Goal: Task Accomplishment & Management: Manage account settings

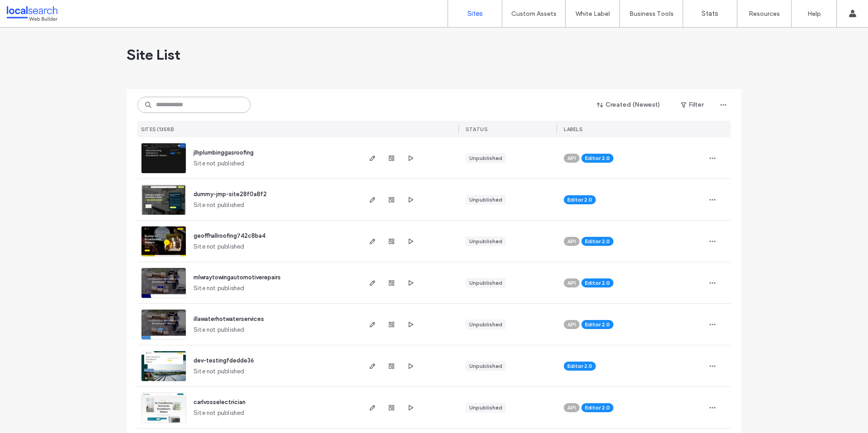
click at [187, 105] on input at bounding box center [193, 105] width 113 height 16
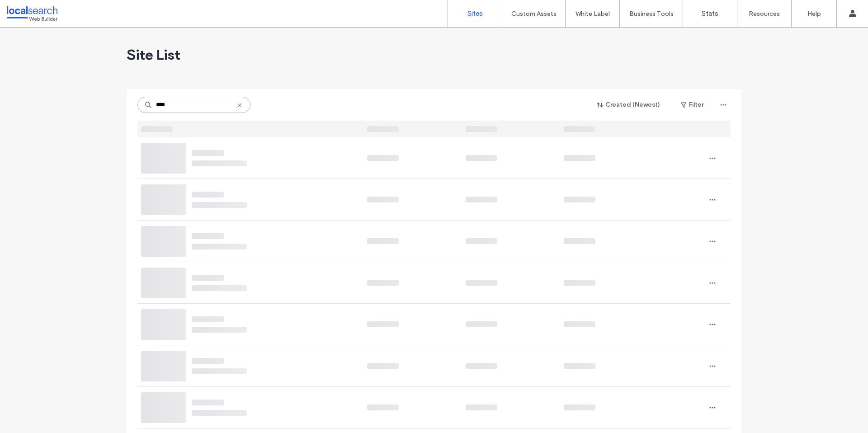
drag, startPoint x: 192, startPoint y: 107, endPoint x: 135, endPoint y: 108, distance: 57.0
click at [137, 108] on input "****" at bounding box center [193, 105] width 113 height 16
type input "****"
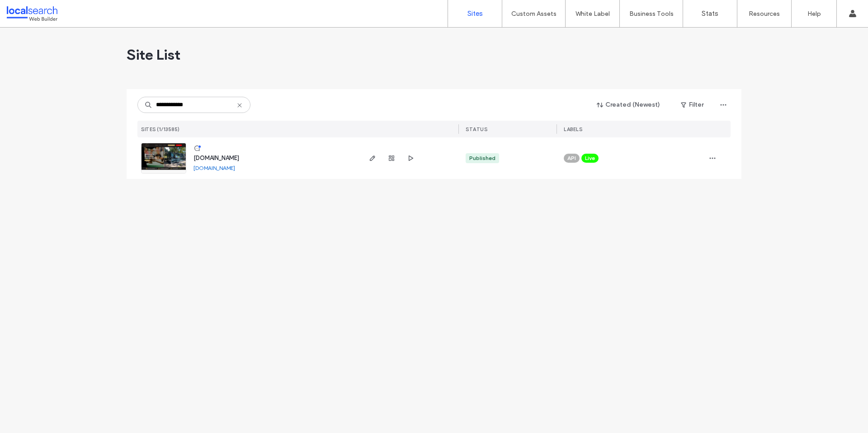
type input "**********"
click at [239, 160] on span "[DOMAIN_NAME]" at bounding box center [217, 158] width 46 height 7
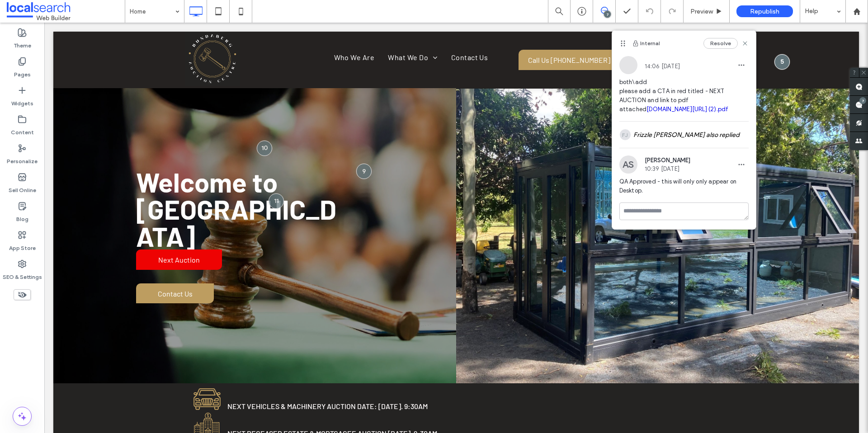
scroll to position [5, 0]
click at [742, 43] on icon at bounding box center [745, 43] width 7 height 7
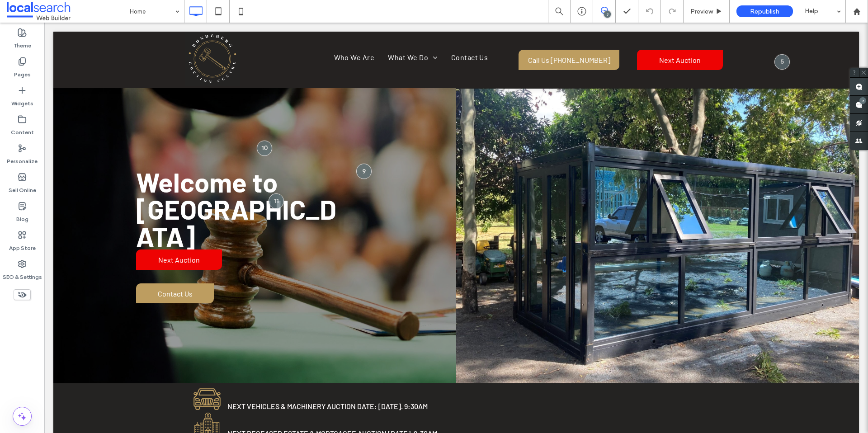
click at [856, 89] on use at bounding box center [858, 86] width 7 height 7
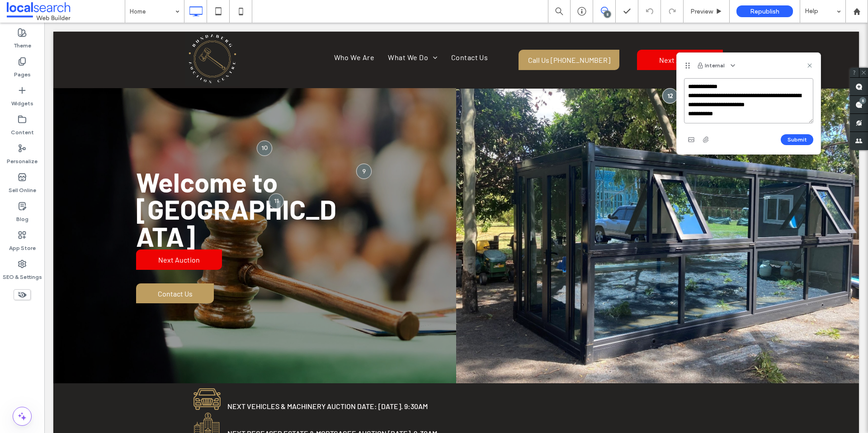
paste textarea "**********"
click at [719, 110] on textarea "**********" at bounding box center [748, 100] width 129 height 45
type textarea "**********"
click at [803, 140] on button "Submit" at bounding box center [797, 139] width 33 height 11
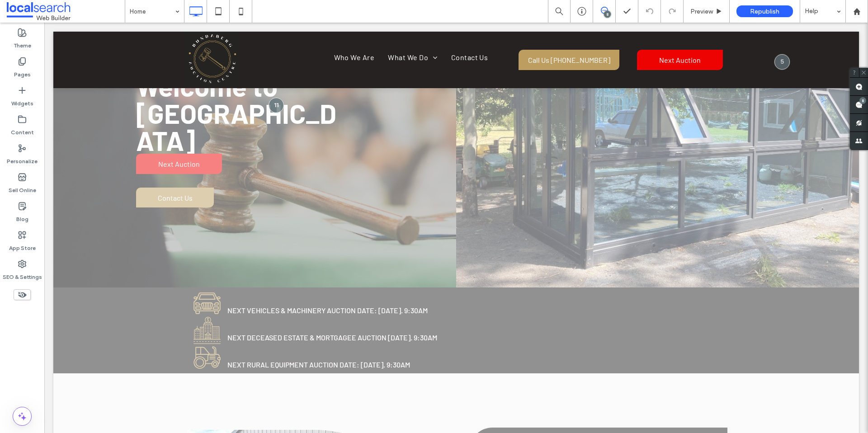
scroll to position [0, 0]
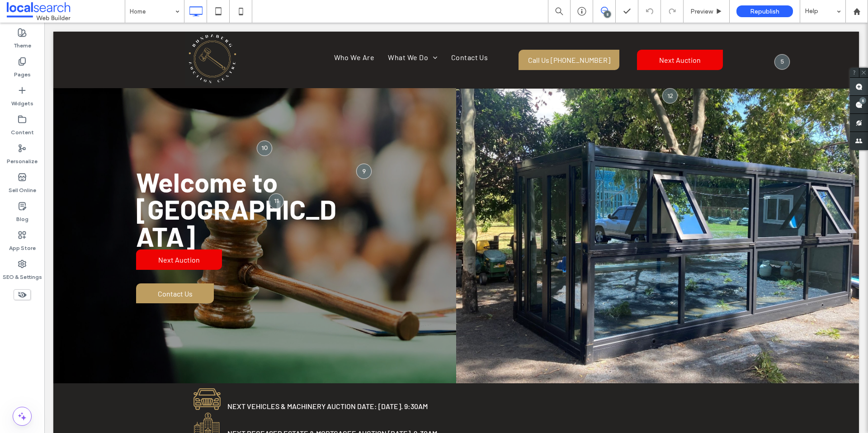
click at [857, 84] on use at bounding box center [858, 86] width 7 height 7
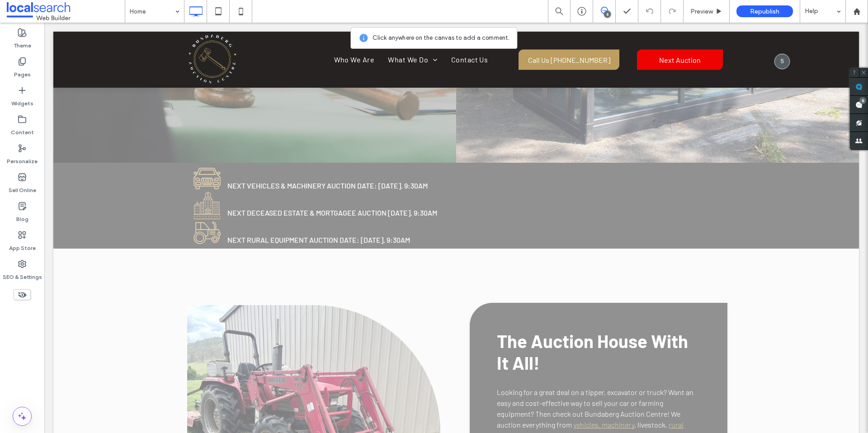
scroll to position [221, 0]
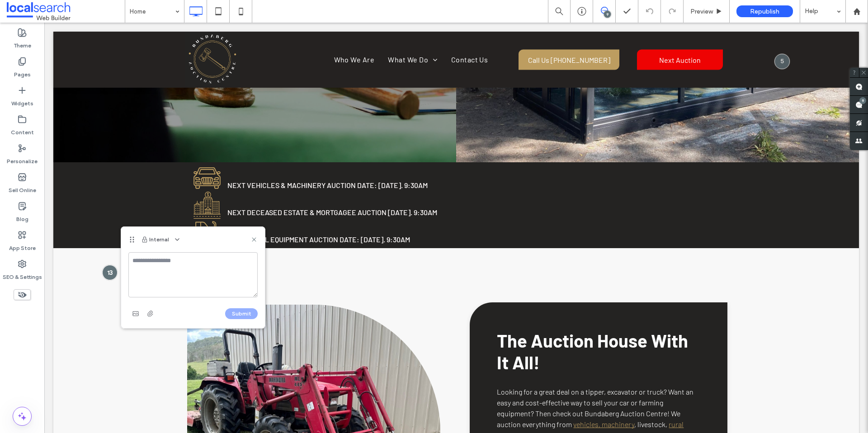
click at [156, 266] on textarea at bounding box center [192, 274] width 129 height 45
paste textarea "**********"
click at [234, 270] on textarea "**********" at bounding box center [192, 274] width 129 height 45
click at [184, 286] on textarea "**********" at bounding box center [192, 274] width 129 height 45
click at [183, 280] on textarea "**********" at bounding box center [192, 274] width 129 height 45
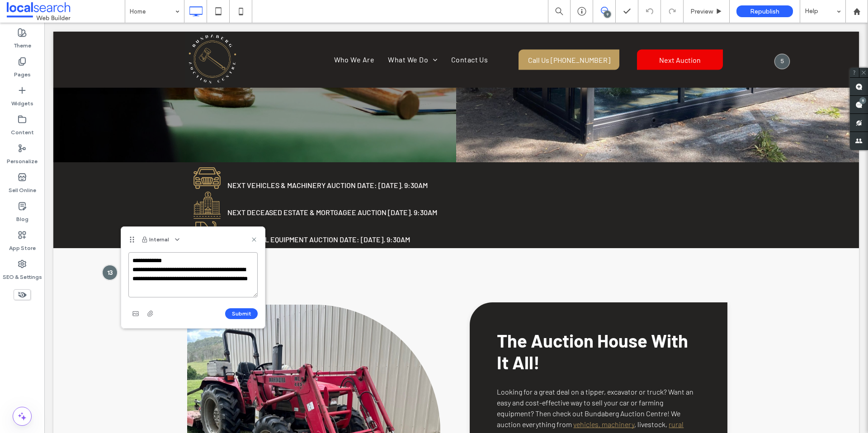
click at [198, 286] on textarea "**********" at bounding box center [192, 274] width 129 height 45
type textarea "**********"
click at [250, 312] on button "Submit" at bounding box center [241, 313] width 33 height 11
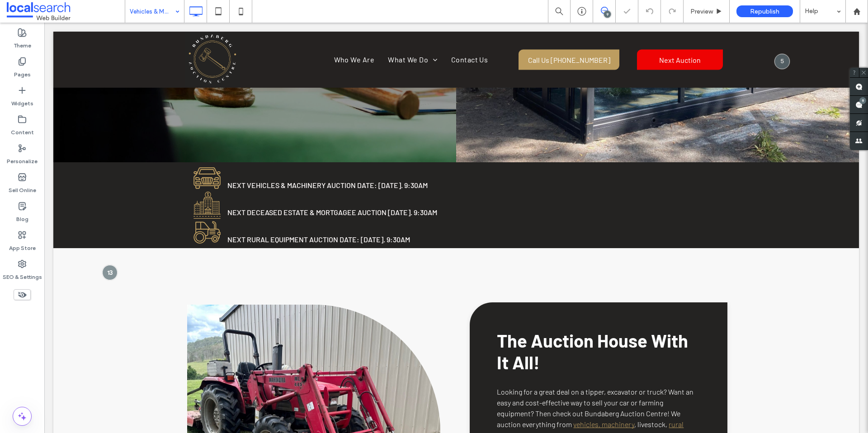
click at [164, 6] on input at bounding box center [152, 11] width 45 height 23
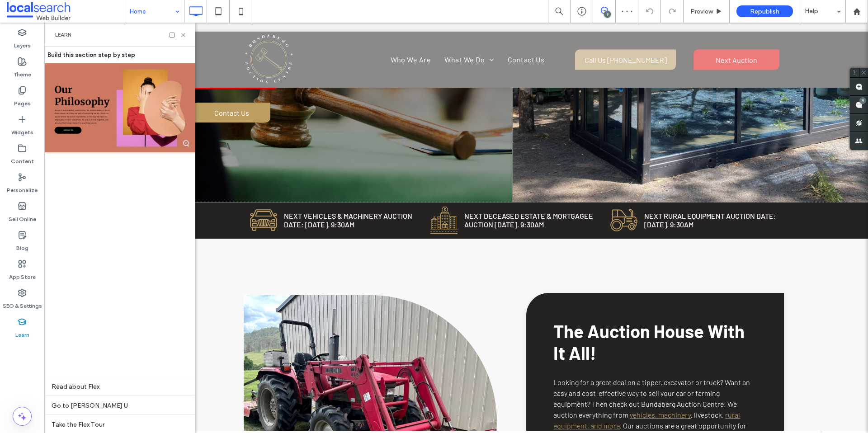
scroll to position [0, 47]
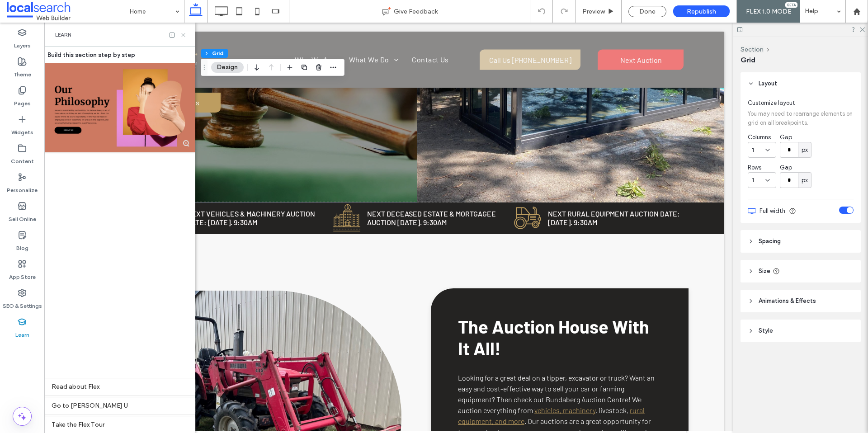
click at [184, 33] on use at bounding box center [183, 35] width 4 height 4
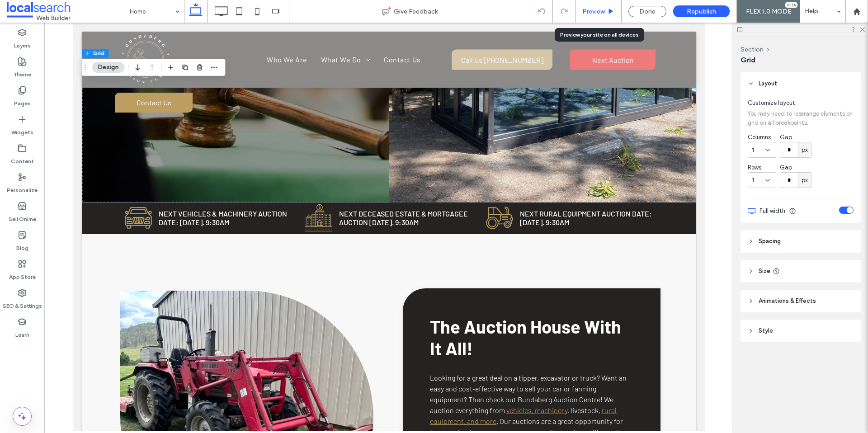
click at [590, 14] on span "Preview" at bounding box center [593, 12] width 23 height 8
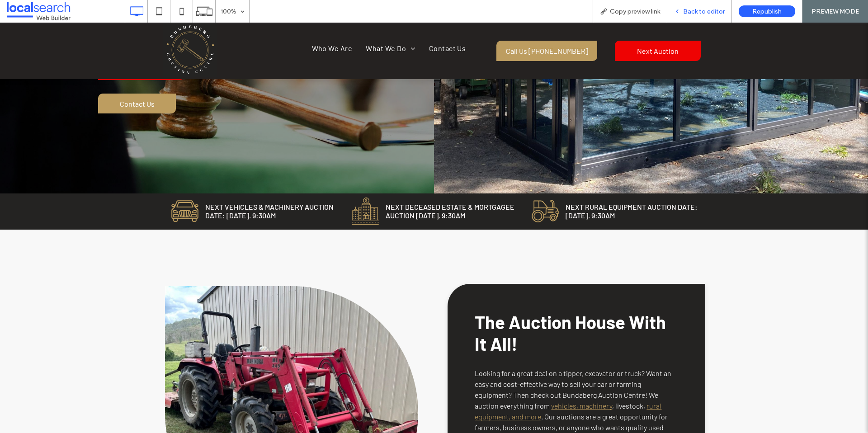
click at [692, 14] on span "Back to editor" at bounding box center [704, 12] width 42 height 8
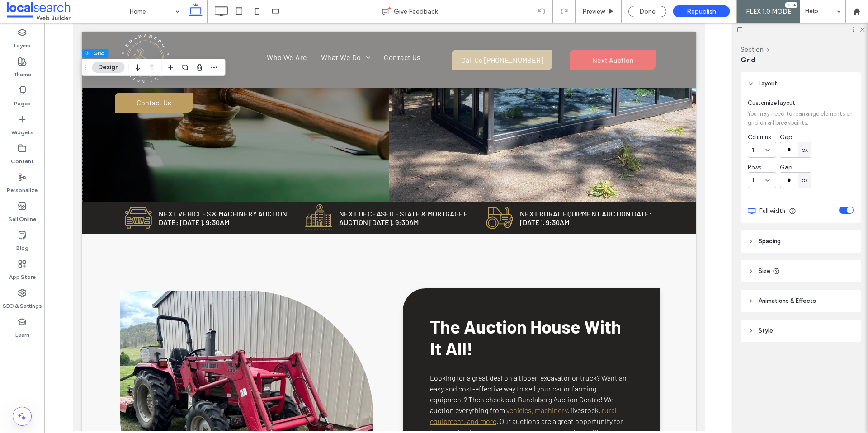
click at [862, 32] on div at bounding box center [800, 30] width 135 height 14
click at [864, 30] on icon at bounding box center [862, 29] width 6 height 6
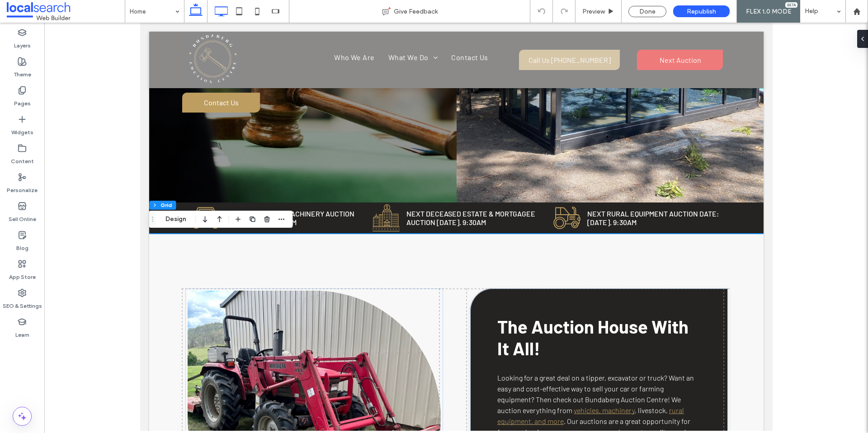
click at [219, 13] on icon at bounding box center [221, 11] width 18 height 18
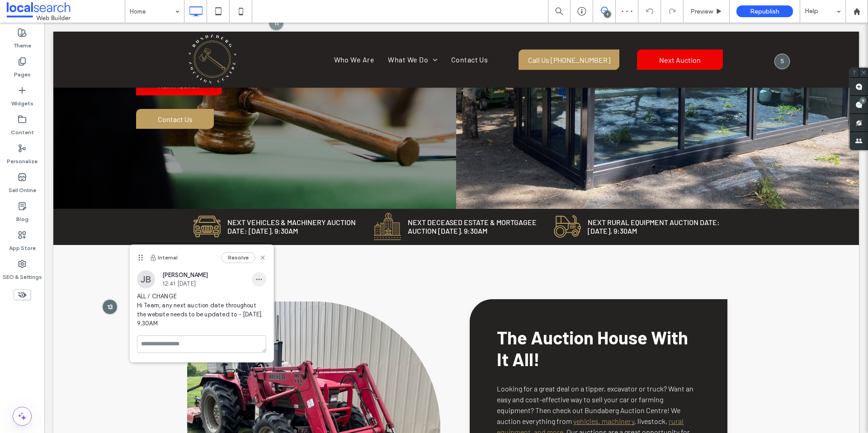
click at [261, 279] on use "button" at bounding box center [259, 279] width 6 height 1
click at [267, 307] on span "Edit" at bounding box center [266, 302] width 12 height 9
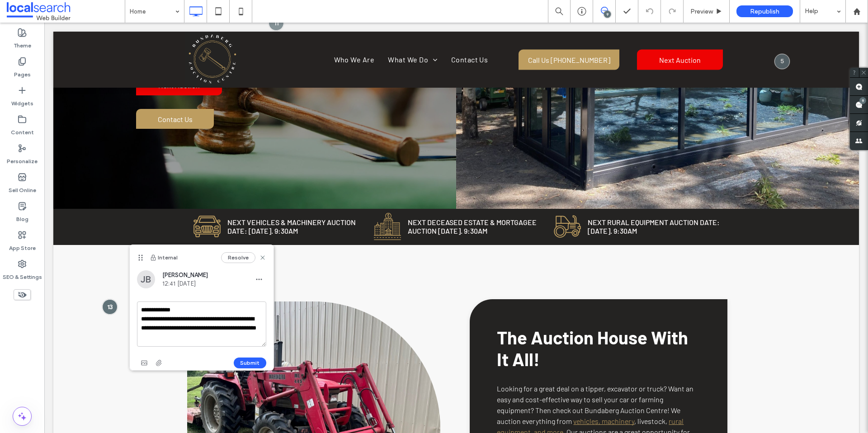
click at [220, 338] on textarea "**********" at bounding box center [201, 324] width 129 height 45
paste textarea "**********"
click at [196, 327] on textarea "**********" at bounding box center [201, 324] width 129 height 45
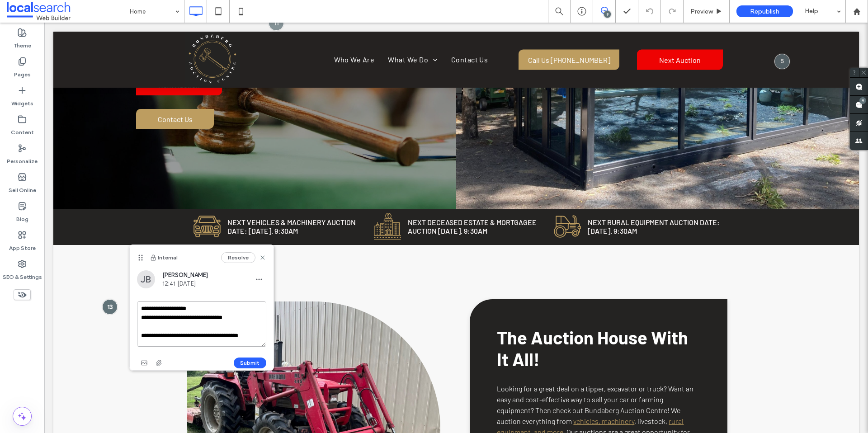
scroll to position [38, 0]
click at [140, 343] on textarea "**********" at bounding box center [201, 324] width 129 height 45
click at [141, 335] on textarea "**********" at bounding box center [201, 324] width 129 height 45
click at [141, 338] on textarea "**********" at bounding box center [201, 324] width 129 height 45
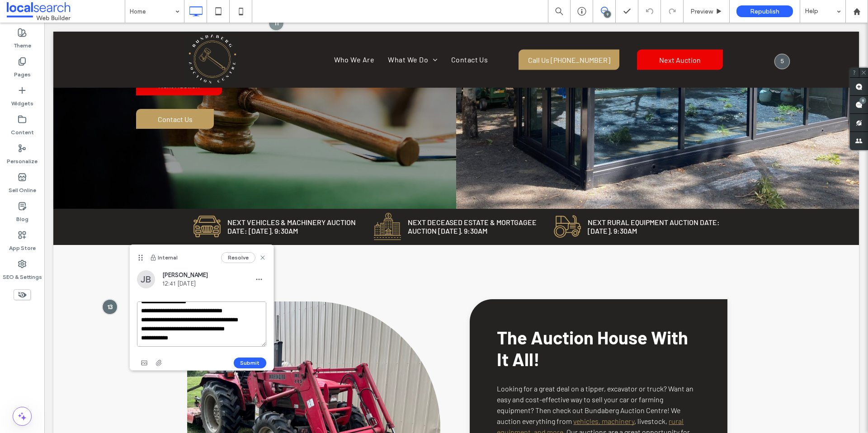
scroll to position [62, 0]
click at [205, 337] on textarea "**********" at bounding box center [201, 324] width 129 height 45
type textarea "**********"
click at [257, 365] on button "Submit" at bounding box center [250, 363] width 33 height 11
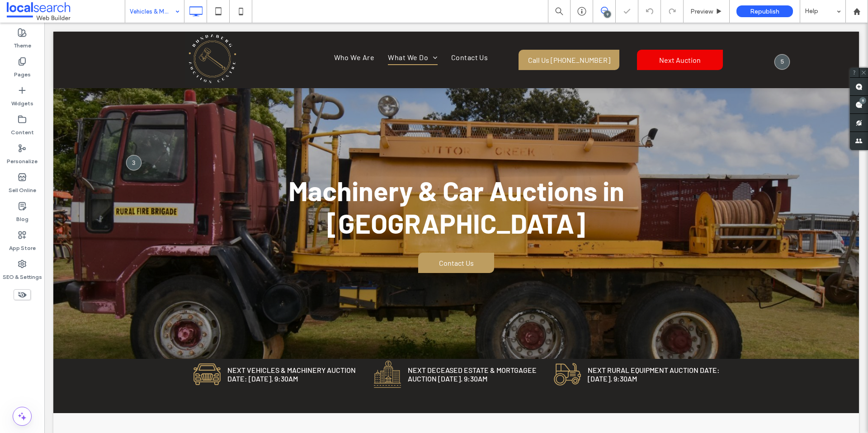
click at [154, 14] on input at bounding box center [152, 11] width 45 height 23
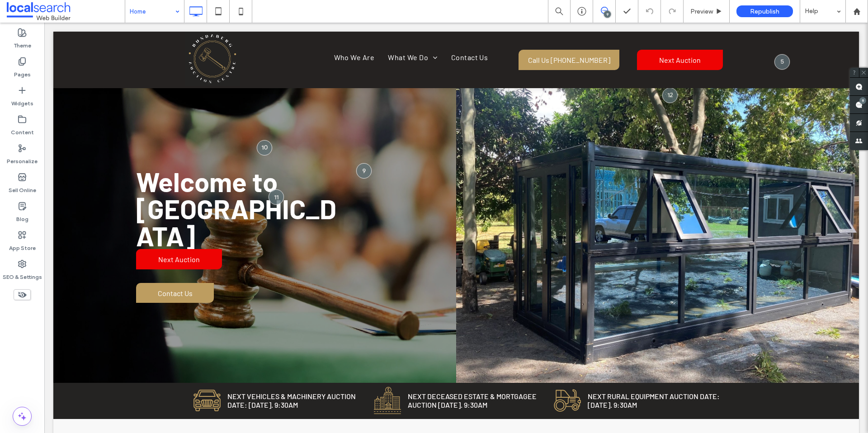
click at [146, 12] on input at bounding box center [152, 11] width 45 height 23
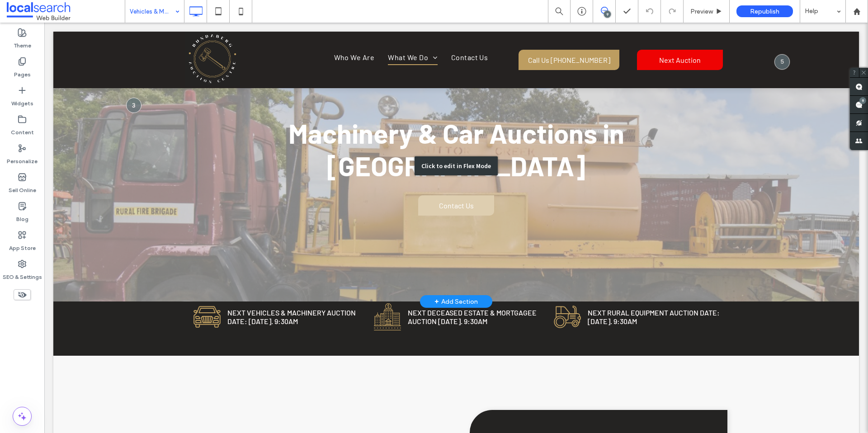
scroll to position [12, 0]
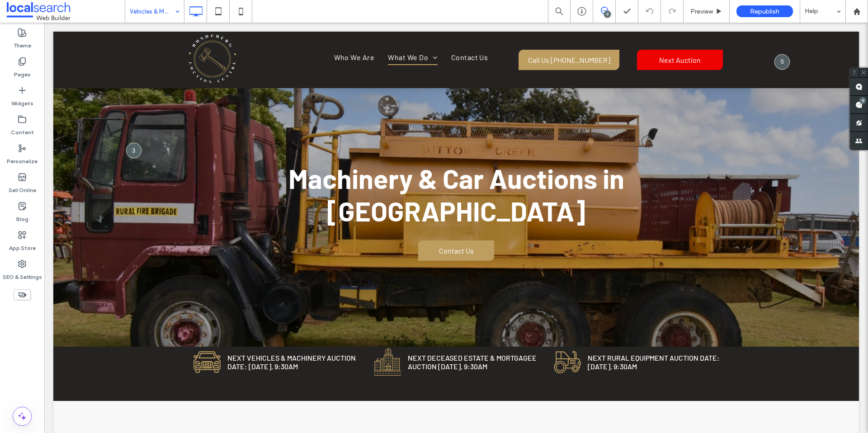
click at [157, 6] on input at bounding box center [152, 11] width 45 height 23
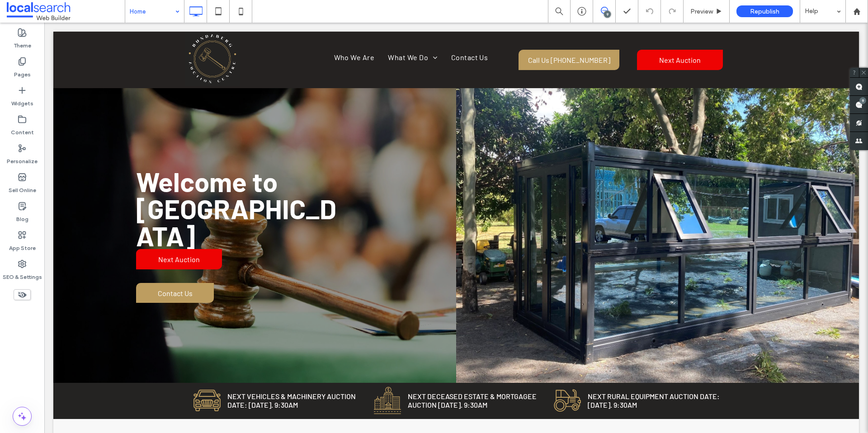
scroll to position [0, 0]
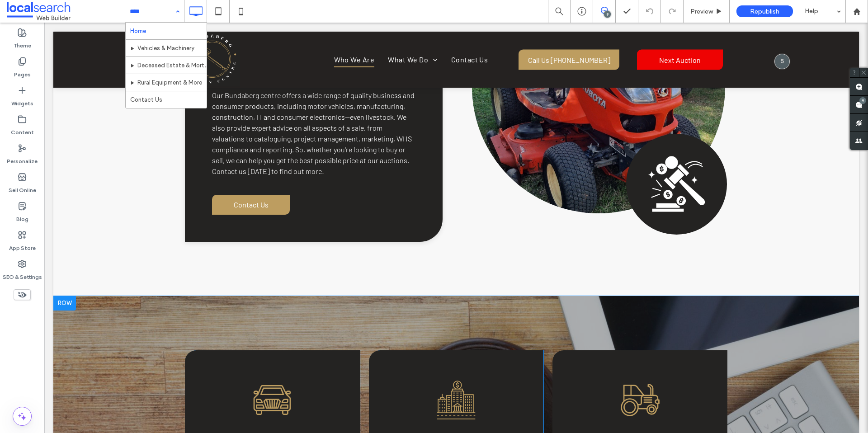
scroll to position [1395, 0]
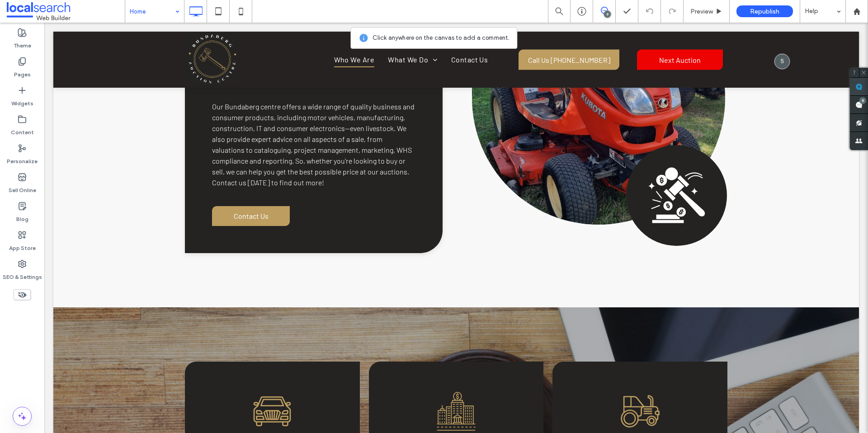
drag, startPoint x: 859, startPoint y: 87, endPoint x: 793, endPoint y: 70, distance: 68.2
click at [859, 87] on use at bounding box center [858, 86] width 7 height 7
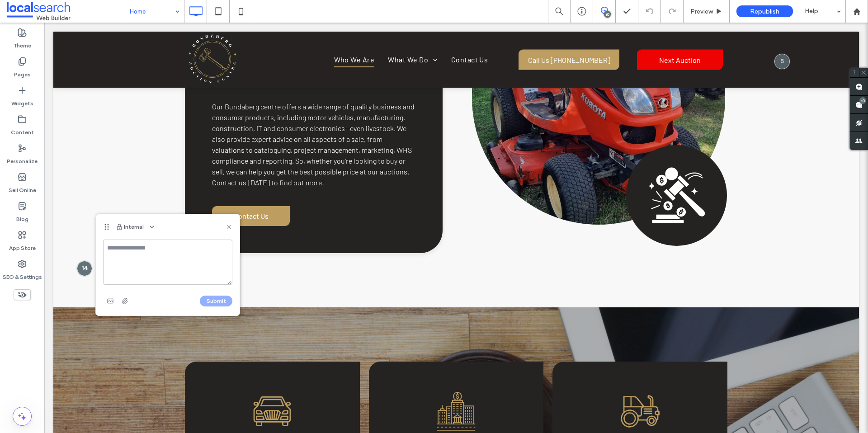
click at [113, 255] on textarea at bounding box center [167, 262] width 129 height 45
click at [118, 268] on textarea "**********" at bounding box center [167, 262] width 129 height 45
paste textarea "**********"
click at [140, 266] on textarea "**********" at bounding box center [167, 262] width 129 height 45
click at [167, 266] on textarea "**********" at bounding box center [167, 262] width 129 height 45
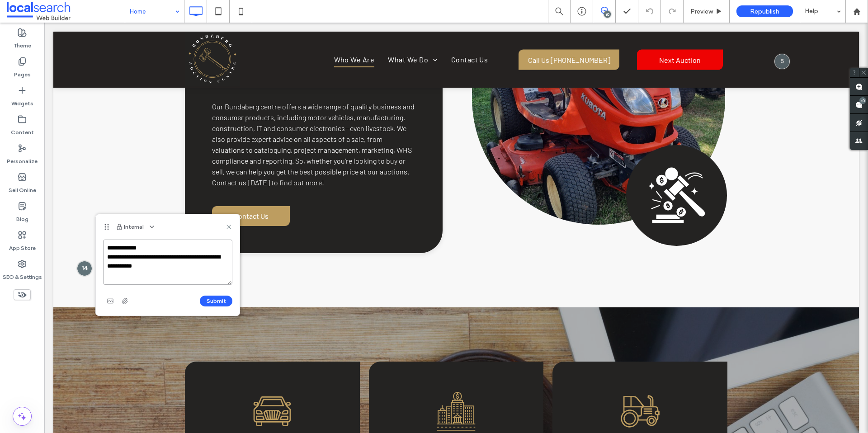
click at [161, 269] on textarea "**********" at bounding box center [167, 262] width 129 height 45
type textarea "**********"
click at [214, 301] on button "Submit" at bounding box center [216, 301] width 33 height 11
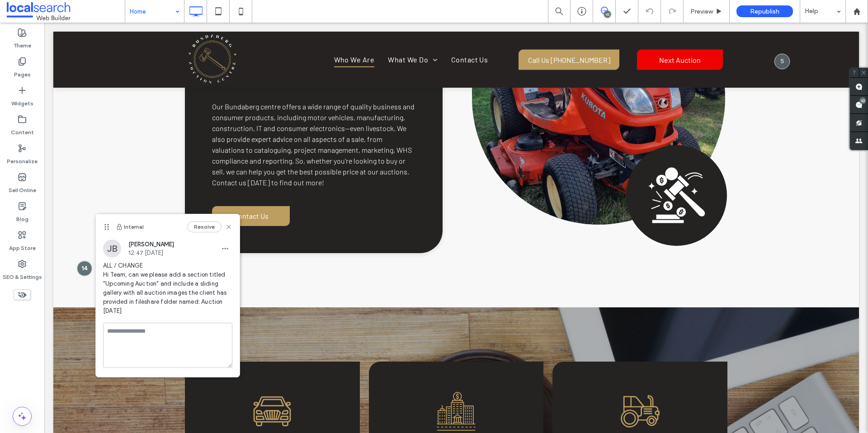
scroll to position [0, 0]
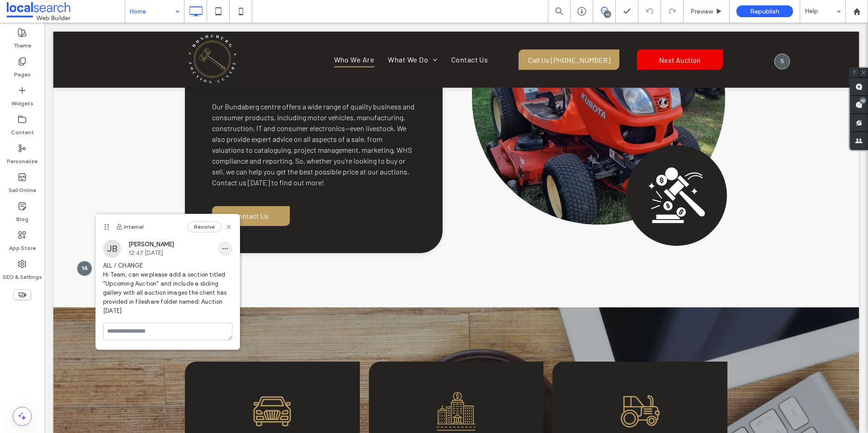
click at [224, 250] on icon "button" at bounding box center [225, 248] width 7 height 7
click at [231, 276] on span "Edit" at bounding box center [232, 272] width 12 height 9
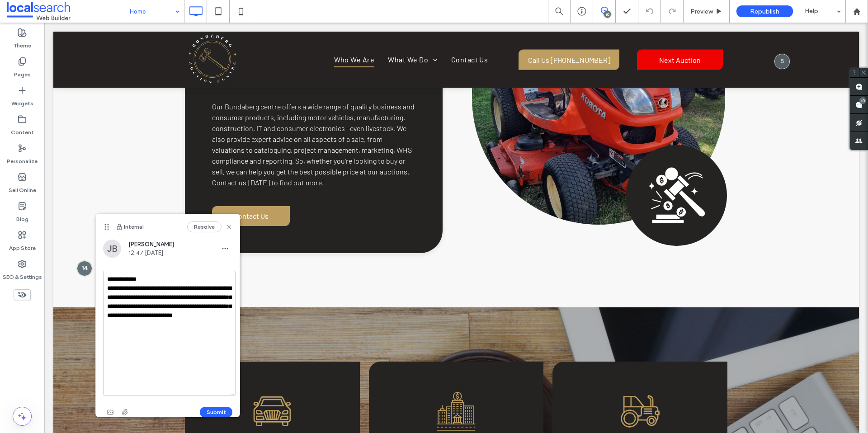
drag, startPoint x: 230, startPoint y: 314, endPoint x: 233, endPoint y: 394, distance: 80.1
click at [233, 394] on textarea "**********" at bounding box center [169, 333] width 132 height 125
click at [179, 325] on textarea "**********" at bounding box center [169, 333] width 132 height 125
drag, startPoint x: 212, startPoint y: 361, endPoint x: 204, endPoint y: 348, distance: 15.2
click at [142, 350] on textarea "**********" at bounding box center [169, 333] width 132 height 125
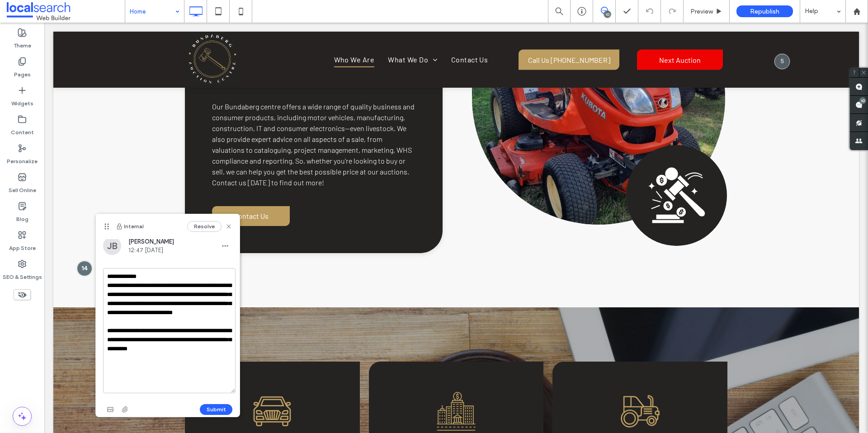
scroll to position [9, 0]
type textarea "**********"
drag, startPoint x: 211, startPoint y: 400, endPoint x: 167, endPoint y: 374, distance: 50.6
click at [211, 404] on button "Submit" at bounding box center [216, 409] width 33 height 11
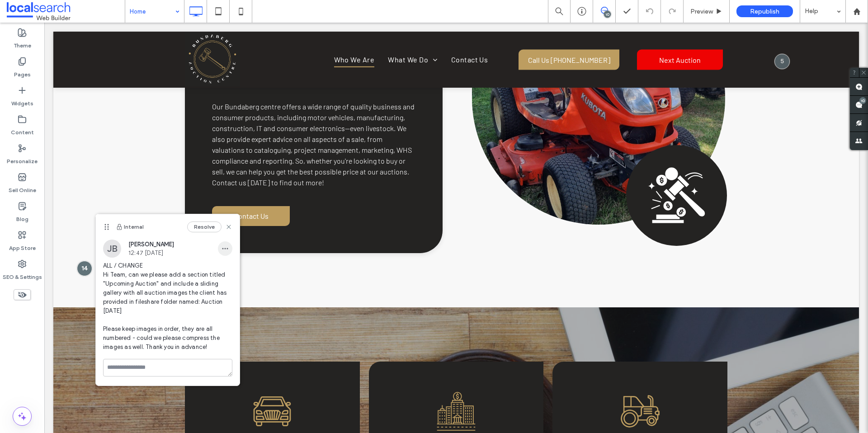
click at [230, 252] on span "button" at bounding box center [225, 248] width 14 height 14
click at [179, 314] on span "ALL / CHANGE Hi Team, can we please add a section titled "Upcoming Auction" and…" at bounding box center [167, 306] width 129 height 90
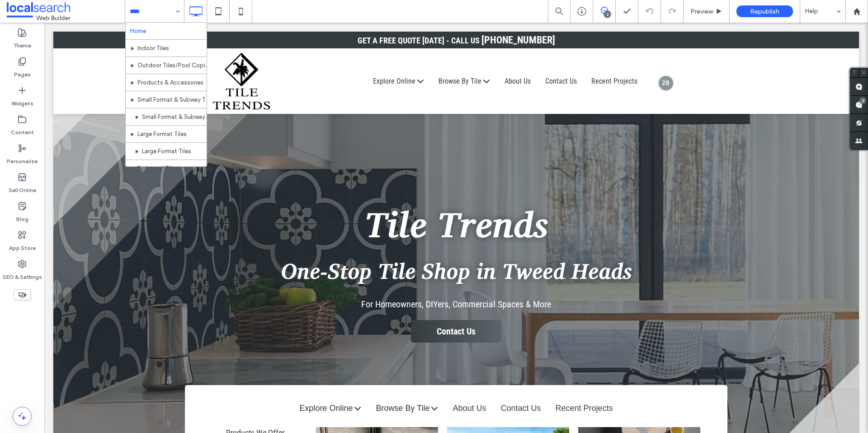
click at [178, 11] on div "Home Indoor Tiles Outdoor Tiles/Pool Coping Products & Accessories Small Format…" at bounding box center [154, 11] width 59 height 23
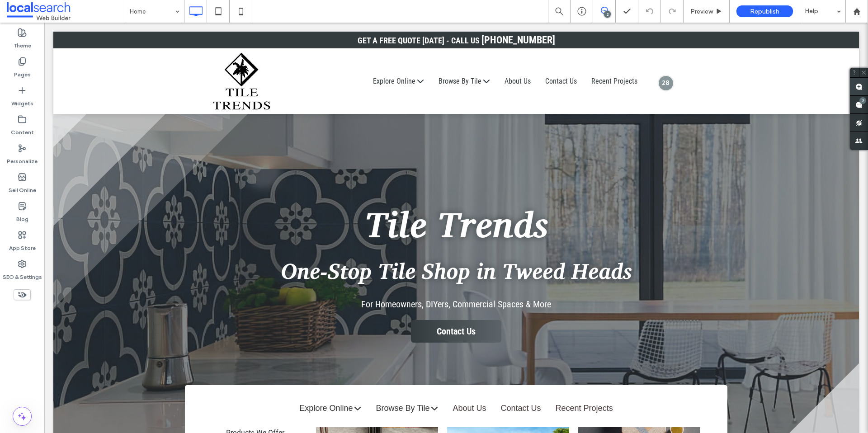
click at [863, 87] on span at bounding box center [859, 87] width 18 height 18
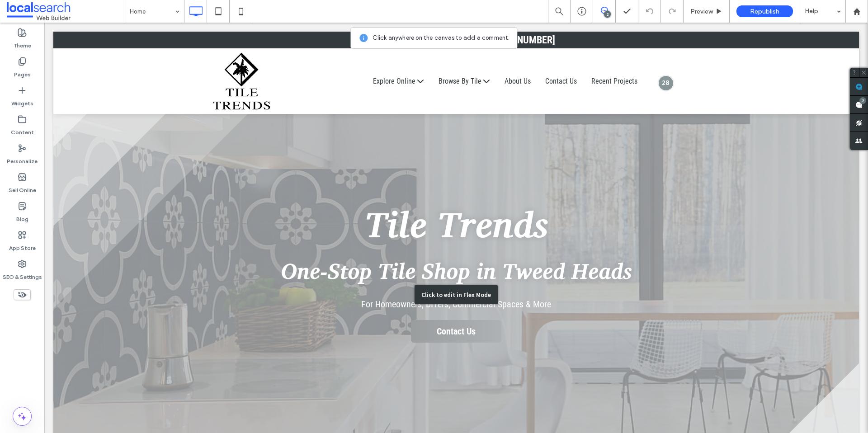
drag, startPoint x: 103, startPoint y: 198, endPoint x: 107, endPoint y: 198, distance: 4.5
click at [103, 198] on div "Click to edit in Flex Mode" at bounding box center [456, 295] width 806 height 362
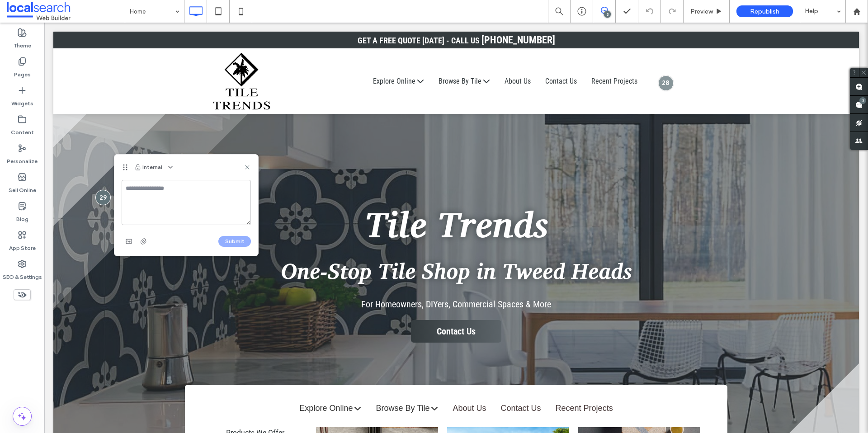
click at [136, 199] on textarea at bounding box center [186, 202] width 129 height 45
click at [132, 208] on textarea "**********" at bounding box center [186, 202] width 129 height 45
paste textarea "**********"
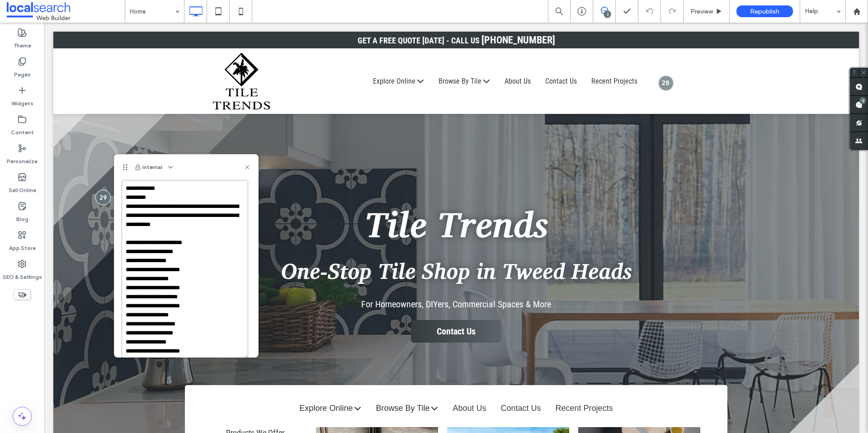
drag, startPoint x: 250, startPoint y: 222, endPoint x: 247, endPoint y: 356, distance: 134.3
click at [247, 356] on textarea "**********" at bounding box center [185, 270] width 127 height 180
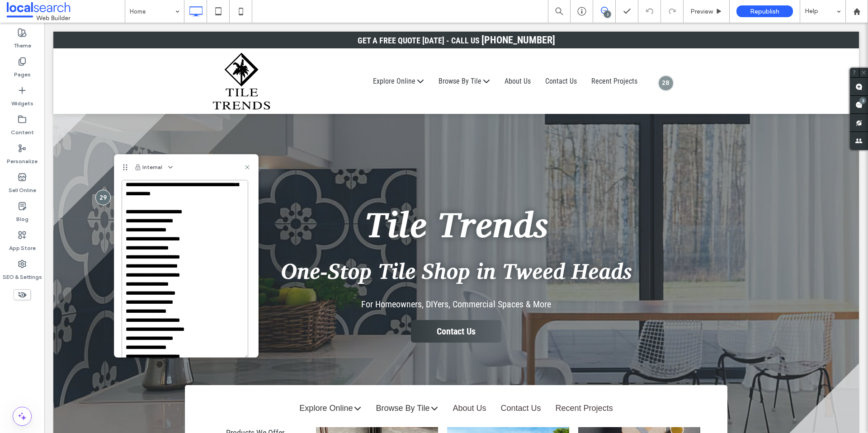
scroll to position [46, 0]
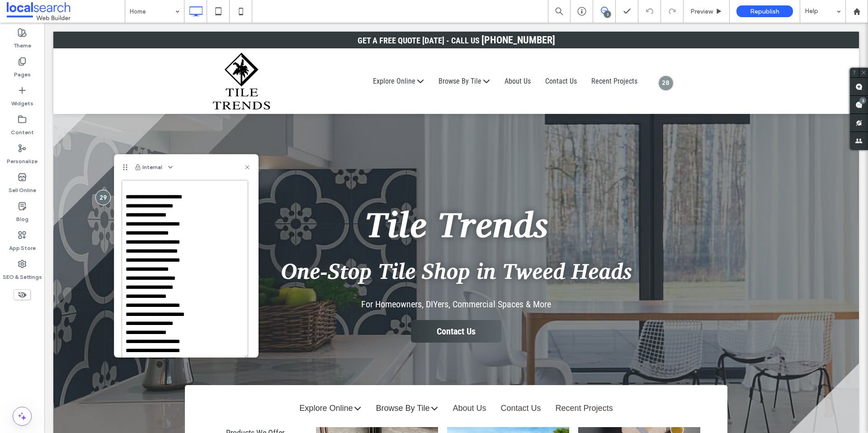
click at [203, 241] on textarea "**********" at bounding box center [185, 270] width 127 height 180
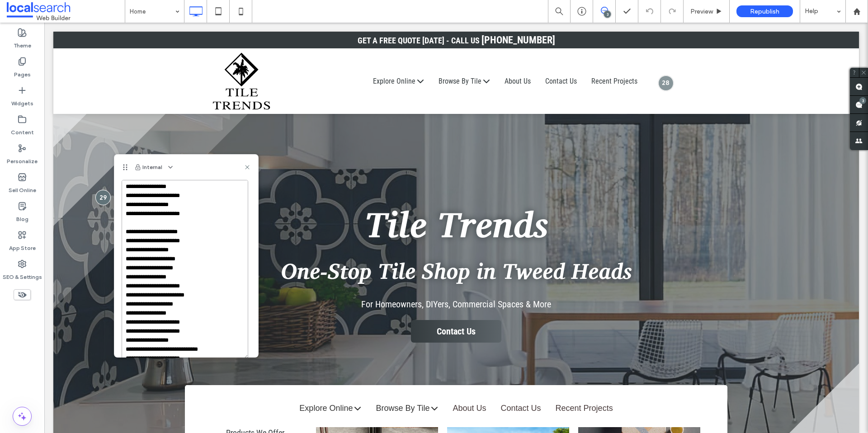
scroll to position [76, 0]
click at [193, 250] on textarea "**********" at bounding box center [185, 270] width 127 height 180
click at [204, 252] on textarea "**********" at bounding box center [185, 270] width 127 height 180
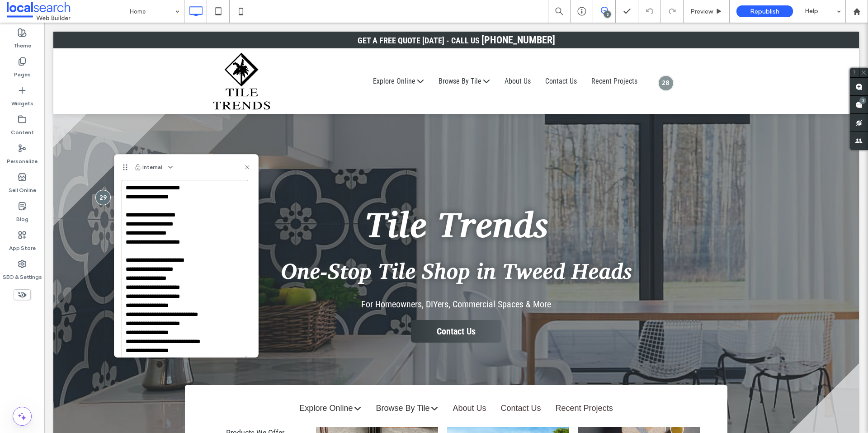
scroll to position [145, 0]
click at [191, 287] on textarea "**********" at bounding box center [185, 270] width 127 height 180
click at [189, 315] on textarea "**********" at bounding box center [185, 270] width 127 height 180
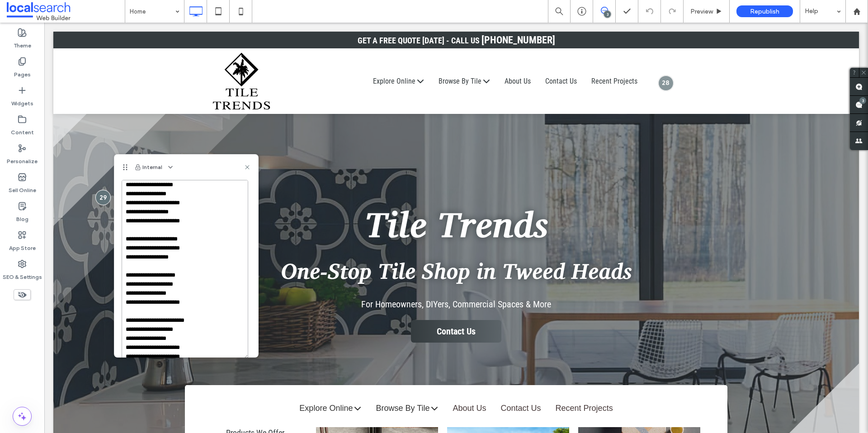
scroll to position [0, 0]
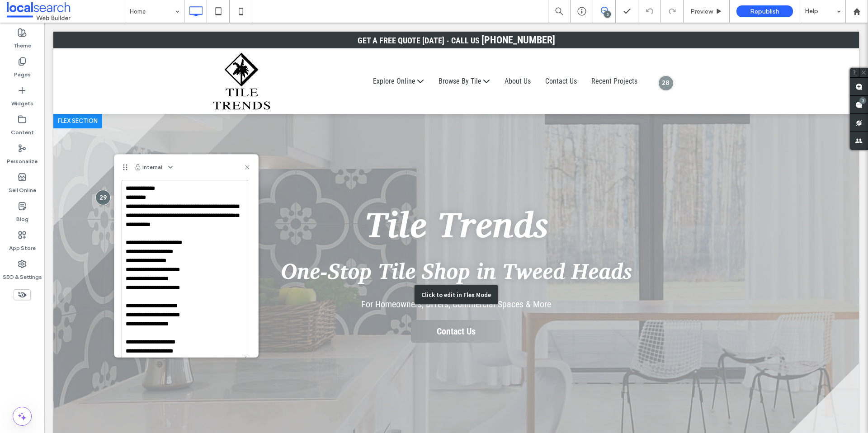
type textarea "**********"
click at [96, 149] on div "Click to edit in Flex Mode" at bounding box center [456, 295] width 806 height 362
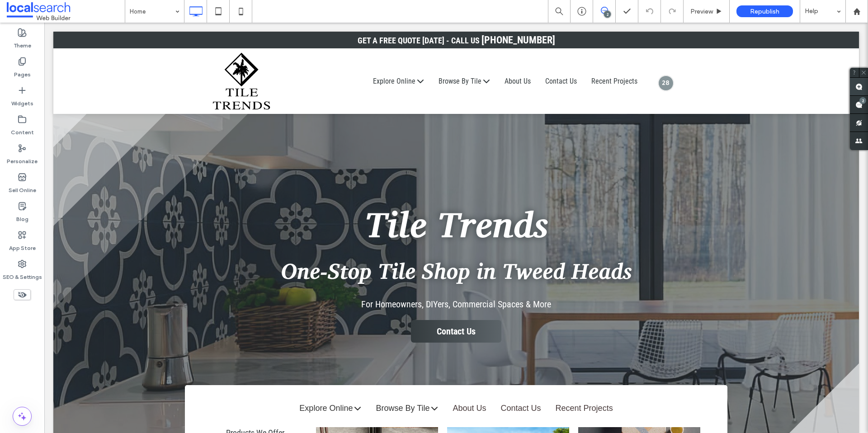
click at [859, 86] on use at bounding box center [858, 86] width 7 height 7
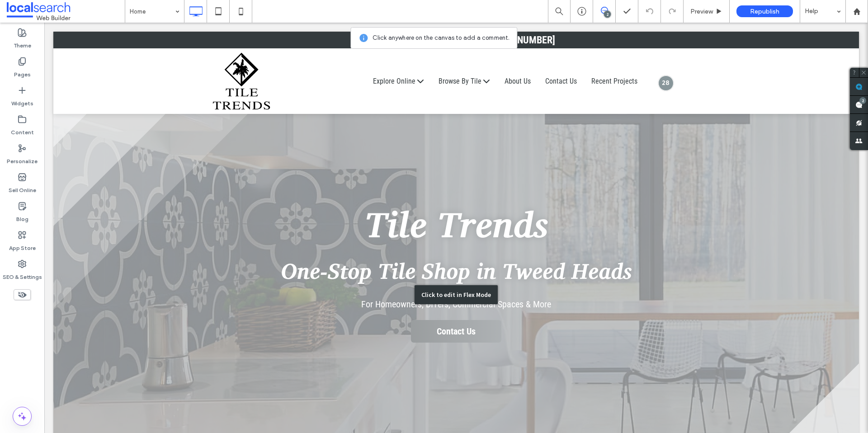
click at [106, 244] on div "Click to edit in Flex Mode" at bounding box center [456, 295] width 806 height 362
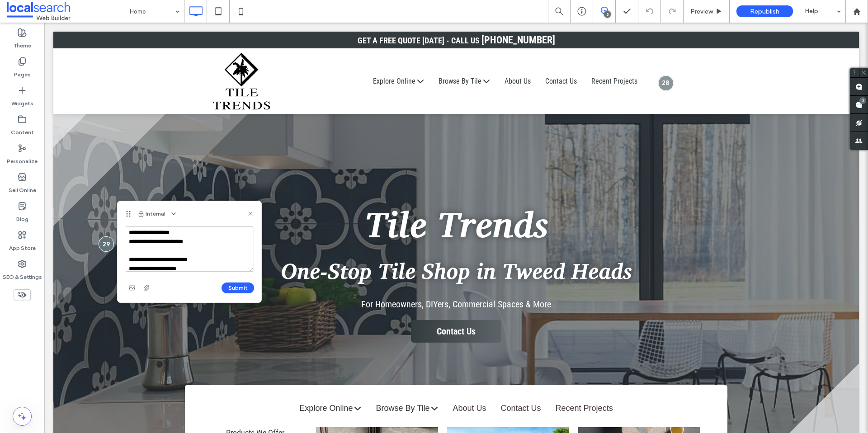
scroll to position [288, 0]
click at [241, 289] on button "Submit" at bounding box center [238, 288] width 33 height 11
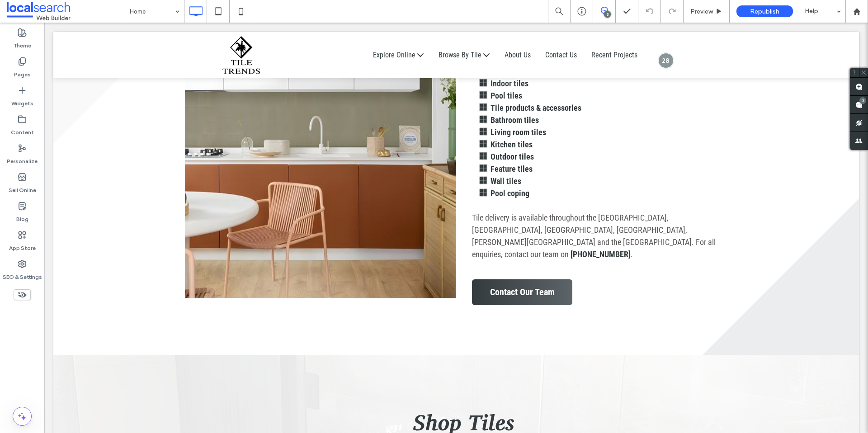
scroll to position [502, 0]
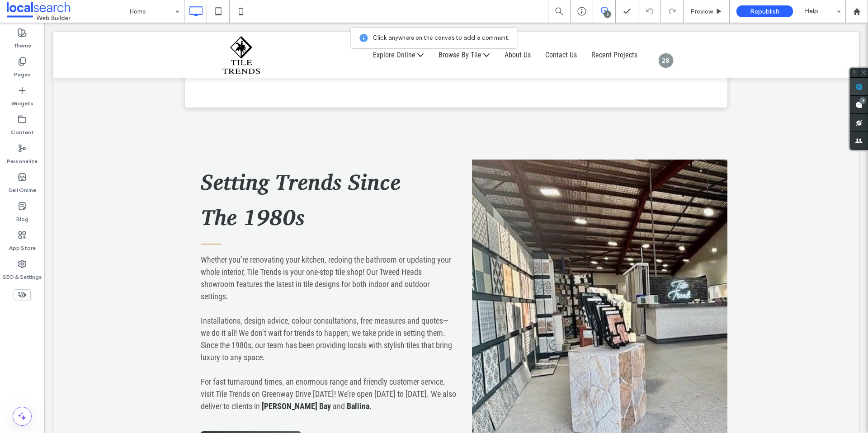
click at [864, 86] on span at bounding box center [859, 87] width 18 height 18
click at [93, 142] on div "Setting Trends Since The 1980s Whether you’re renovating your kitchen, redoing …" at bounding box center [456, 310] width 806 height 393
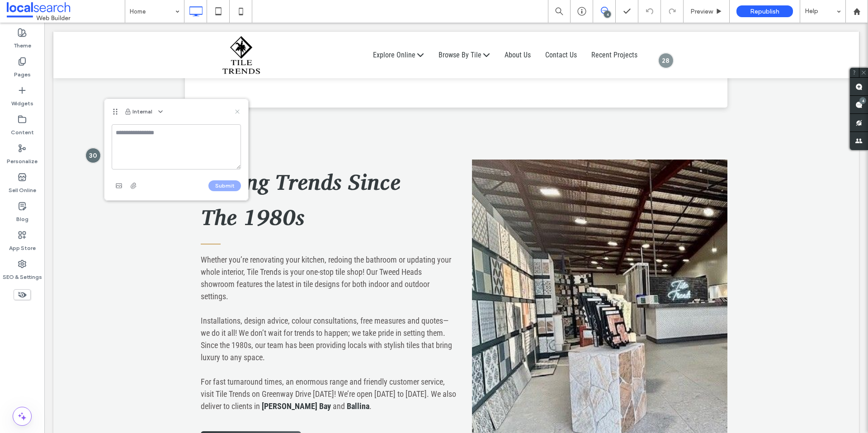
click at [236, 110] on use at bounding box center [237, 111] width 4 height 4
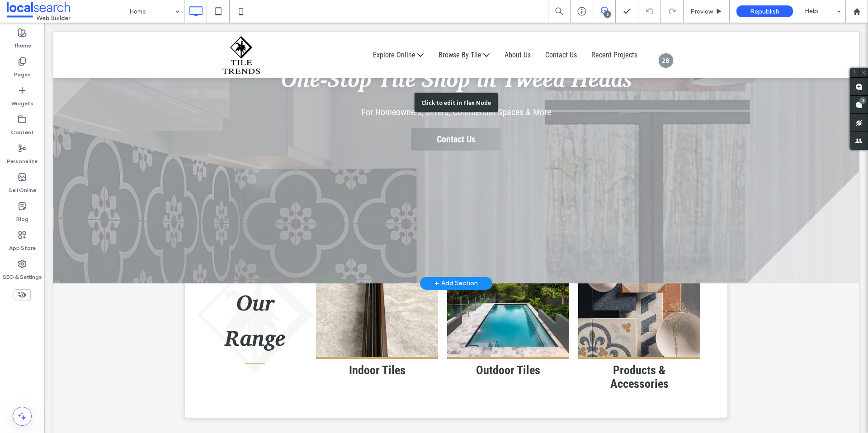
scroll to position [0, 0]
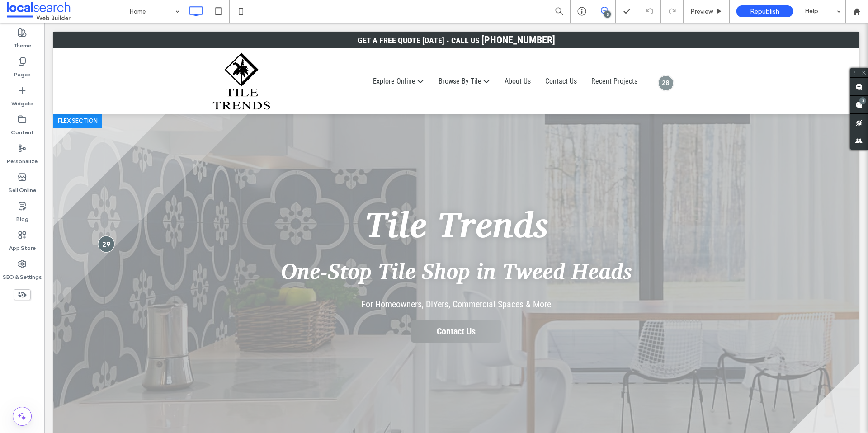
click at [99, 242] on div at bounding box center [106, 244] width 17 height 17
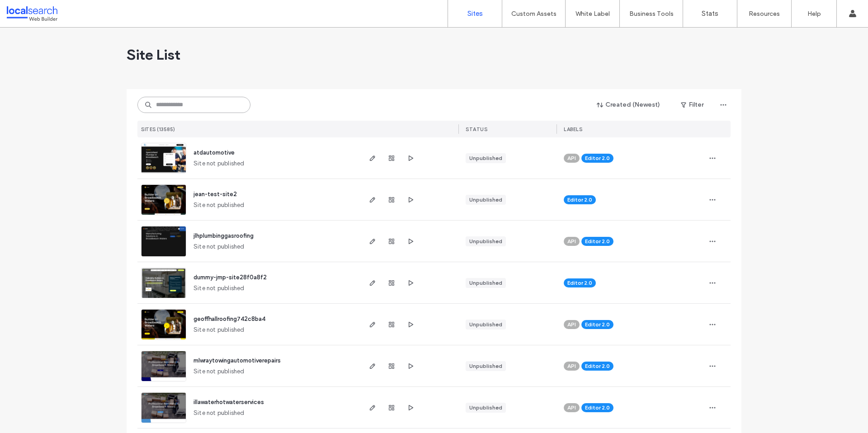
click at [186, 103] on input at bounding box center [193, 105] width 113 height 16
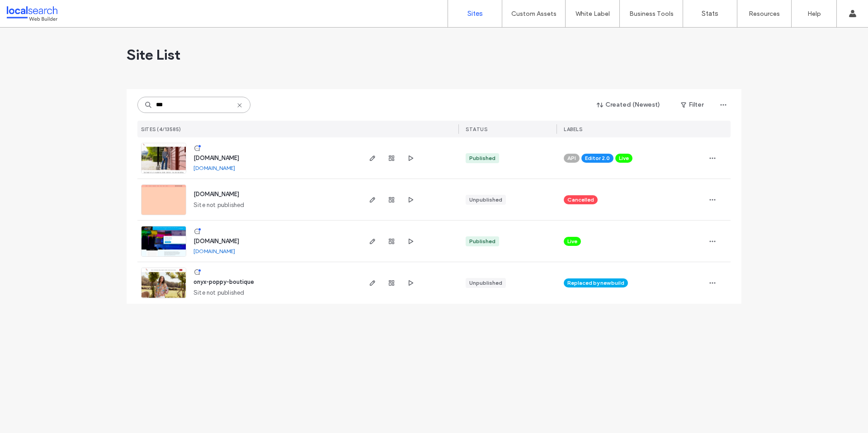
type input "***"
click at [234, 154] on div "[DOMAIN_NAME]" at bounding box center [217, 158] width 46 height 9
drag, startPoint x: 239, startPoint y: 156, endPoint x: 256, endPoint y: 152, distance: 17.6
click at [239, 156] on span "[DOMAIN_NAME]" at bounding box center [217, 158] width 46 height 7
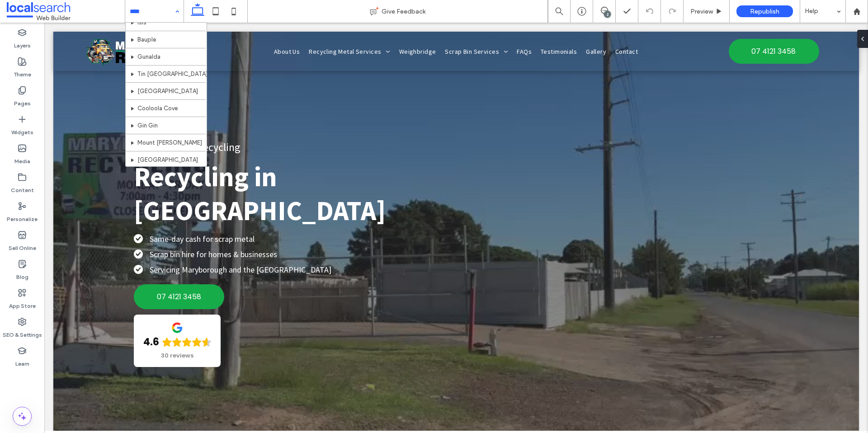
scroll to position [405, 0]
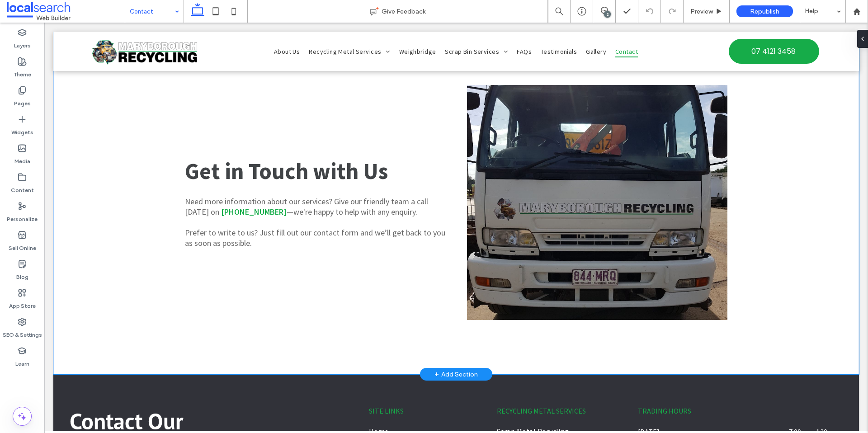
scroll to position [513, 0]
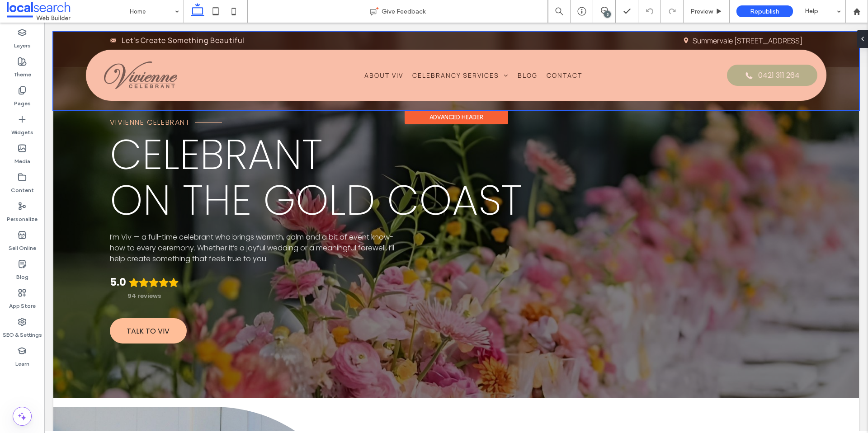
scroll to position [18, 0]
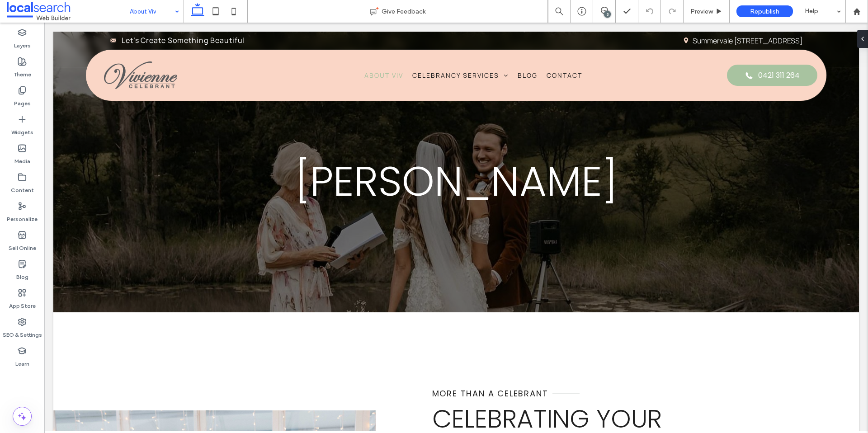
click at [142, 11] on input at bounding box center [152, 11] width 45 height 23
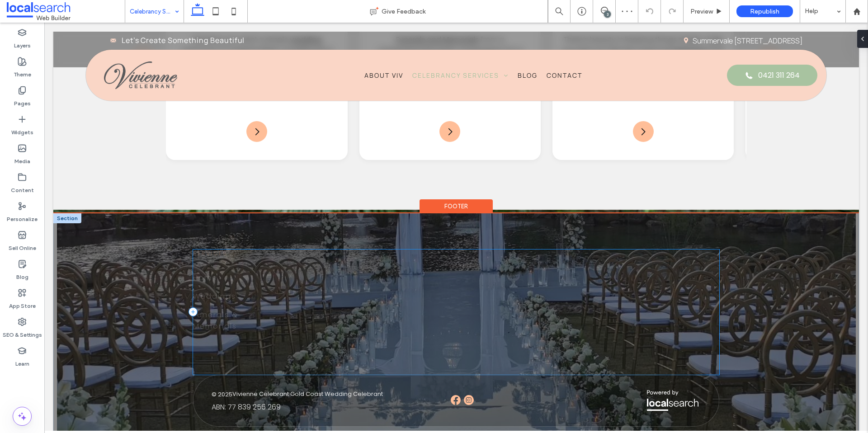
scroll to position [1004, 0]
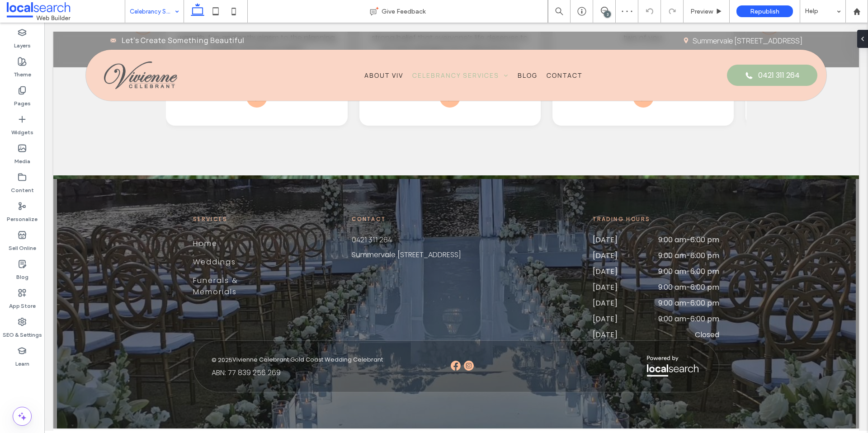
click at [151, 14] on input at bounding box center [152, 11] width 45 height 23
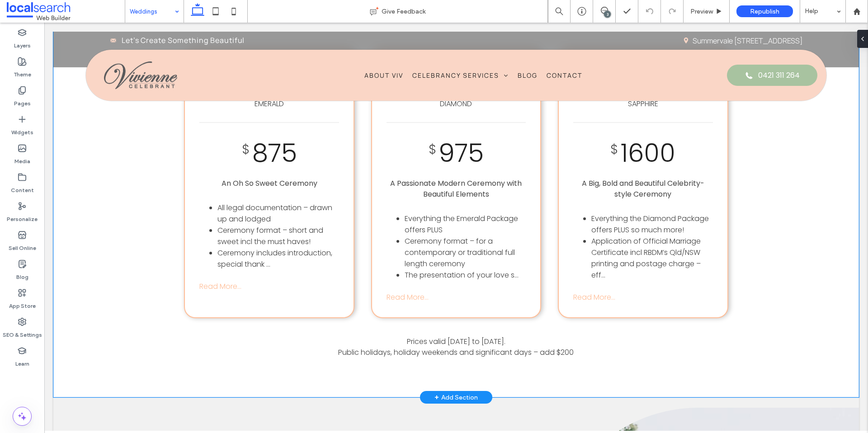
scroll to position [873, 0]
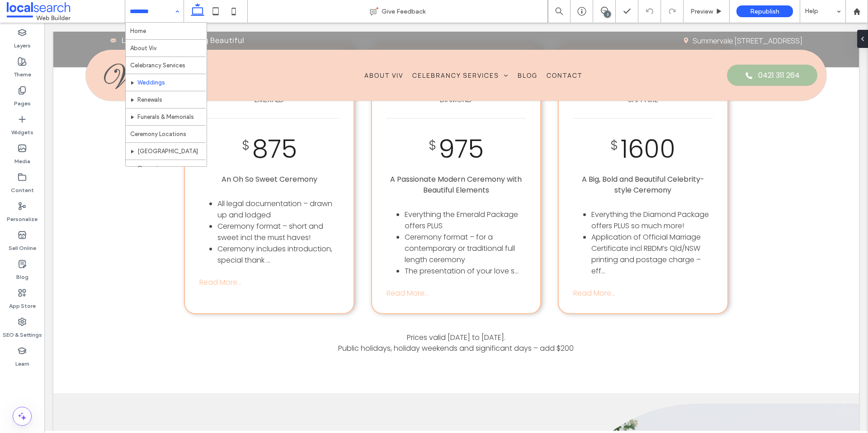
click at [166, 16] on input at bounding box center [152, 11] width 45 height 23
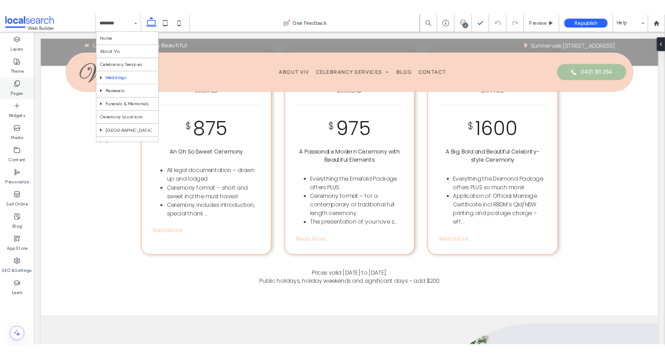
scroll to position [867, 0]
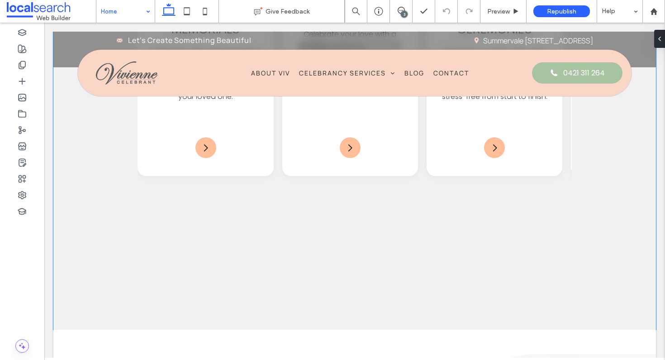
scroll to position [1067, 0]
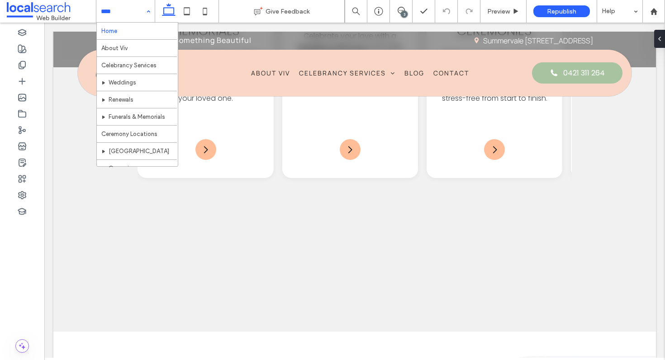
click at [114, 17] on input at bounding box center [123, 11] width 45 height 23
click at [131, 13] on input at bounding box center [123, 11] width 45 height 23
click at [146, 12] on div "Home About Viv Celebrancy Services Weddings Renewals Funerals & Memorials Cerem…" at bounding box center [125, 11] width 58 height 23
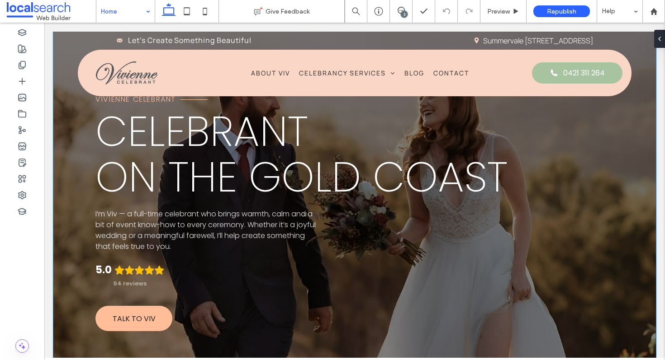
scroll to position [0, 0]
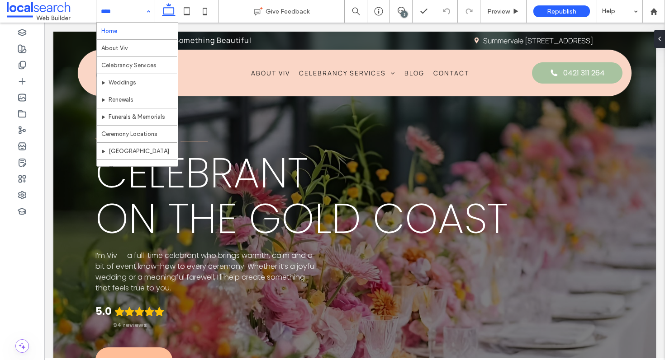
click at [122, 6] on input at bounding box center [123, 11] width 45 height 23
click at [123, 14] on input at bounding box center [123, 11] width 45 height 23
click at [146, 12] on div "Home About Viv Celebrancy Services Weddings Renewals Funerals & Memorials Cerem…" at bounding box center [125, 11] width 58 height 23
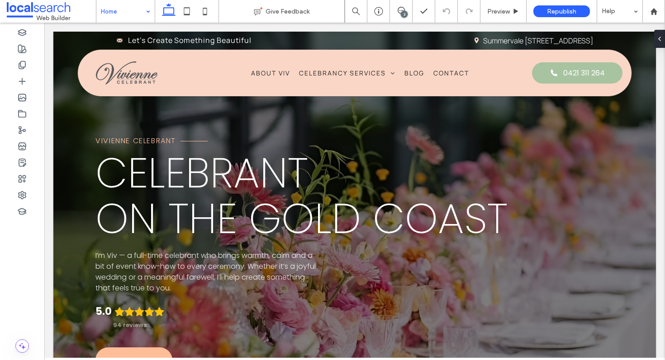
click at [128, 7] on input at bounding box center [123, 11] width 45 height 23
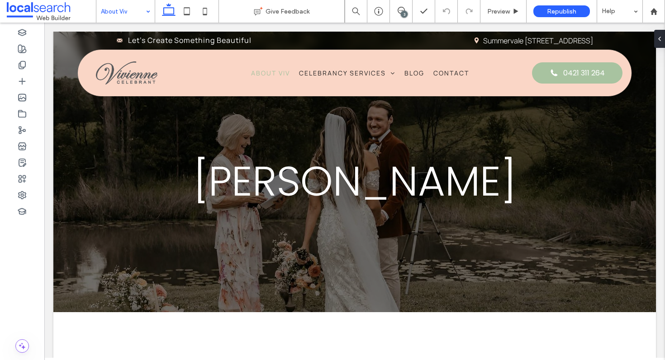
click at [127, 14] on input at bounding box center [123, 11] width 45 height 23
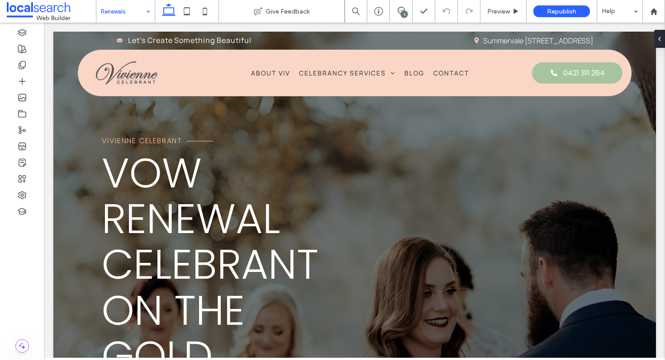
click at [129, 10] on input at bounding box center [123, 11] width 45 height 23
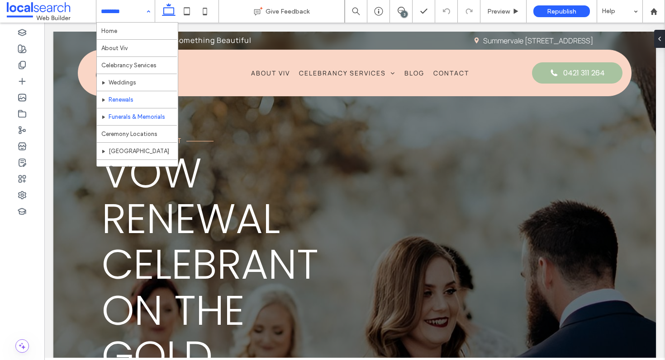
scroll to position [11, 0]
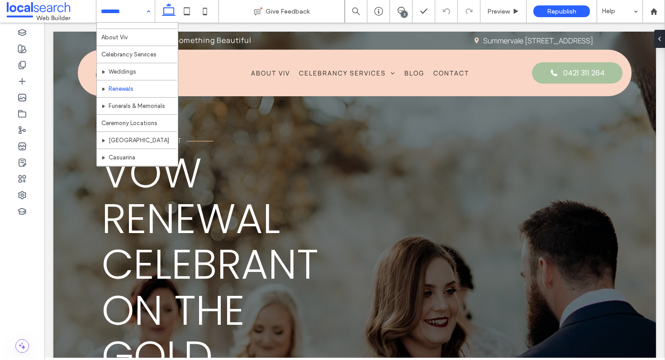
click at [132, 11] on input at bounding box center [123, 11] width 45 height 23
click at [146, 14] on div "Home About Viv Celebrancy Services Weddings Renewals Funerals & Memorials Cerem…" at bounding box center [125, 11] width 58 height 23
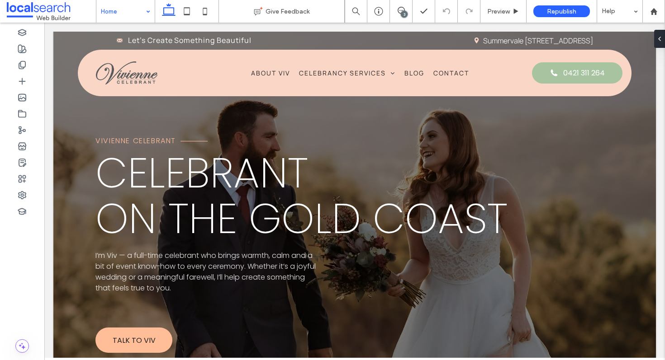
scroll to position [0, 0]
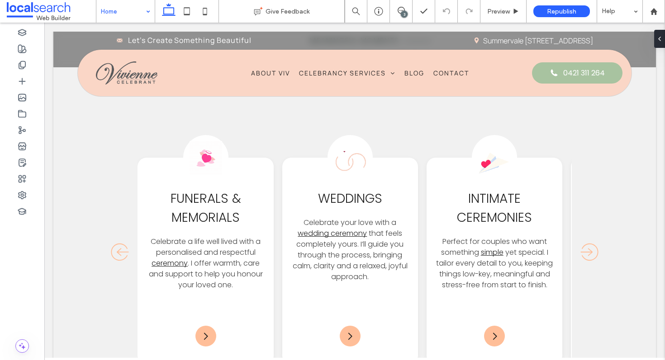
scroll to position [878, 0]
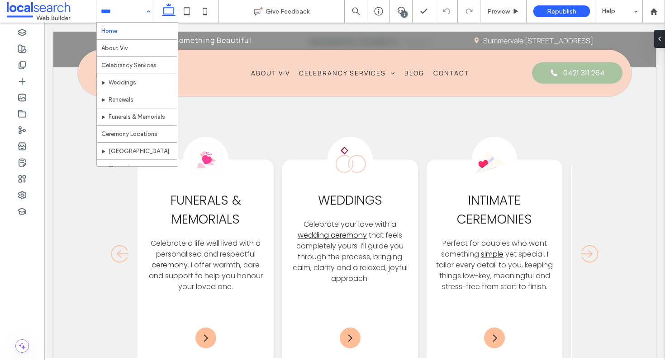
click at [137, 14] on input at bounding box center [123, 11] width 45 height 23
click at [120, 10] on input at bounding box center [123, 11] width 45 height 23
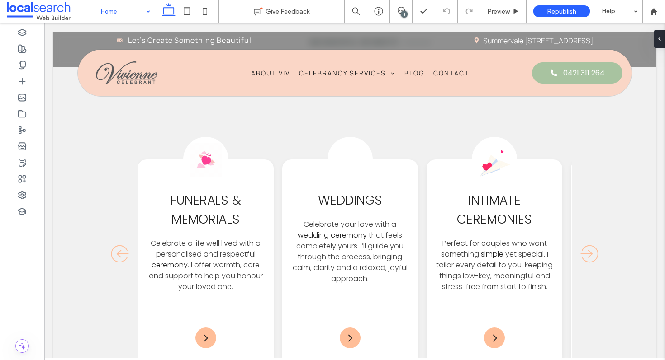
click at [146, 10] on div "Home" at bounding box center [125, 11] width 58 height 23
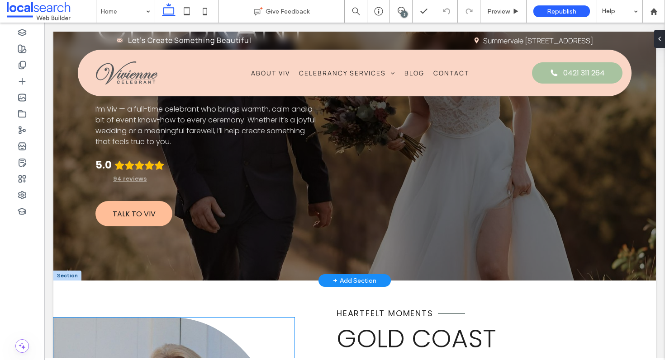
scroll to position [148, 0]
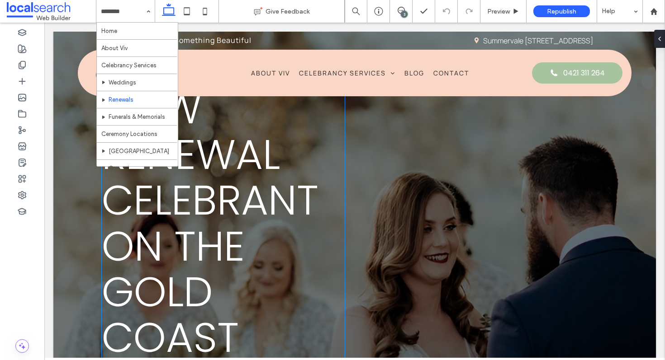
scroll to position [159, 0]
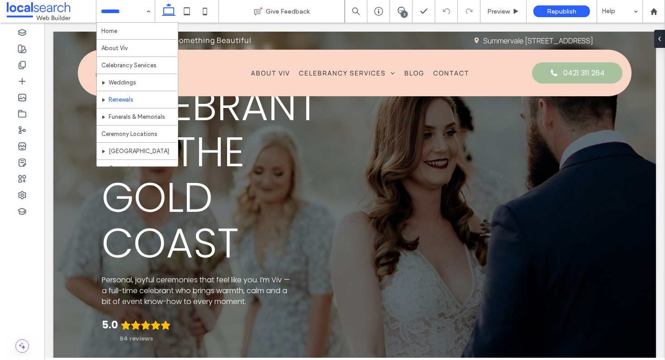
click at [147, 13] on div "Home About Viv Celebrancy Services Weddings Renewals Funerals & Memorials Cerem…" at bounding box center [125, 11] width 58 height 23
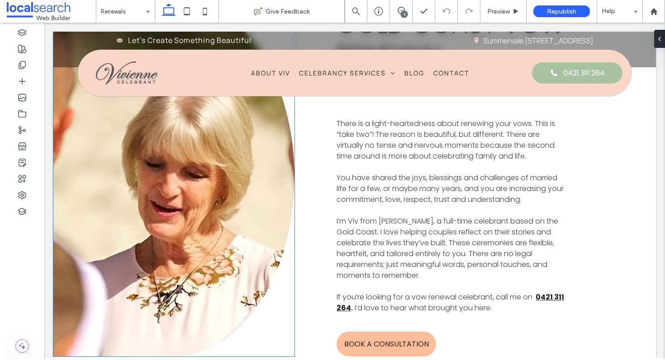
scroll to position [653, 0]
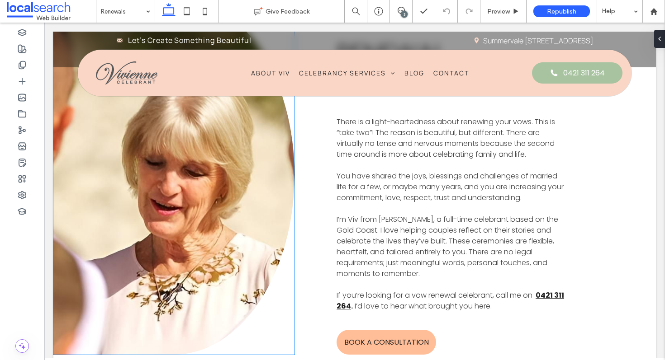
click at [153, 262] on link at bounding box center [173, 174] width 241 height 359
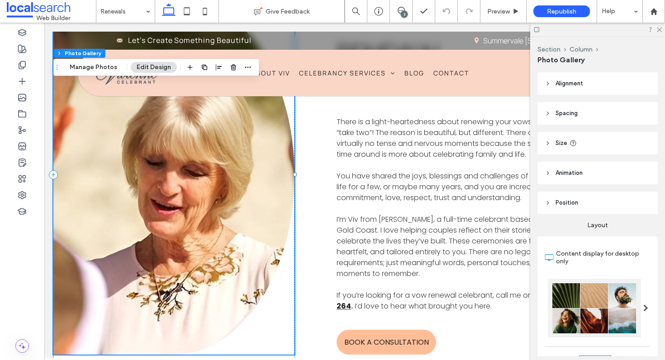
click at [201, 208] on link at bounding box center [173, 174] width 241 height 359
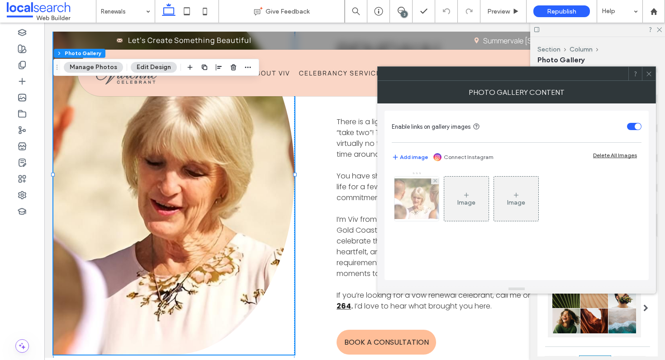
click at [417, 199] on img at bounding box center [416, 199] width 72 height 41
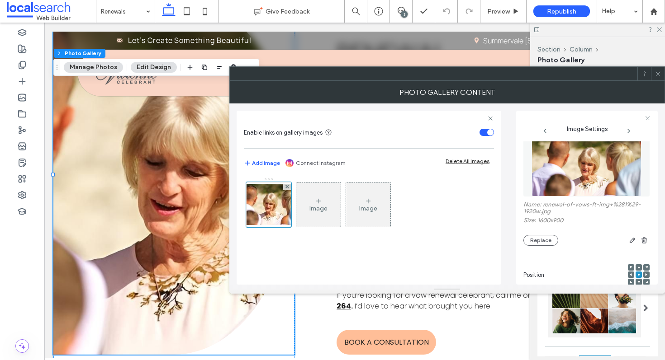
scroll to position [15, 0]
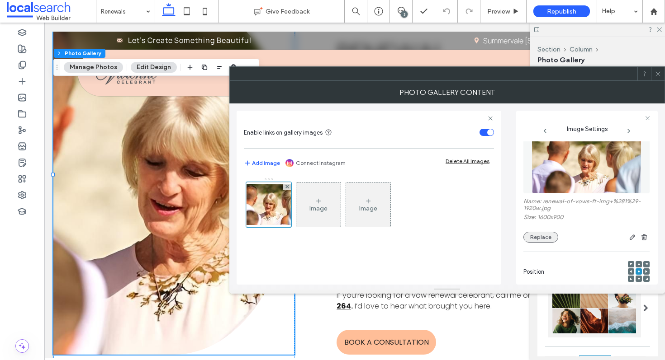
click at [541, 239] on button "Replace" at bounding box center [540, 237] width 35 height 11
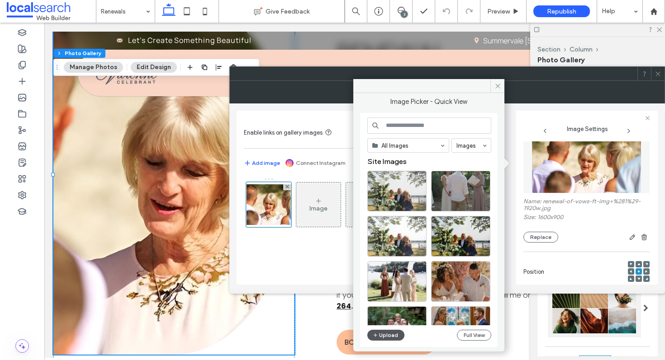
click at [382, 335] on button "Upload" at bounding box center [385, 335] width 37 height 11
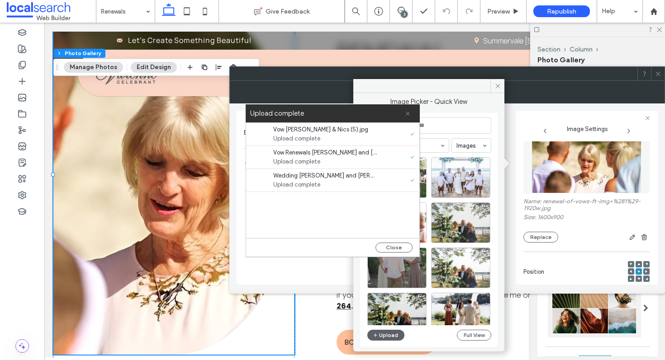
click at [406, 113] on use at bounding box center [408, 114] width 4 height 4
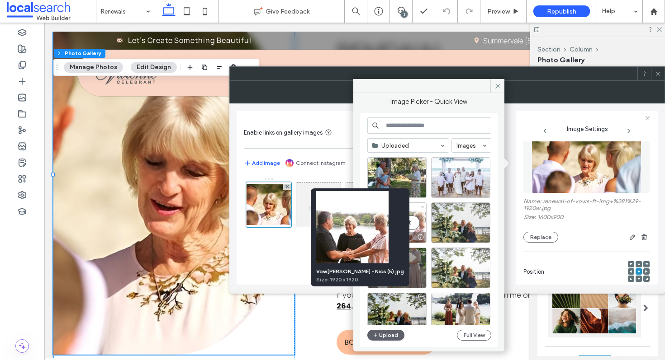
click at [421, 237] on div at bounding box center [420, 237] width 11 height 7
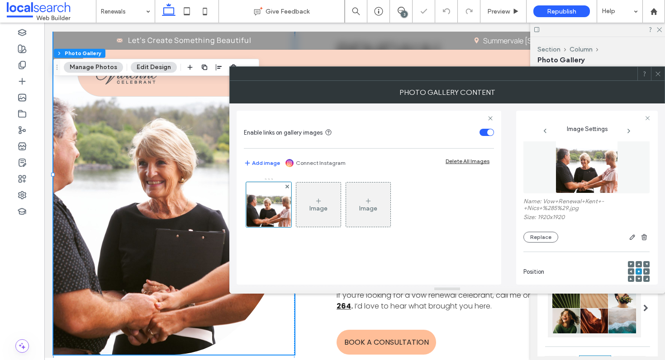
click at [661, 78] on span at bounding box center [657, 74] width 7 height 14
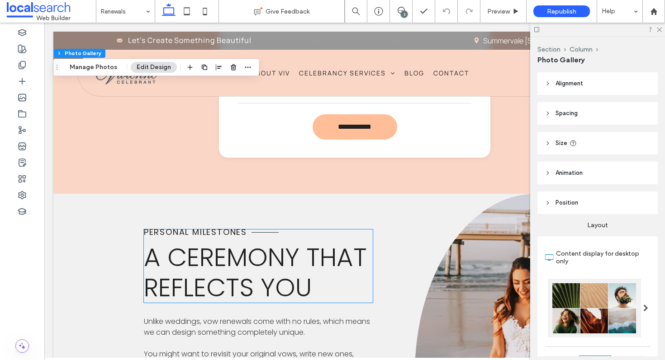
scroll to position [1210, 0]
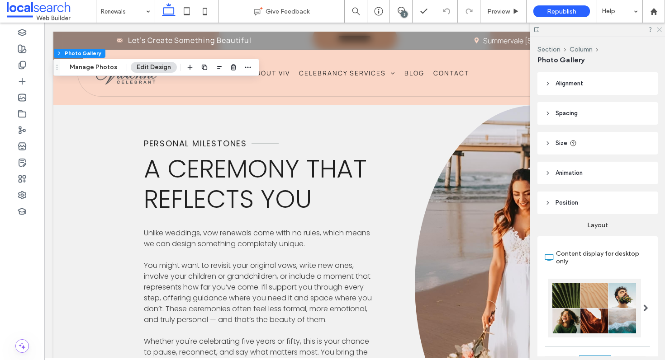
click at [660, 28] on icon at bounding box center [659, 29] width 6 height 6
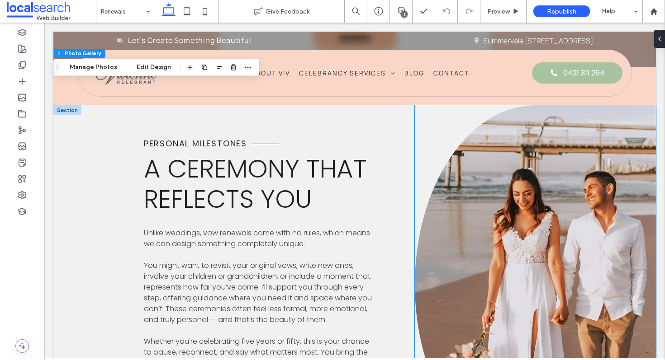
click at [508, 247] on link at bounding box center [535, 284] width 241 height 359
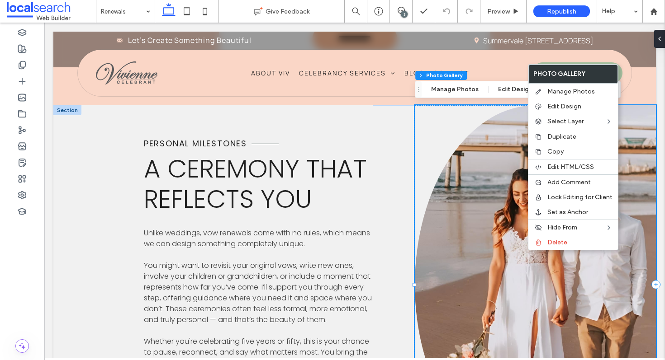
click at [496, 243] on link at bounding box center [535, 284] width 241 height 359
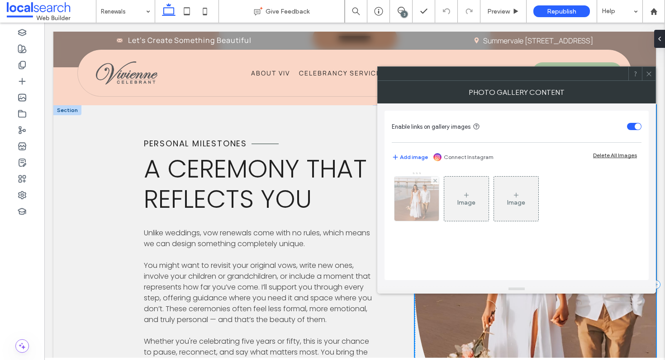
click at [421, 201] on img at bounding box center [416, 199] width 44 height 44
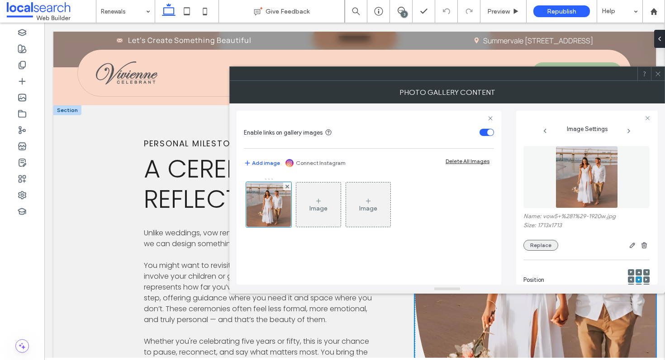
click at [543, 247] on button "Replace" at bounding box center [540, 245] width 35 height 11
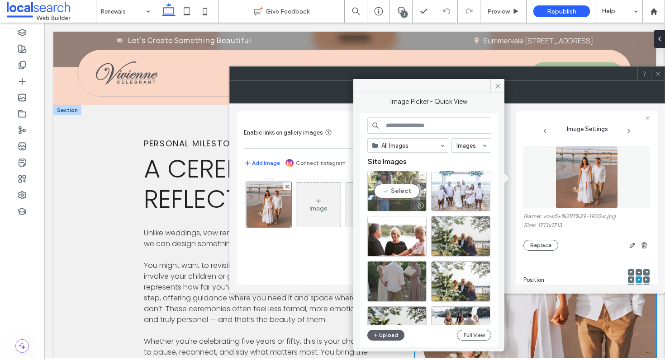
click at [418, 207] on div at bounding box center [420, 205] width 11 height 7
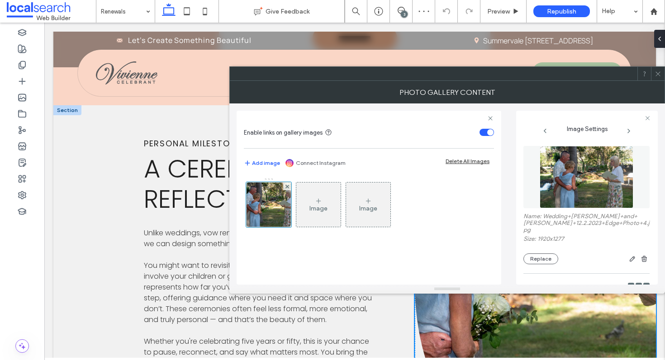
click at [658, 76] on icon at bounding box center [657, 74] width 7 height 7
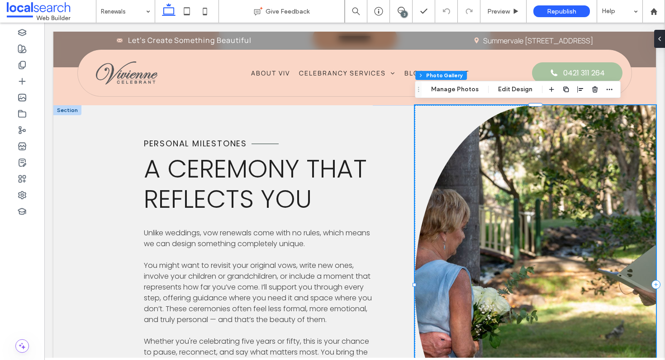
click at [530, 225] on link at bounding box center [535, 284] width 241 height 359
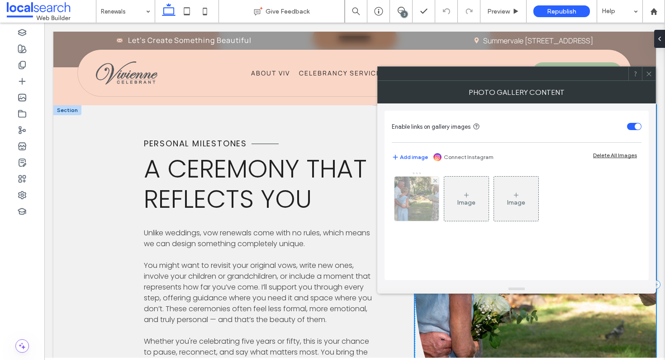
click at [409, 213] on img at bounding box center [416, 199] width 66 height 44
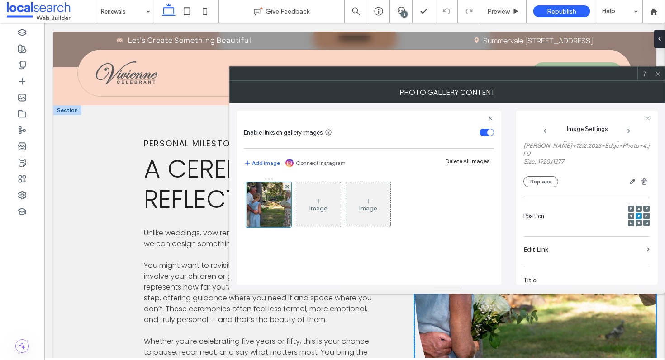
scroll to position [109, 0]
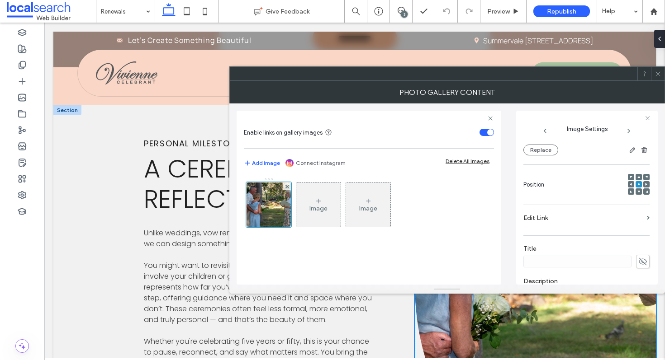
click at [629, 184] on span at bounding box center [630, 184] width 3 height 6
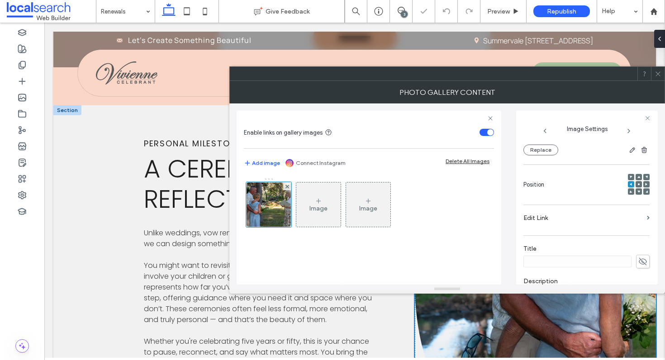
click at [658, 75] on icon at bounding box center [657, 74] width 7 height 7
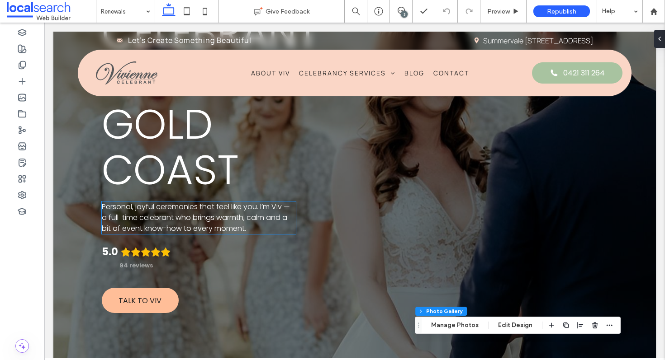
scroll to position [250, 0]
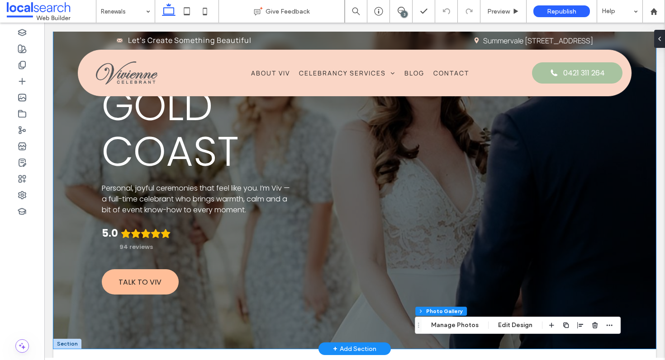
click at [71, 270] on div "Vivienne Celebrant Vow Renewal Celebrant on the Gold Coast Personal, joyful cer…" at bounding box center [354, 65] width 602 height 568
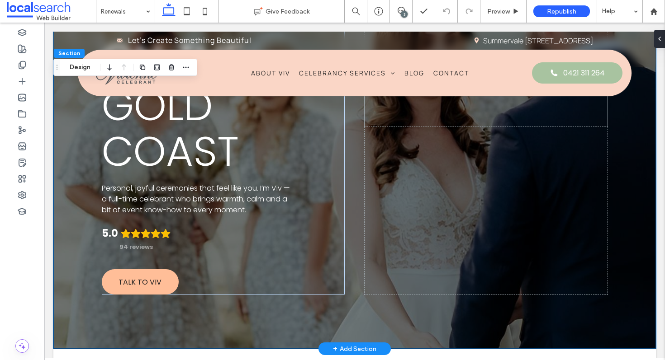
click at [71, 270] on div "Vivienne Celebrant Vow Renewal Celebrant on the Gold Coast Personal, joyful cer…" at bounding box center [354, 65] width 602 height 568
click at [91, 145] on div "Vivienne Celebrant Vow Renewal Celebrant on the Gold Coast Personal, joyful cer…" at bounding box center [354, 65] width 602 height 568
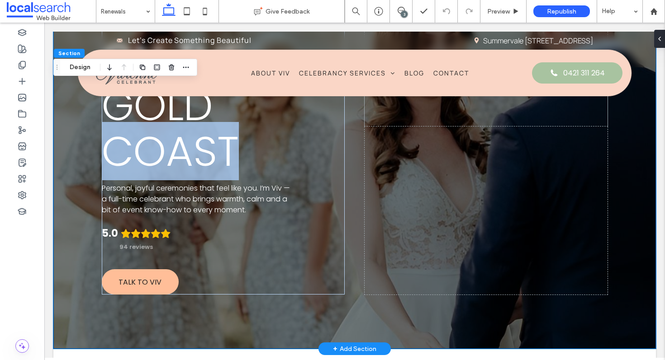
click at [91, 145] on div "Vivienne Celebrant Vow Renewal Celebrant on the Gold Coast Personal, joyful cer…" at bounding box center [354, 65] width 602 height 568
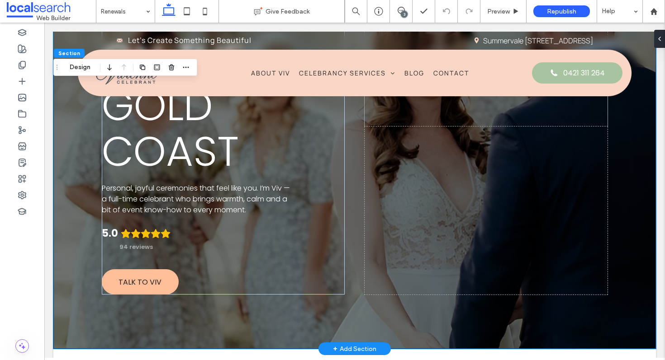
click at [68, 204] on div "Vivienne Celebrant Vow Renewal Celebrant on the Gold Coast Personal, joyful cer…" at bounding box center [354, 65] width 602 height 568
click at [79, 332] on div "Vivienne Celebrant Vow Renewal Celebrant on the Gold Coast Personal, joyful cer…" at bounding box center [354, 65] width 602 height 568
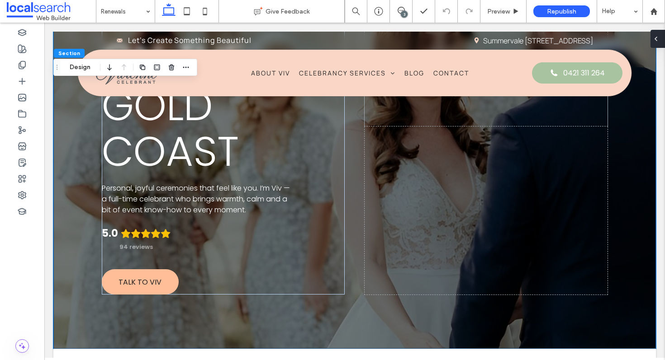
click at [661, 38] on div at bounding box center [657, 39] width 14 height 18
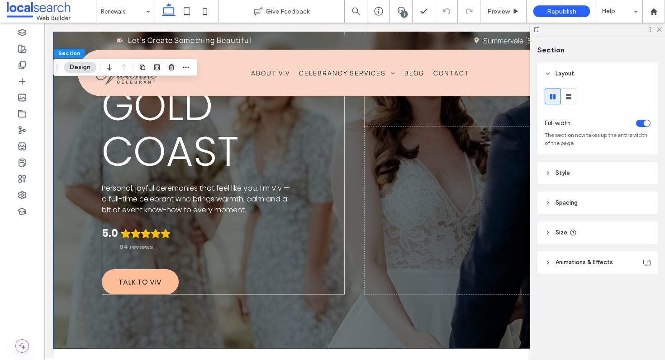
click at [584, 200] on header "Spacing" at bounding box center [597, 203] width 120 height 23
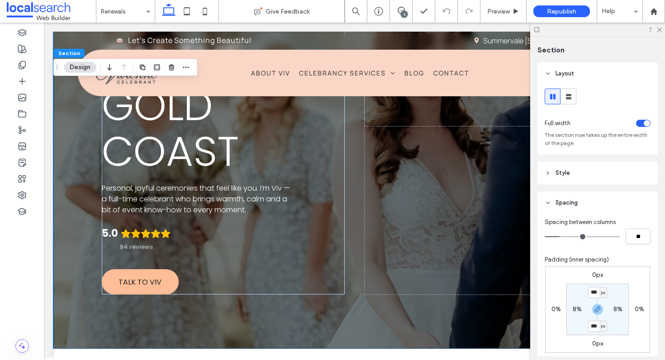
click at [584, 200] on header "Spacing" at bounding box center [597, 203] width 120 height 23
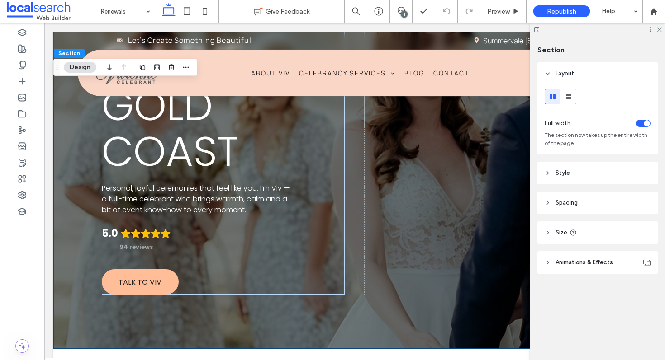
click at [575, 237] on header "Size" at bounding box center [597, 233] width 120 height 23
click at [586, 235] on header "Size" at bounding box center [597, 233] width 120 height 23
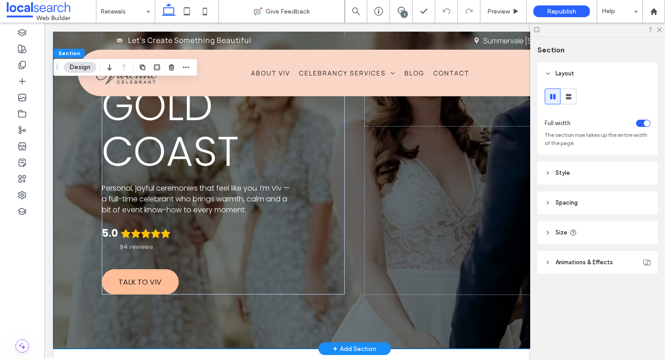
click at [78, 265] on div "Vivienne Celebrant Vow Renewal Celebrant on the Gold Coast Personal, joyful cer…" at bounding box center [354, 65] width 602 height 568
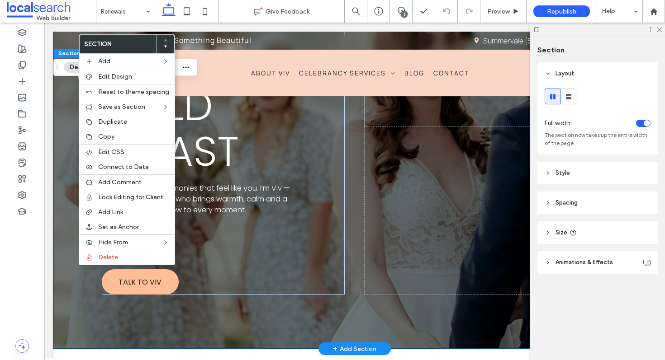
click at [78, 265] on div "Vivienne Celebrant Vow Renewal Celebrant on the Gold Coast Personal, joyful cer…" at bounding box center [354, 65] width 602 height 568
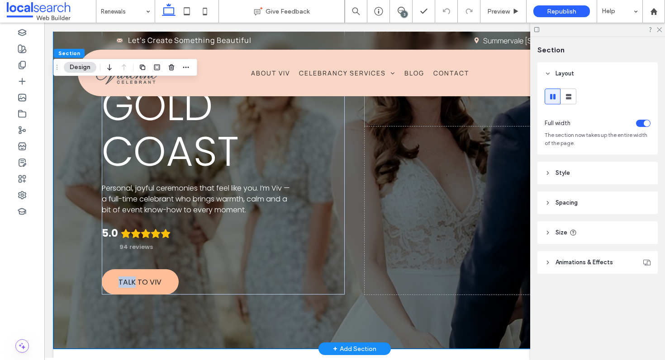
click at [78, 265] on div "Vivienne Celebrant Vow Renewal Celebrant on the Gold Coast Personal, joyful cer…" at bounding box center [354, 65] width 602 height 568
click at [73, 308] on div "Vivienne Celebrant Vow Renewal Celebrant on the Gold Coast Personal, joyful cer…" at bounding box center [354, 65] width 602 height 568
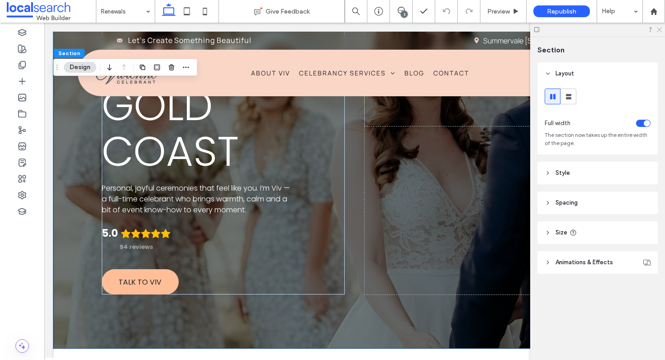
click at [657, 29] on icon at bounding box center [659, 29] width 6 height 6
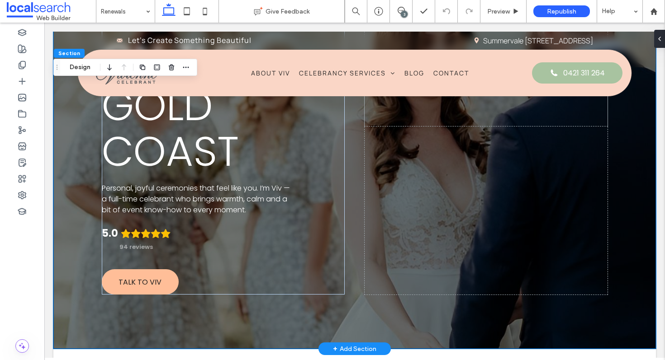
click at [615, 320] on div "Vivienne Celebrant Vow Renewal Celebrant on the Gold Coast Personal, joyful cer…" at bounding box center [354, 65] width 602 height 568
click at [628, 299] on div "Vivienne Celebrant Vow Renewal Celebrant on the Gold Coast Personal, joyful cer…" at bounding box center [354, 65] width 602 height 568
click at [636, 159] on div "Vivienne Celebrant Vow Renewal Celebrant on the Gold Coast Personal, joyful cer…" at bounding box center [354, 65] width 602 height 568
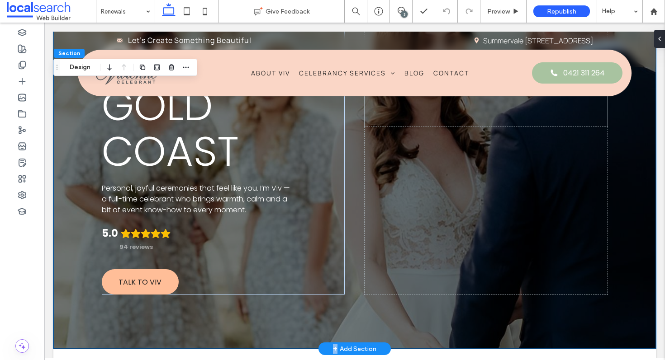
click at [636, 159] on div "Vivienne Celebrant Vow Renewal Celebrant on the Gold Coast Personal, joyful cer…" at bounding box center [354, 65] width 602 height 568
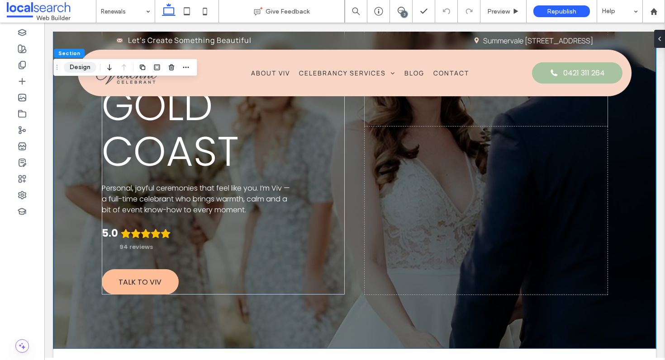
click at [81, 64] on button "Design" at bounding box center [80, 67] width 33 height 11
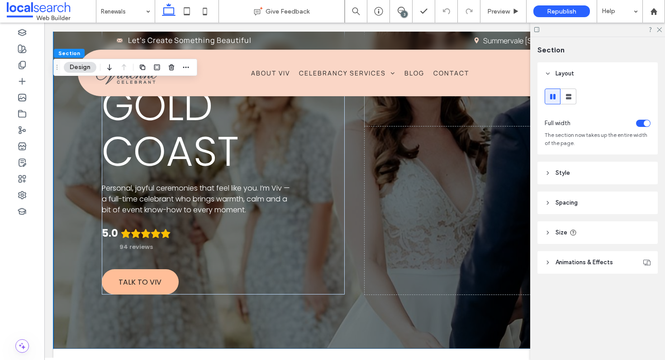
click at [586, 275] on div "Layout Full width The section now takes up the entire width of the page. Style …" at bounding box center [600, 186] width 126 height 248
click at [586, 267] on span "Animations & Effects" at bounding box center [583, 262] width 57 height 9
click at [659, 23] on div at bounding box center [597, 30] width 135 height 14
click at [660, 28] on icon at bounding box center [659, 29] width 6 height 6
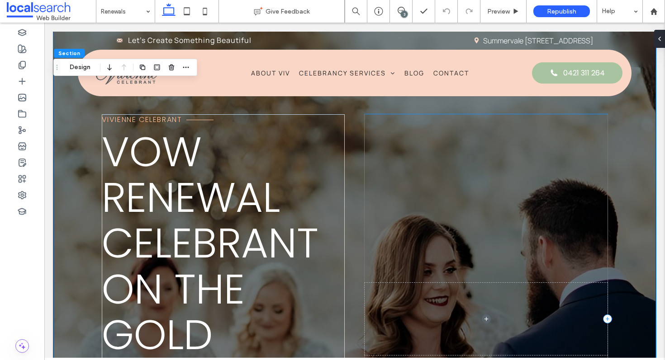
scroll to position [0, 0]
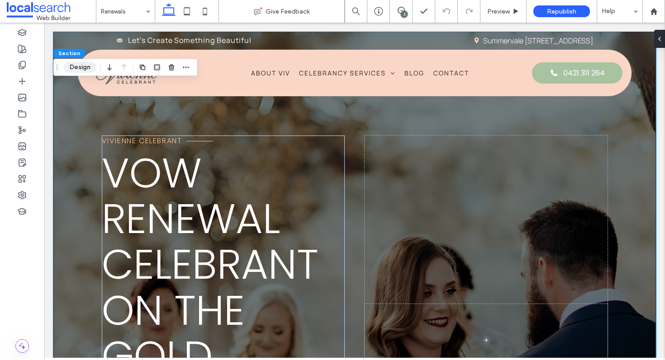
click at [81, 66] on button "Design" at bounding box center [80, 67] width 33 height 11
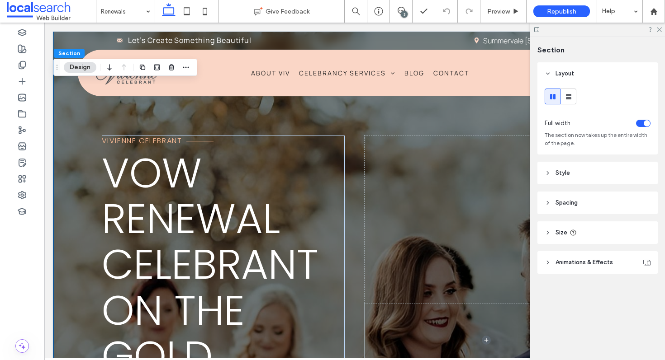
click at [583, 172] on header "Style" at bounding box center [597, 173] width 120 height 23
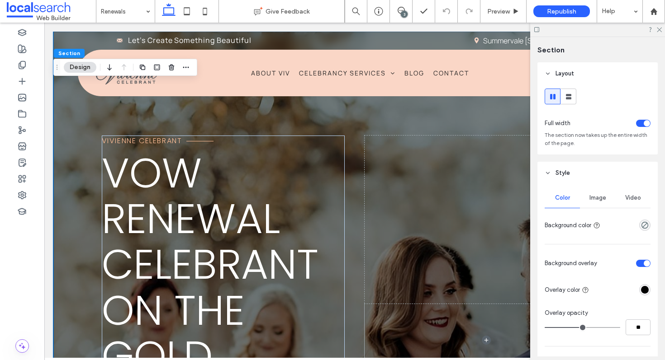
click at [590, 197] on span "Image" at bounding box center [597, 197] width 17 height 7
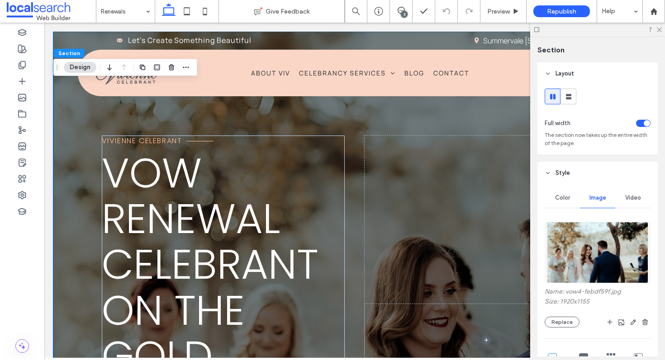
scroll to position [52, 0]
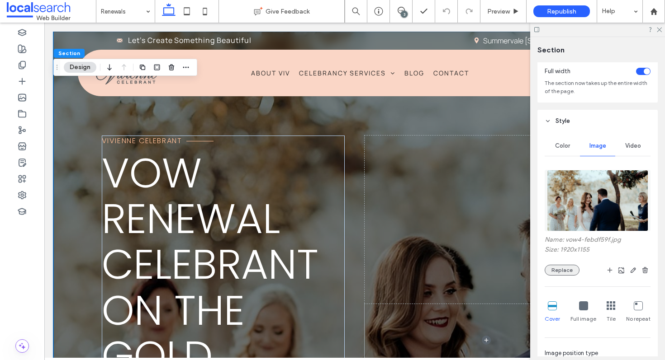
click at [558, 273] on button "Replace" at bounding box center [561, 270] width 35 height 11
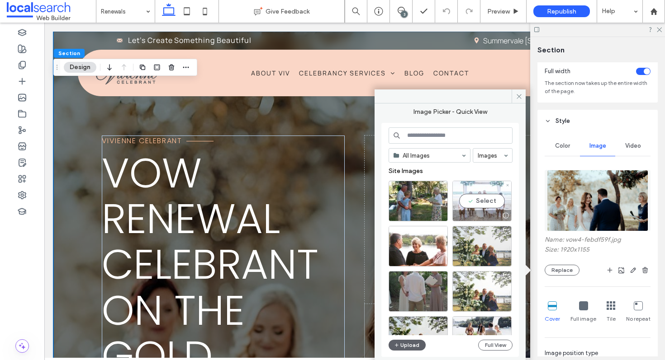
click at [505, 214] on div at bounding box center [505, 215] width 11 height 7
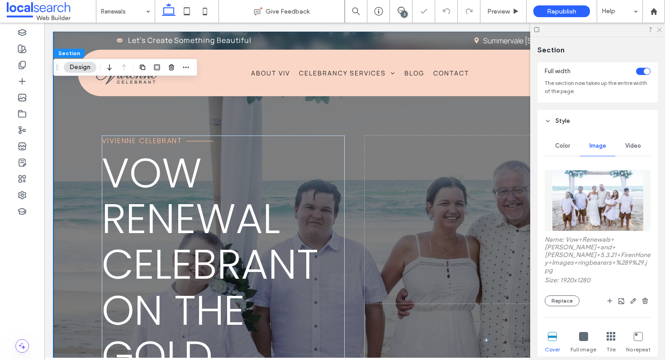
click at [659, 29] on use at bounding box center [659, 30] width 5 height 5
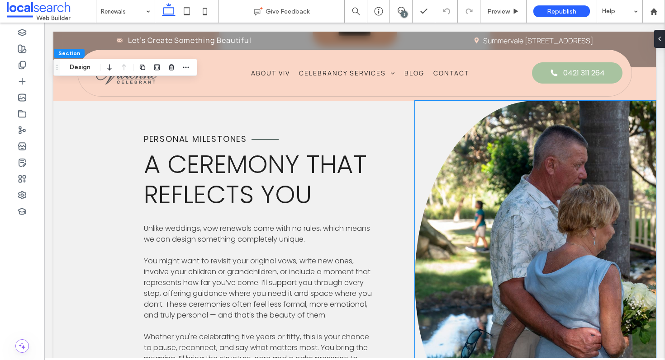
scroll to position [1214, 0]
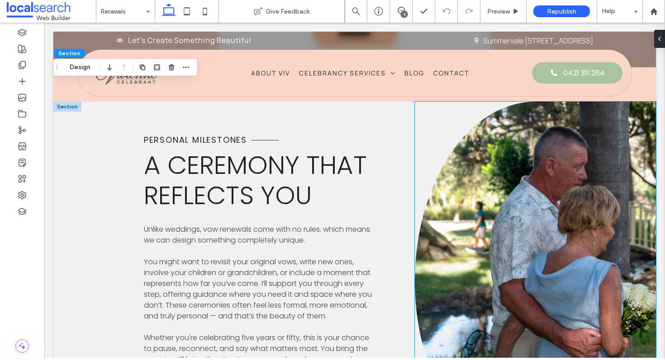
click at [526, 196] on link at bounding box center [535, 281] width 241 height 359
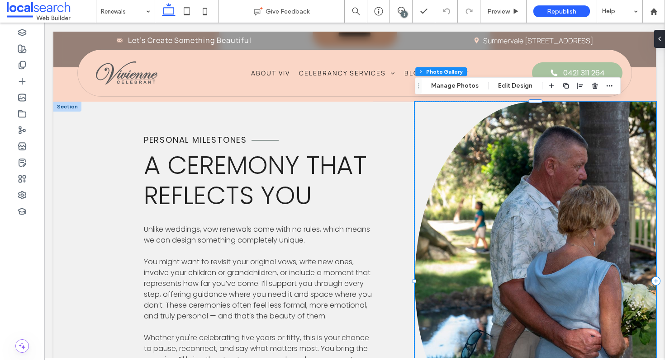
click at [550, 229] on link at bounding box center [535, 281] width 241 height 359
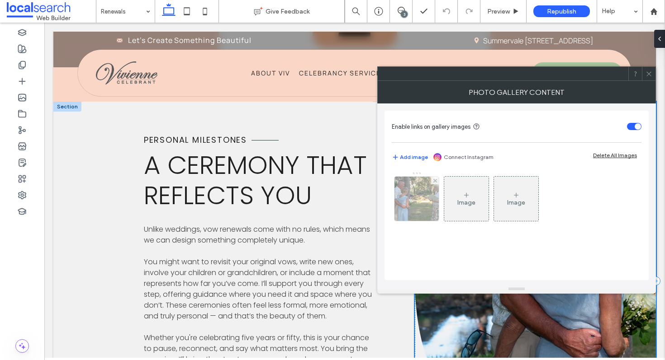
click at [421, 203] on img at bounding box center [416, 199] width 66 height 44
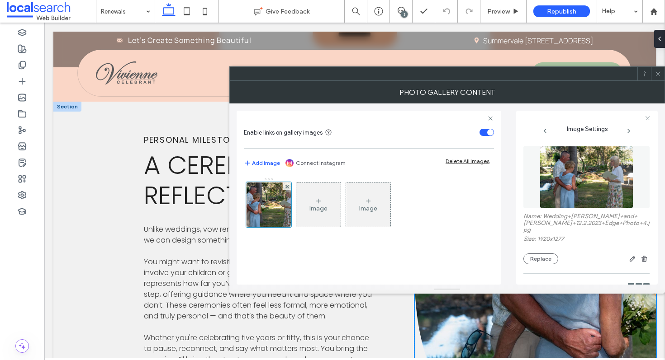
click at [660, 76] on icon at bounding box center [657, 74] width 7 height 7
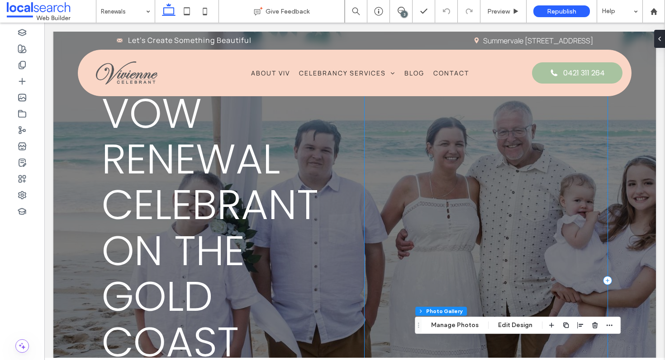
scroll to position [0, 0]
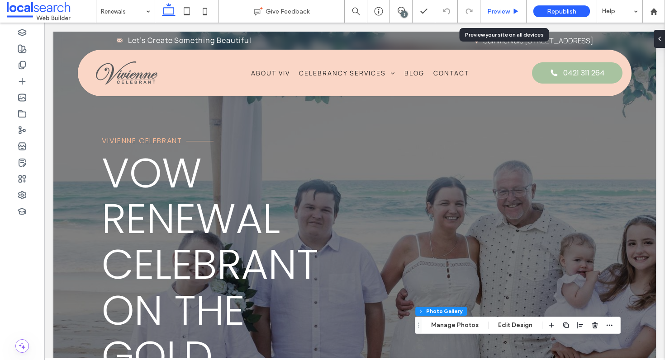
click at [499, 14] on span "Preview" at bounding box center [498, 12] width 23 height 8
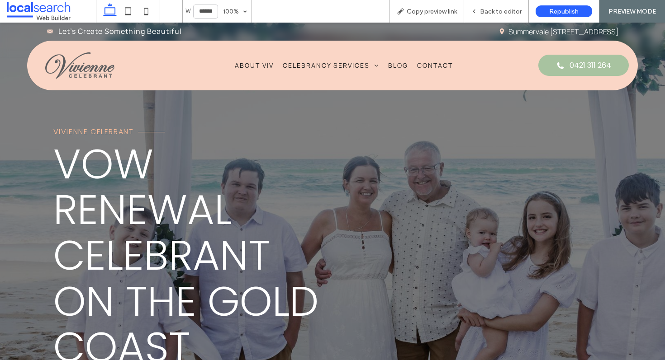
click at [33, 150] on div "Vivienne Celebrant Vow Renewal Celebrant on the Gold Coast Personal, joyful cer…" at bounding box center [332, 284] width 665 height 522
click at [39, 156] on div "Vivienne Celebrant Vow Renewal Celebrant on the Gold Coast Personal, joyful cer…" at bounding box center [332, 284] width 665 height 522
click at [495, 13] on span "Back to editor" at bounding box center [501, 12] width 42 height 8
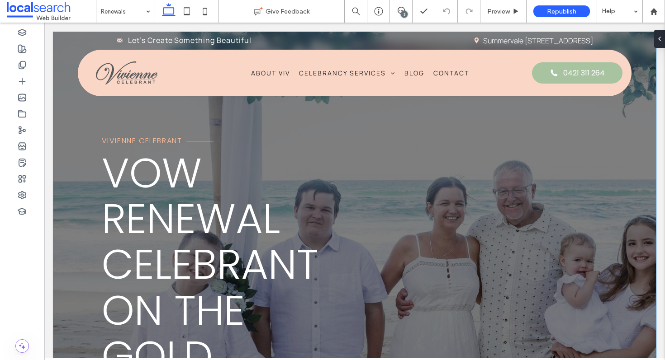
click at [81, 218] on div "Vivienne Celebrant Vow Renewal Celebrant on the Gold Coast Personal, joyful cer…" at bounding box center [354, 316] width 602 height 568
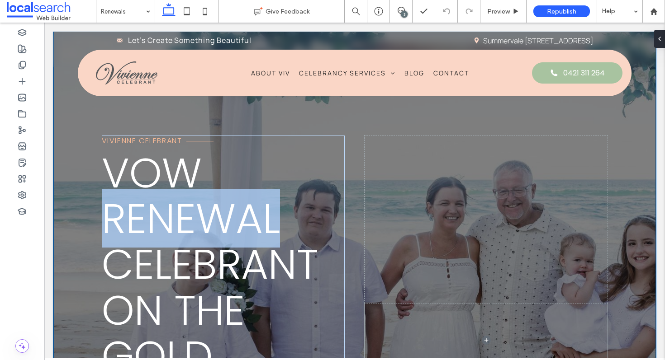
click at [81, 218] on div "Vivienne Celebrant Vow Renewal Celebrant on the Gold Coast Personal, joyful cer…" at bounding box center [354, 316] width 602 height 568
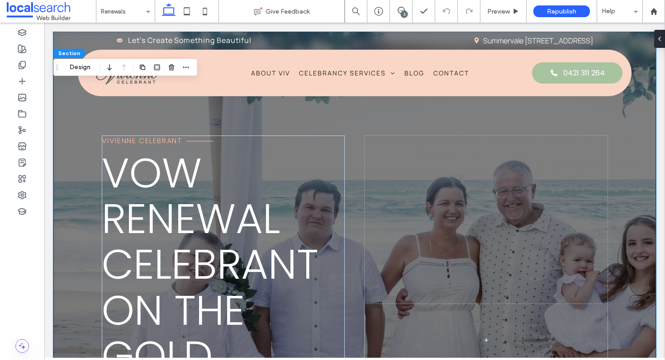
click at [83, 195] on div "Vivienne Celebrant Vow Renewal Celebrant on the Gold Coast Personal, joyful cer…" at bounding box center [354, 316] width 602 height 568
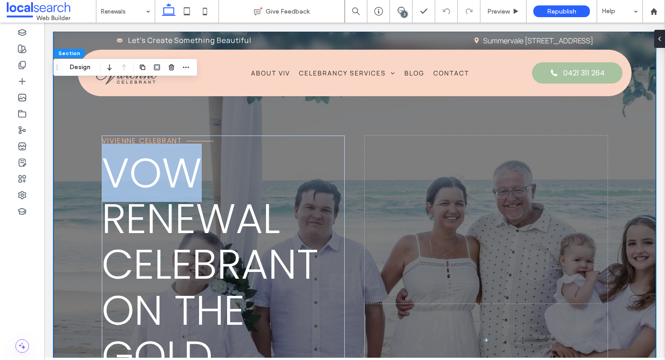
click at [83, 195] on div "Vivienne Celebrant Vow Renewal Celebrant on the Gold Coast Personal, joyful cer…" at bounding box center [354, 316] width 602 height 568
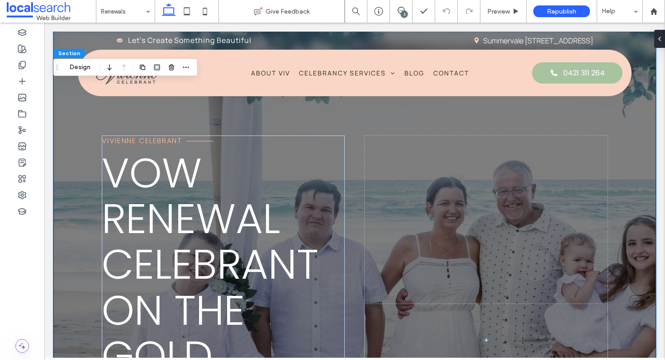
click at [78, 164] on div "Vivienne Celebrant Vow Renewal Celebrant on the Gold Coast Personal, joyful cer…" at bounding box center [354, 316] width 602 height 568
click at [73, 71] on button "Design" at bounding box center [80, 67] width 33 height 11
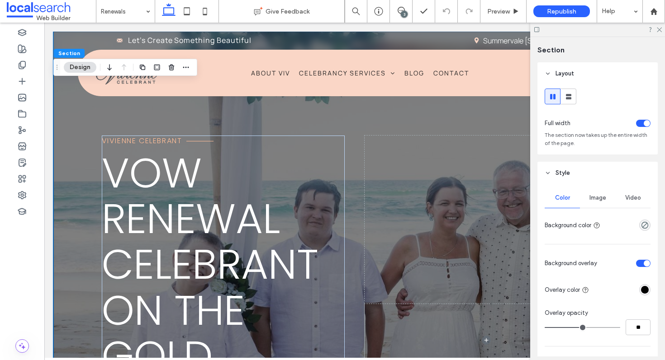
click at [605, 193] on div "Image" at bounding box center [597, 198] width 35 height 20
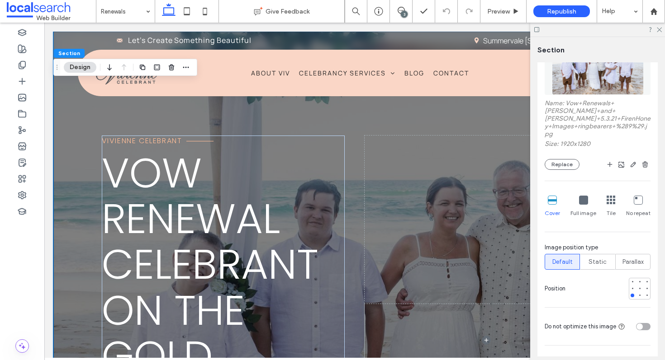
scroll to position [195, 0]
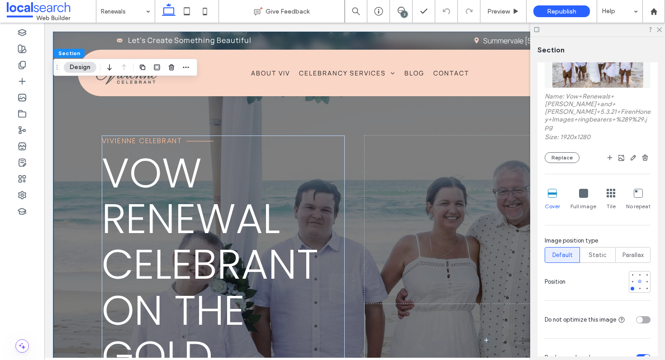
click at [639, 280] on div at bounding box center [640, 282] width 4 height 4
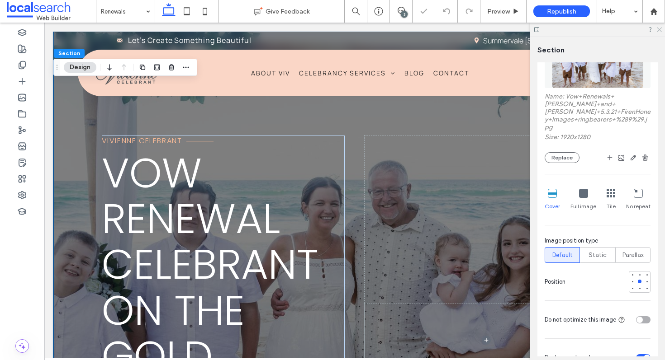
click at [660, 29] on icon at bounding box center [659, 29] width 6 height 6
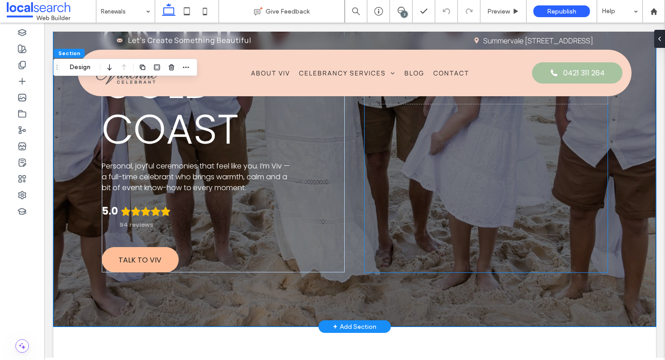
scroll to position [0, 0]
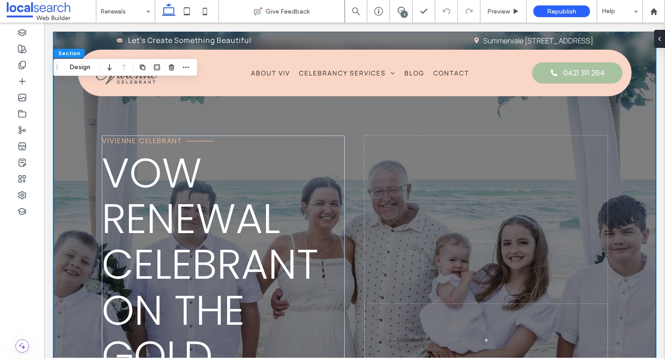
click at [79, 151] on div "Vivienne Celebrant Vow Renewal Celebrant on the Gold Coast Personal, joyful cer…" at bounding box center [354, 316] width 602 height 568
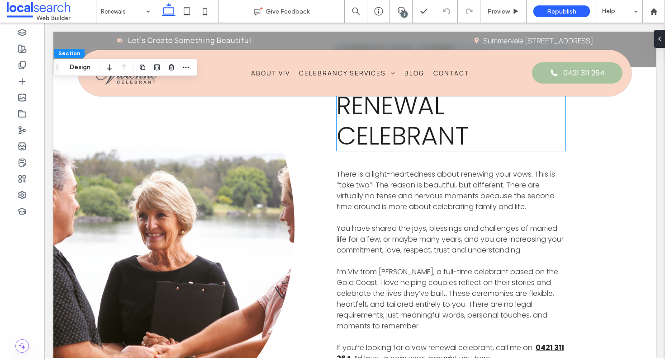
scroll to position [606, 0]
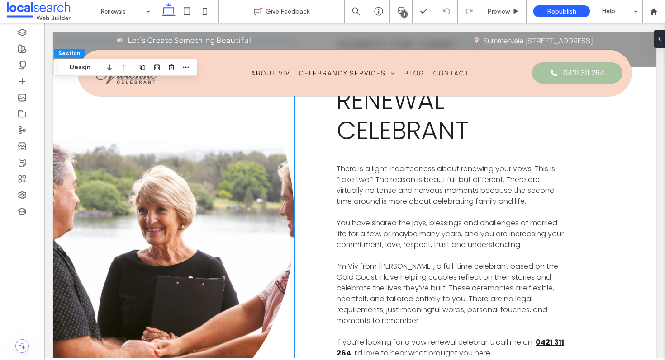
click at [145, 213] on link at bounding box center [173, 222] width 241 height 359
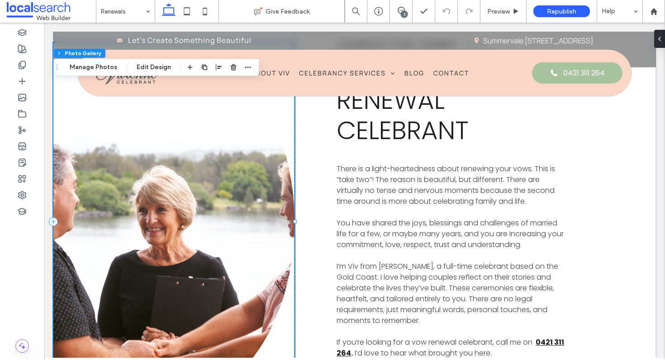
click at [145, 213] on link at bounding box center [173, 222] width 241 height 359
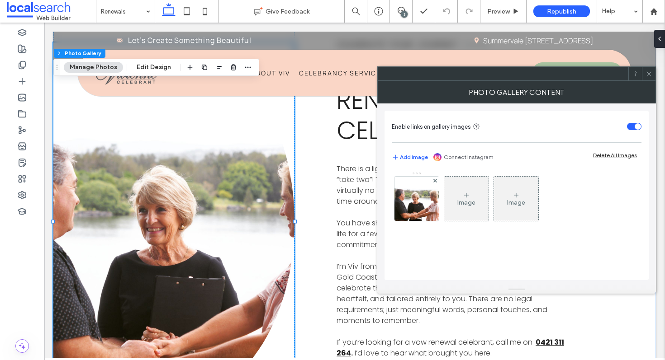
click at [651, 71] on icon at bounding box center [648, 74] width 7 height 7
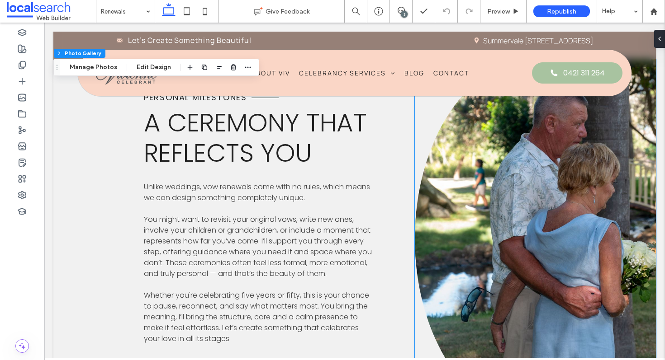
scroll to position [1261, 0]
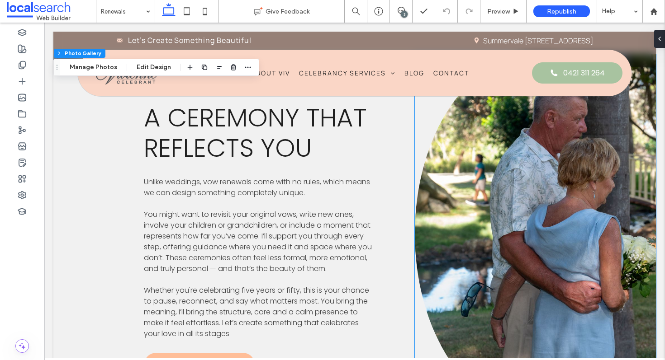
click at [516, 269] on link at bounding box center [535, 233] width 241 height 359
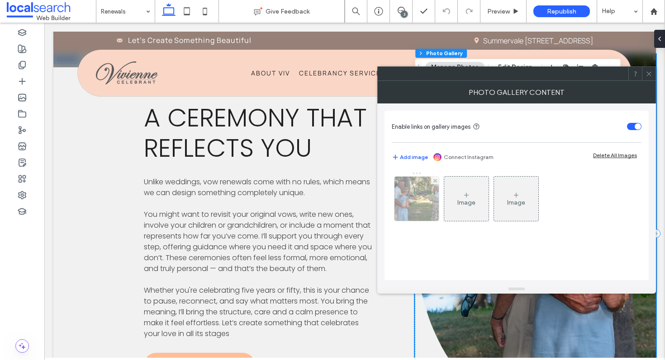
click at [419, 199] on img at bounding box center [416, 199] width 66 height 44
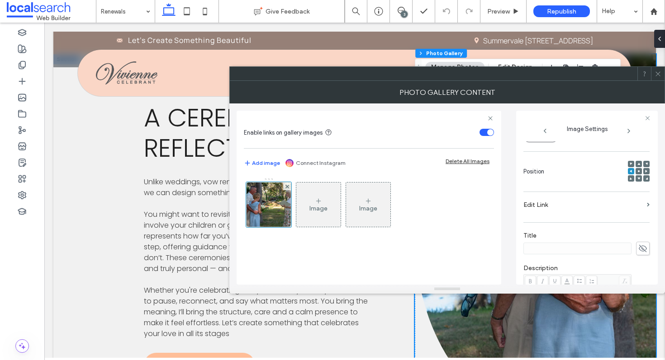
scroll to position [69, 0]
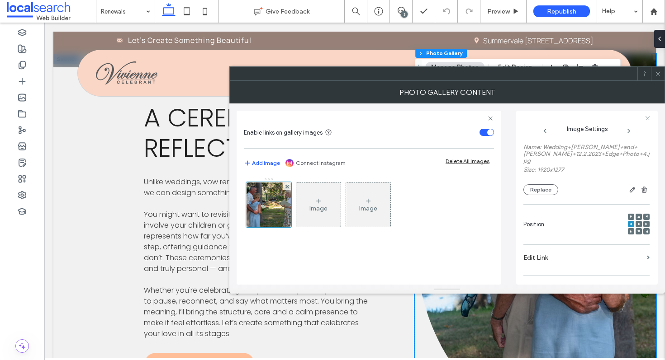
click at [638, 225] on use at bounding box center [639, 224] width 2 height 2
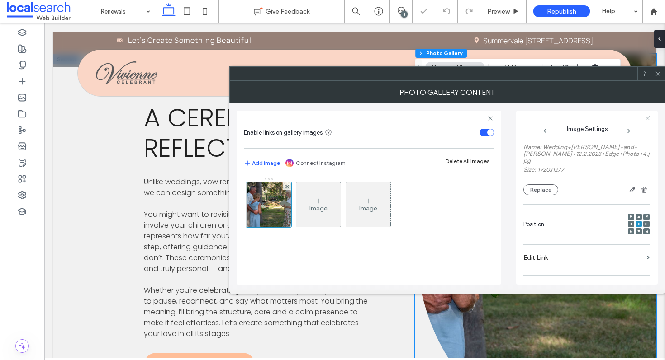
click at [657, 71] on icon at bounding box center [657, 74] width 7 height 7
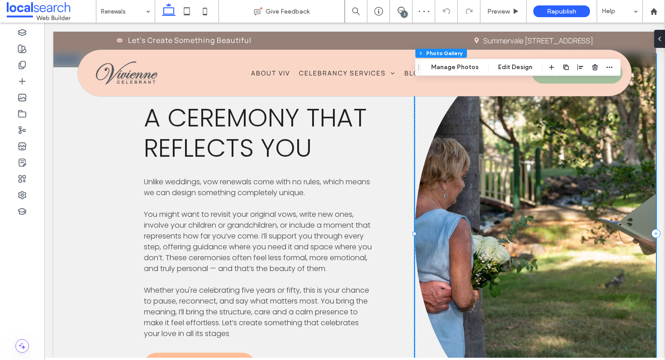
click at [491, 227] on link at bounding box center [535, 233] width 241 height 359
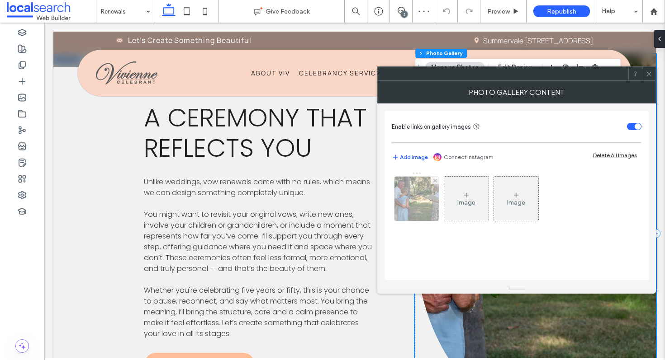
click at [401, 197] on img at bounding box center [416, 199] width 66 height 44
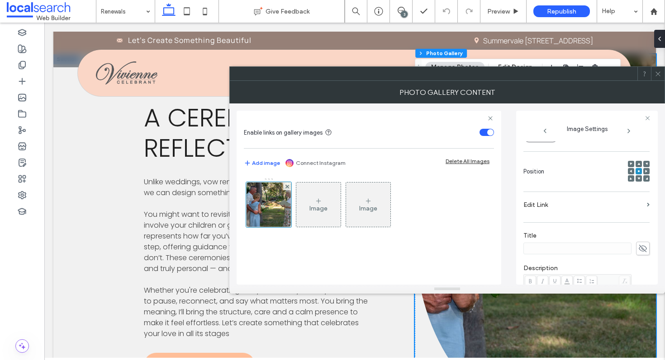
scroll to position [120, 0]
click at [628, 173] on div at bounding box center [631, 173] width 6 height 6
click at [629, 175] on icon at bounding box center [630, 173] width 3 height 3
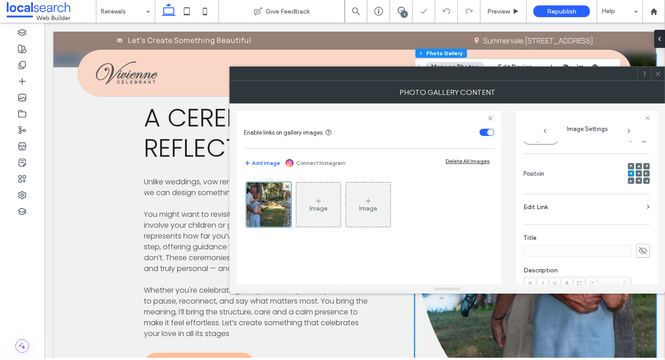
click at [637, 180] on span at bounding box center [638, 181] width 3 height 6
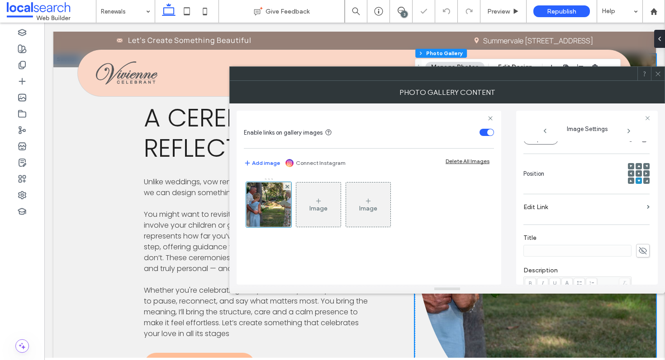
click at [629, 181] on icon at bounding box center [630, 181] width 3 height 3
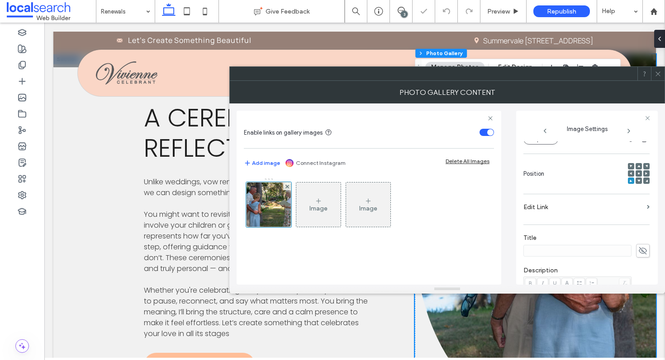
click at [658, 71] on icon at bounding box center [657, 74] width 7 height 7
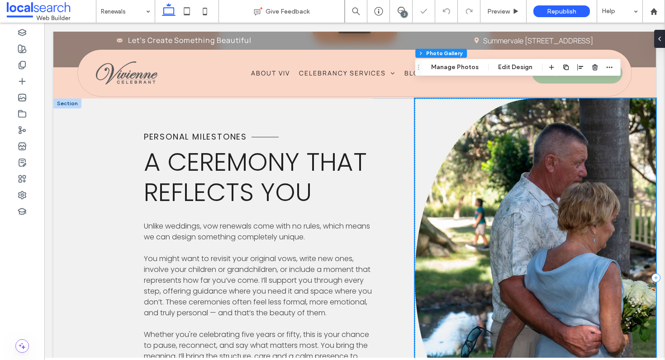
scroll to position [1217, 0]
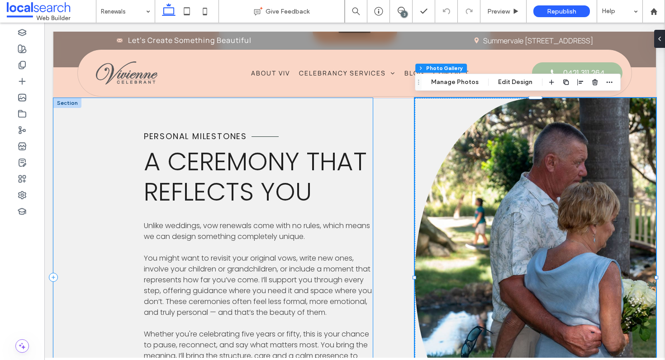
click at [109, 190] on div "Personal milestones A Ceremony That Reflects You Unlike weddings, vow renewals …" at bounding box center [212, 277] width 319 height 359
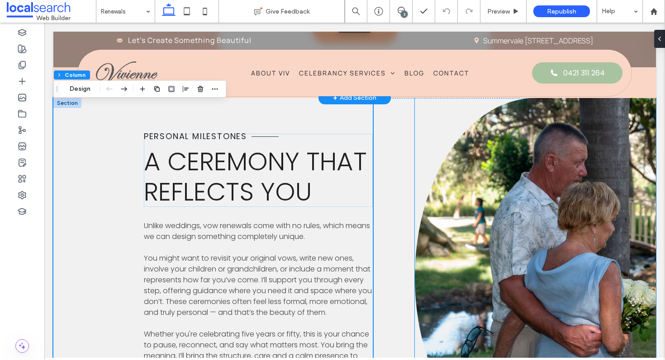
scroll to position [1220, 0]
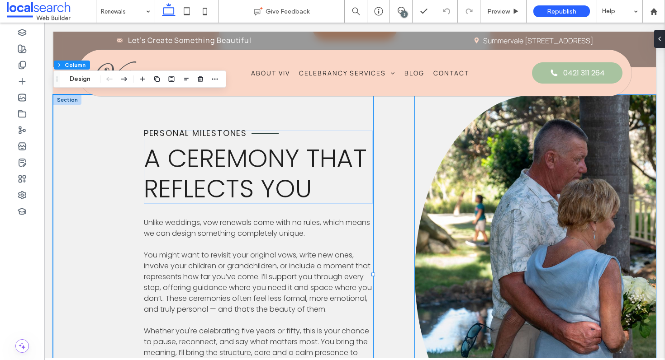
click at [524, 222] on link at bounding box center [535, 274] width 241 height 359
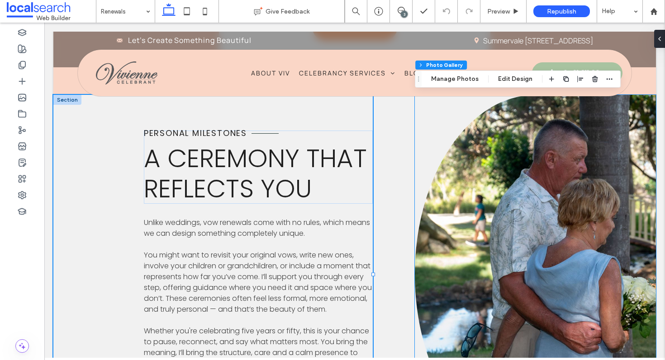
click at [524, 222] on link at bounding box center [535, 274] width 241 height 359
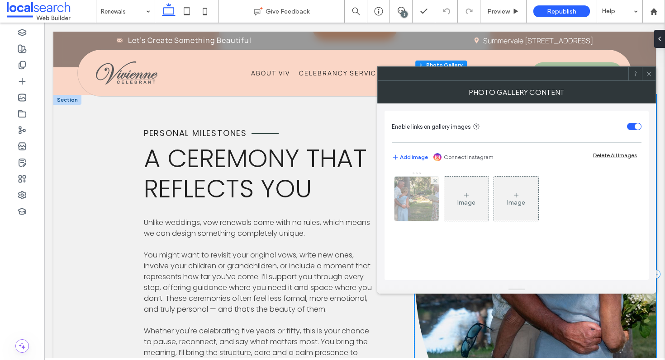
click at [427, 203] on img at bounding box center [416, 199] width 66 height 44
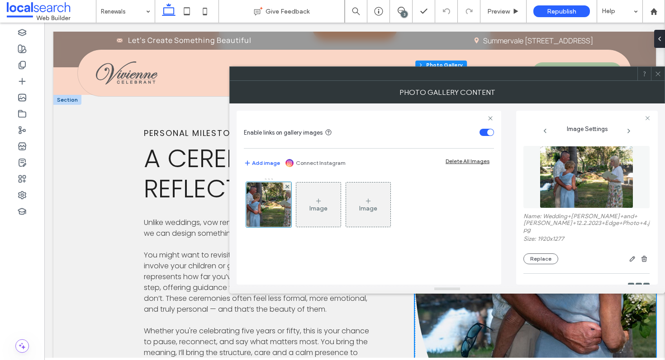
scroll to position [65, 0]
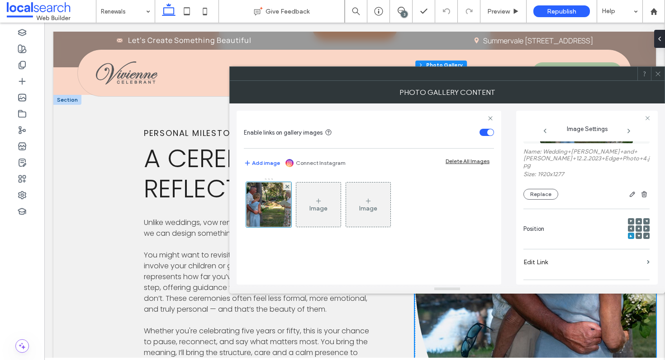
click at [645, 229] on span at bounding box center [646, 229] width 3 height 6
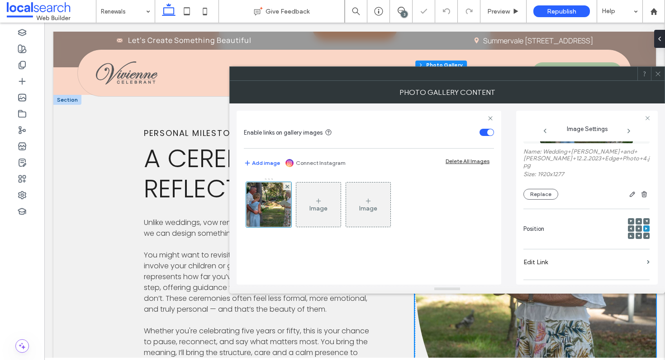
click at [656, 71] on icon at bounding box center [657, 74] width 7 height 7
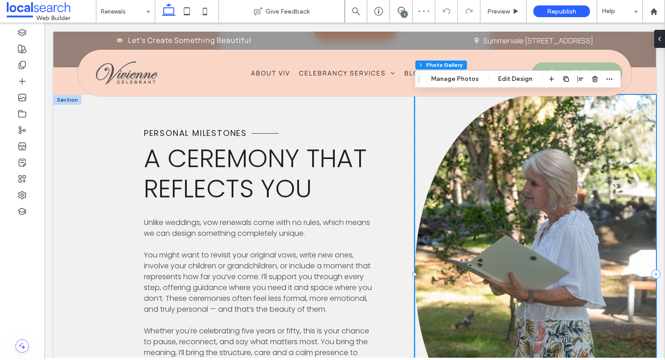
click at [570, 237] on link at bounding box center [535, 274] width 241 height 359
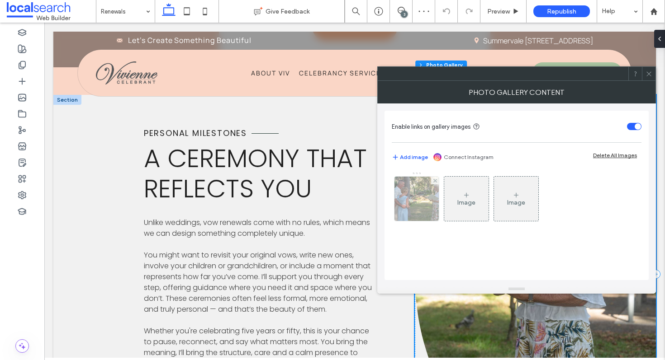
click at [430, 203] on img at bounding box center [416, 199] width 66 height 44
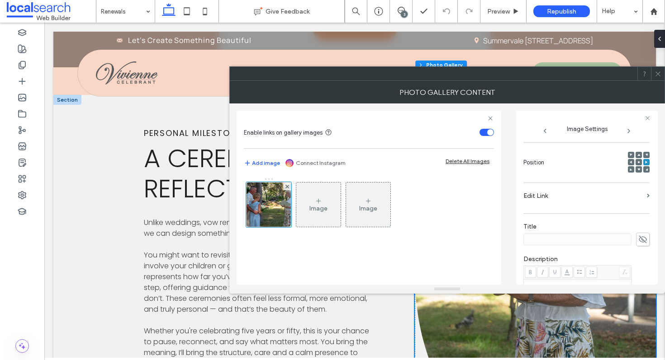
scroll to position [140, 0]
click at [637, 154] on icon at bounding box center [638, 153] width 3 height 3
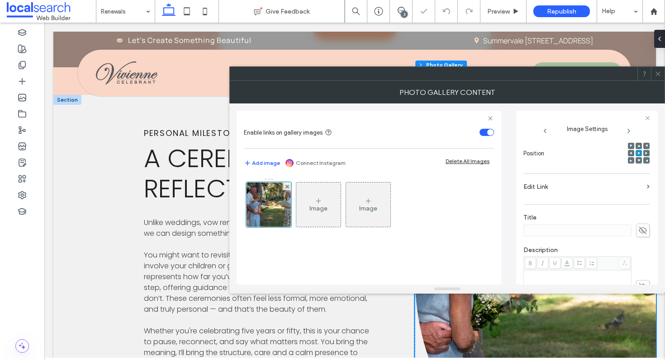
click at [661, 71] on icon at bounding box center [657, 74] width 7 height 7
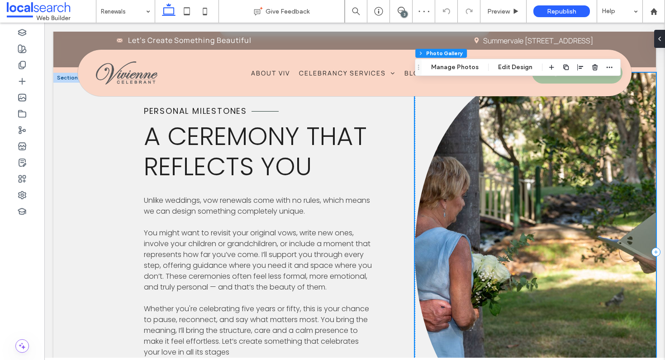
scroll to position [1243, 0]
click at [549, 236] on link at bounding box center [535, 251] width 241 height 359
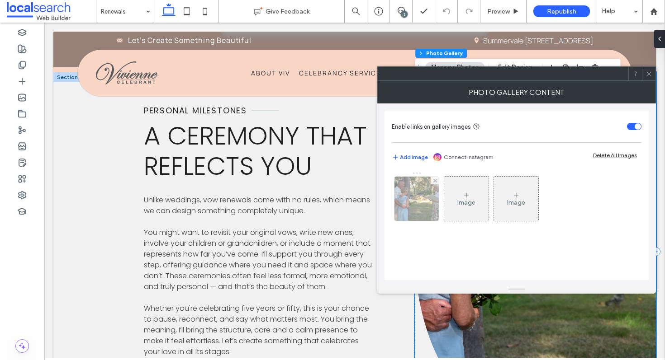
click at [422, 201] on img at bounding box center [416, 199] width 66 height 44
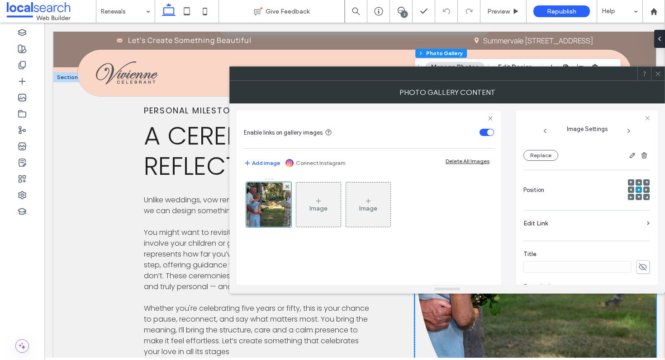
scroll to position [121, 0]
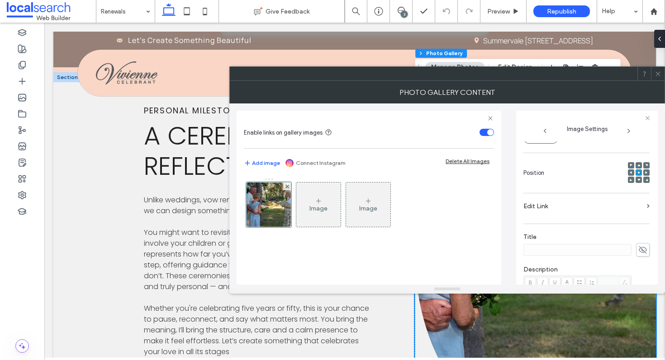
click at [629, 174] on icon at bounding box center [630, 172] width 3 height 3
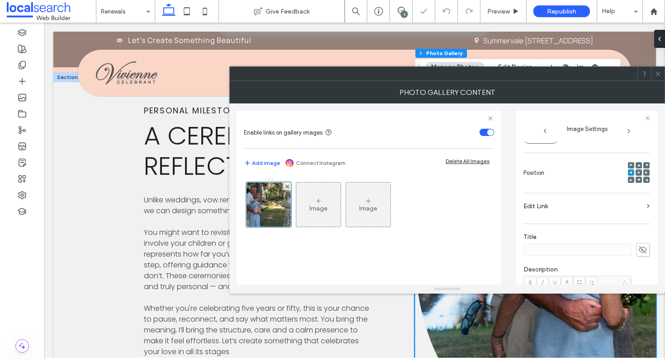
click at [656, 76] on icon at bounding box center [657, 74] width 7 height 7
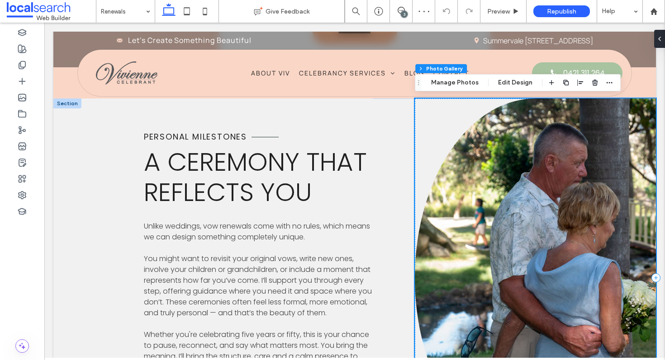
scroll to position [1213, 0]
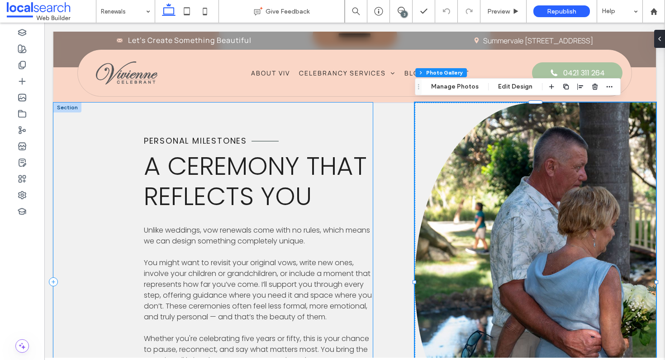
click at [91, 227] on div "Personal milestones A Ceremony That Reflects You Unlike weddings, vow renewals …" at bounding box center [212, 282] width 319 height 359
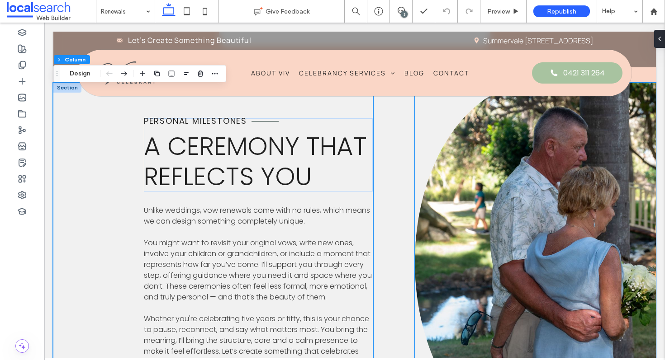
scroll to position [1236, 0]
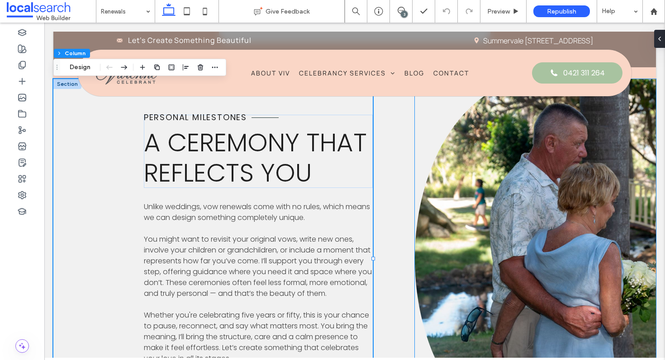
click at [542, 297] on link at bounding box center [535, 258] width 241 height 359
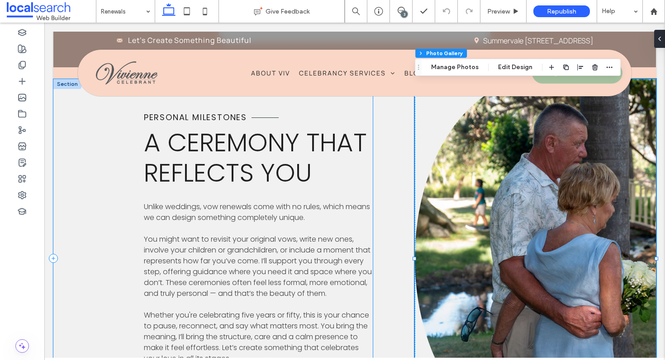
click at [90, 227] on div "Personal milestones A Ceremony That Reflects You Unlike weddings, vow renewals …" at bounding box center [212, 258] width 319 height 359
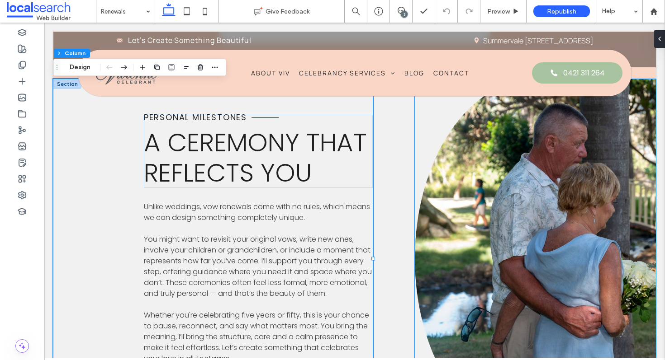
click at [520, 224] on link at bounding box center [535, 258] width 241 height 359
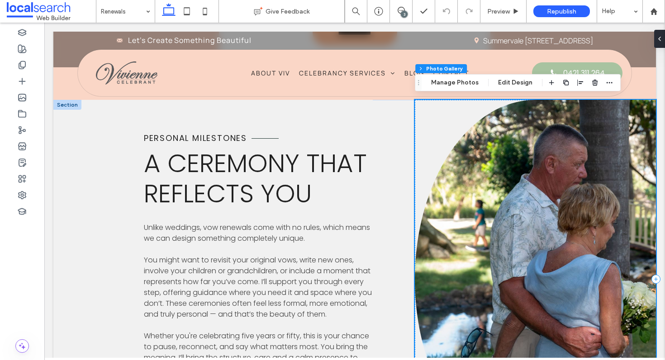
scroll to position [1215, 0]
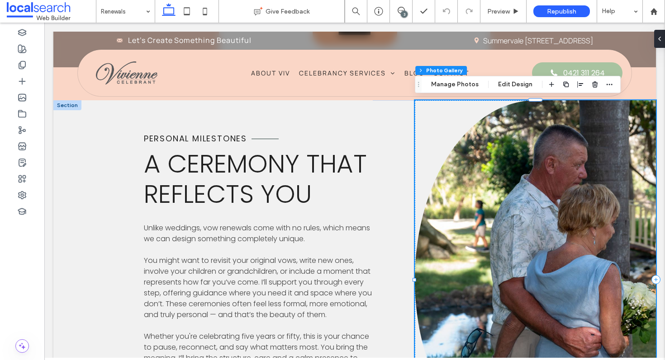
click at [504, 211] on link at bounding box center [535, 279] width 241 height 359
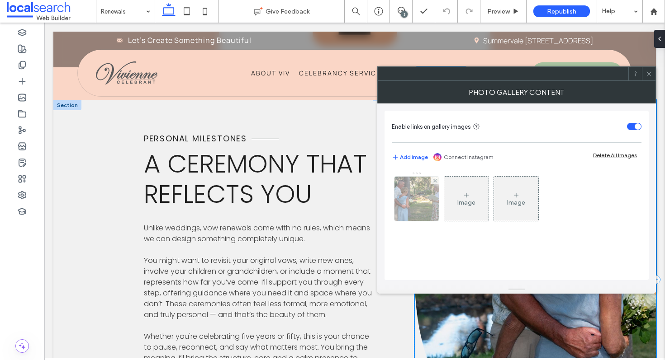
click at [412, 195] on img at bounding box center [416, 199] width 66 height 44
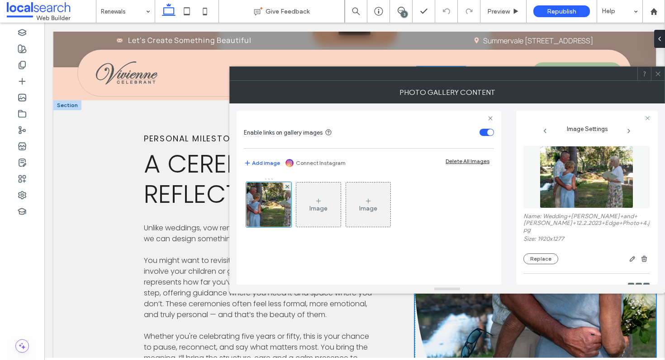
click at [657, 76] on icon at bounding box center [657, 74] width 7 height 7
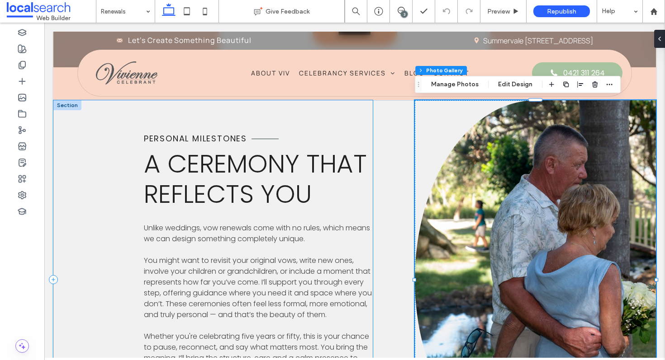
click at [97, 234] on div "Personal milestones A Ceremony That Reflects You Unlike weddings, vow renewals …" at bounding box center [212, 279] width 319 height 359
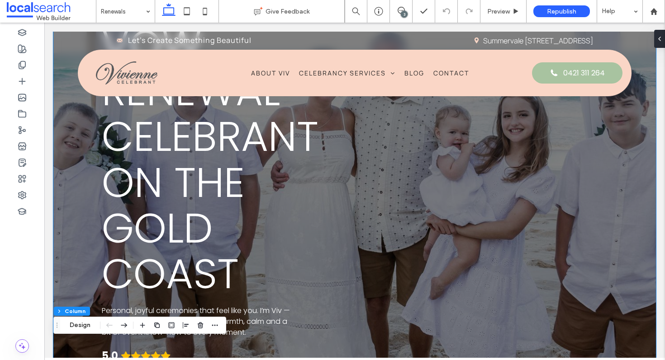
scroll to position [0, 0]
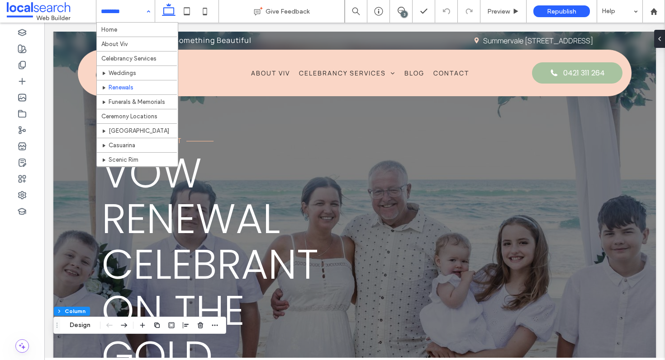
click at [124, 17] on input at bounding box center [123, 11] width 45 height 23
click at [150, 14] on div "Home About Viv Celebrancy Services Weddings Renewals Funerals & Memorials Cerem…" at bounding box center [125, 11] width 58 height 23
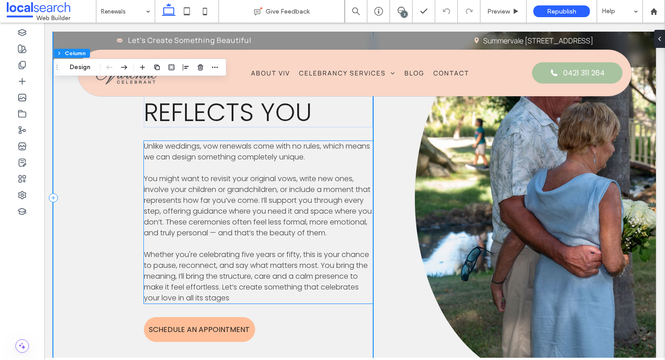
scroll to position [1298, 0]
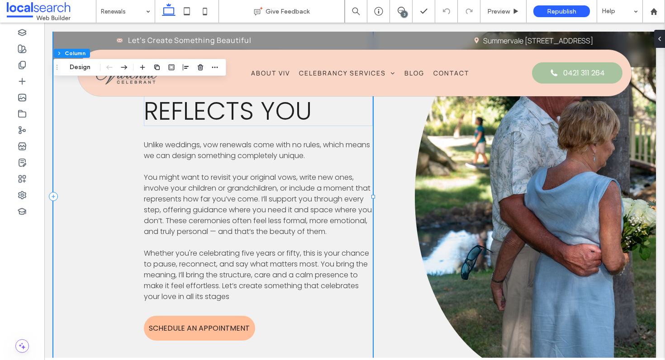
click at [109, 251] on div "Personal milestones A Ceremony That Reflects You Unlike weddings, vow renewals …" at bounding box center [212, 196] width 319 height 359
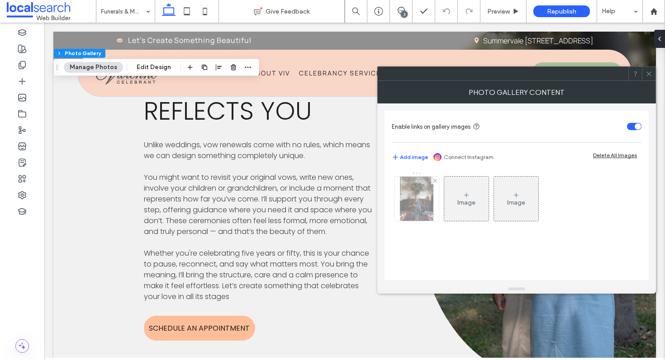
click at [411, 198] on img at bounding box center [416, 199] width 33 height 44
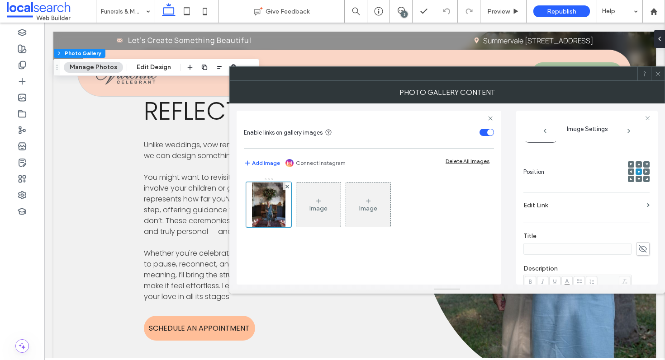
scroll to position [143, 0]
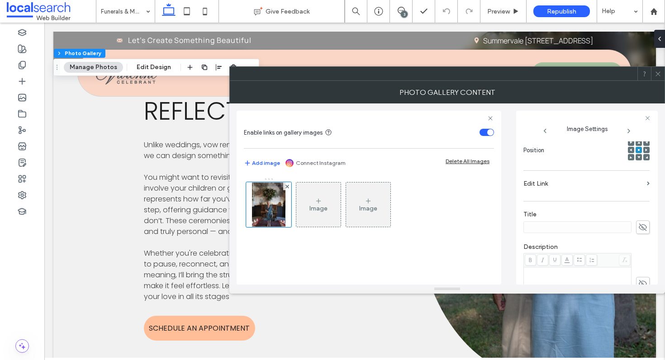
click at [645, 151] on use at bounding box center [646, 150] width 2 height 3
click at [636, 151] on div at bounding box center [638, 150] width 6 height 6
click at [637, 150] on span at bounding box center [638, 150] width 3 height 6
click at [661, 76] on div at bounding box center [658, 74] width 14 height 14
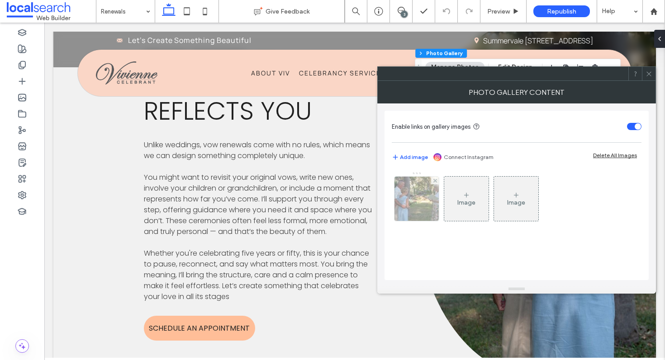
click at [418, 195] on img at bounding box center [416, 199] width 67 height 44
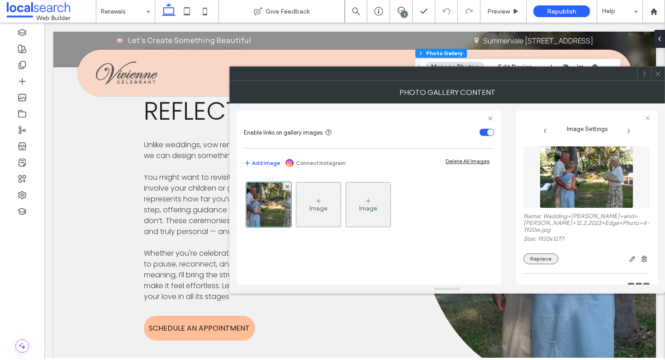
click at [546, 258] on button "Replace" at bounding box center [540, 259] width 35 height 11
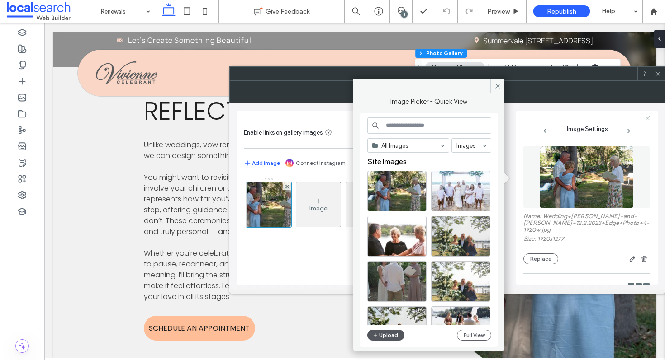
click at [384, 335] on button "Upload" at bounding box center [385, 335] width 37 height 11
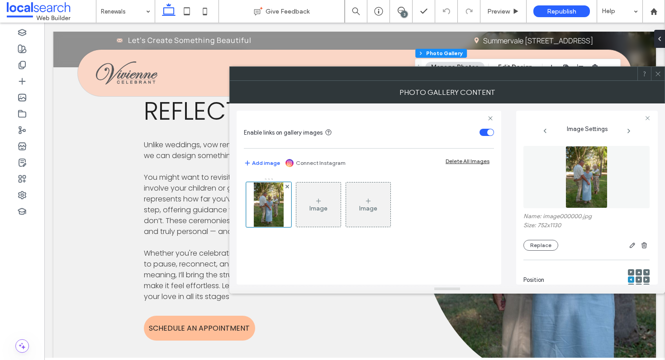
click at [657, 76] on icon at bounding box center [657, 74] width 7 height 7
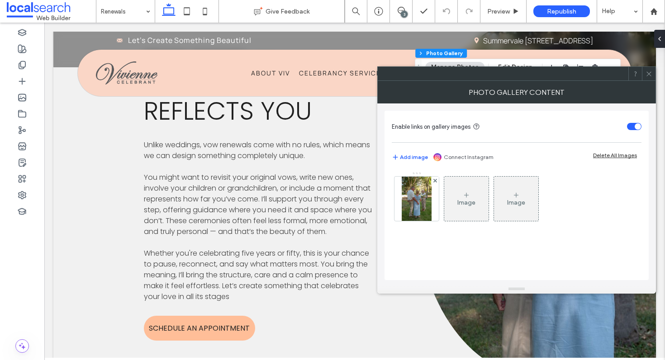
click at [648, 74] on icon at bounding box center [648, 74] width 7 height 7
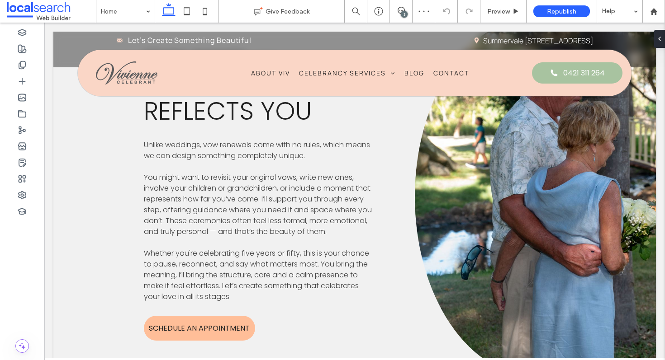
click at [120, 9] on input at bounding box center [123, 11] width 45 height 23
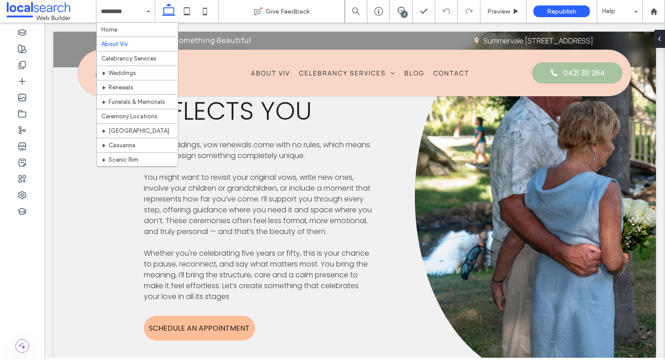
click at [137, 15] on input at bounding box center [123, 11] width 45 height 23
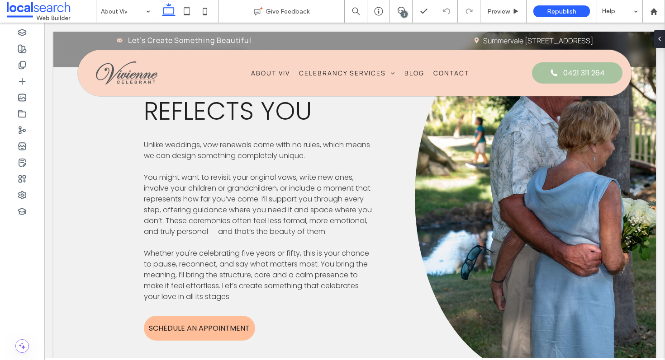
click at [148, 10] on div "About Viv" at bounding box center [125, 11] width 58 height 23
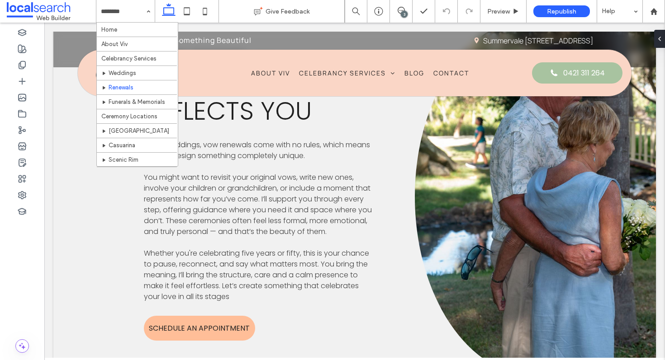
click at [130, 14] on input at bounding box center [123, 11] width 45 height 23
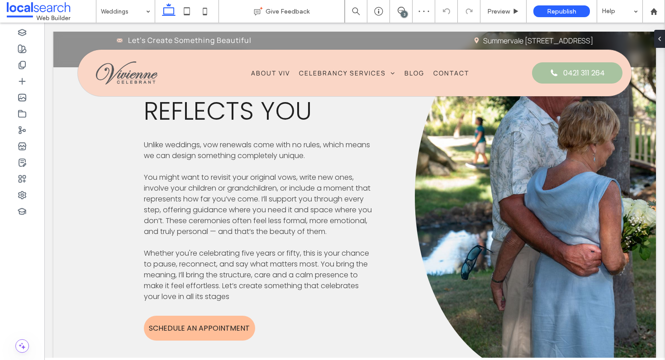
click at [118, 10] on input at bounding box center [123, 11] width 45 height 23
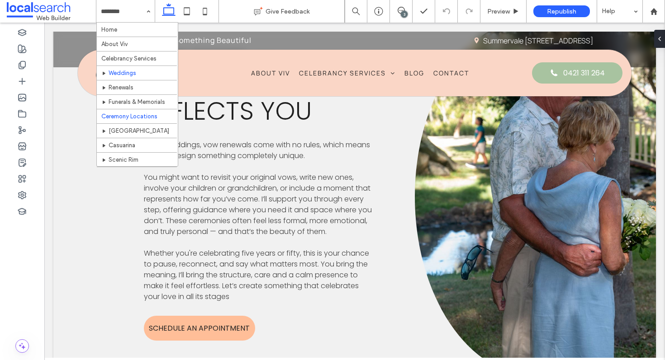
scroll to position [34, 0]
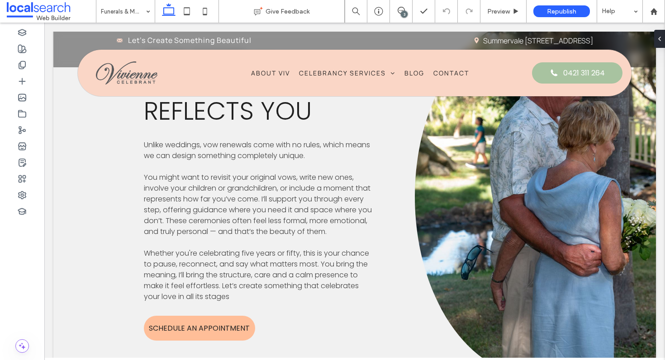
click at [137, 16] on input at bounding box center [123, 11] width 45 height 23
click at [129, 17] on input at bounding box center [123, 11] width 45 height 23
click at [124, 16] on input at bounding box center [123, 11] width 45 height 23
click at [130, 13] on input at bounding box center [123, 11] width 45 height 23
click at [140, 13] on input at bounding box center [123, 11] width 45 height 23
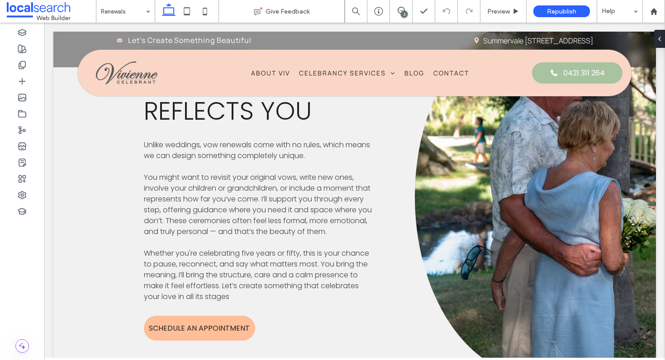
click at [131, 14] on input at bounding box center [123, 11] width 45 height 23
click at [122, 15] on input at bounding box center [123, 11] width 45 height 23
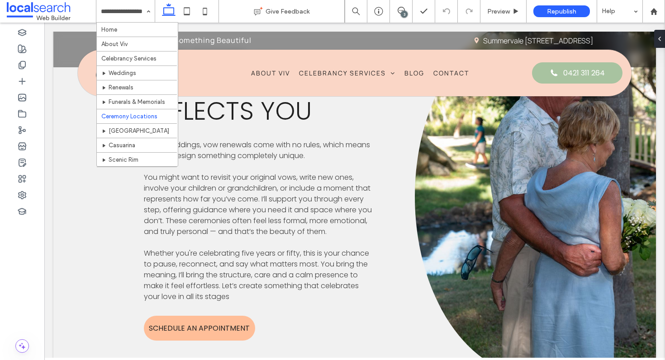
click at [120, 9] on input at bounding box center [123, 11] width 45 height 23
click at [128, 12] on input at bounding box center [123, 11] width 45 height 23
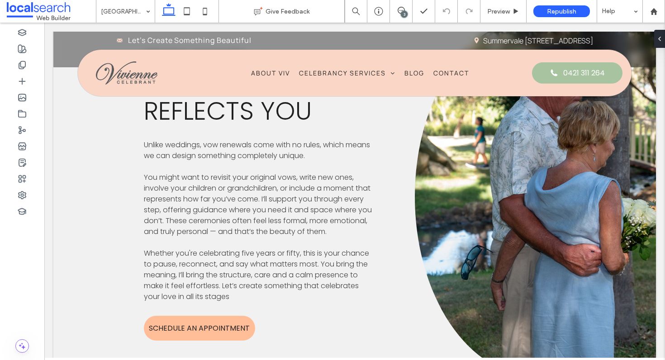
click at [144, 12] on div "[GEOGRAPHIC_DATA]" at bounding box center [125, 11] width 58 height 23
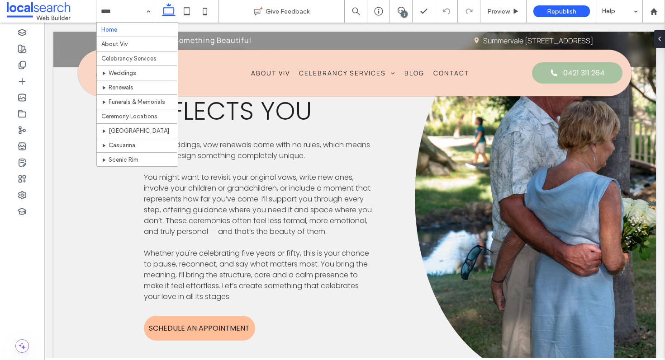
click at [123, 12] on input at bounding box center [123, 11] width 45 height 23
click at [132, 19] on input at bounding box center [123, 11] width 45 height 23
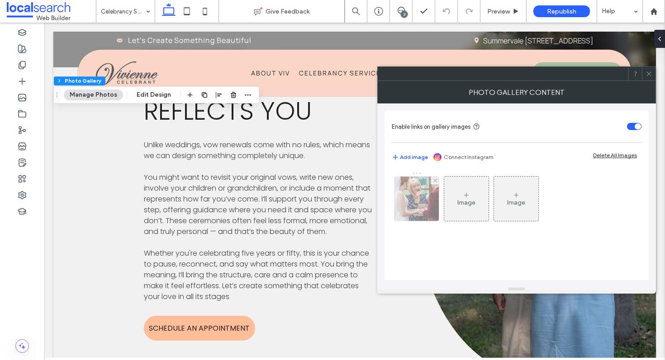
click at [423, 195] on img at bounding box center [416, 199] width 44 height 44
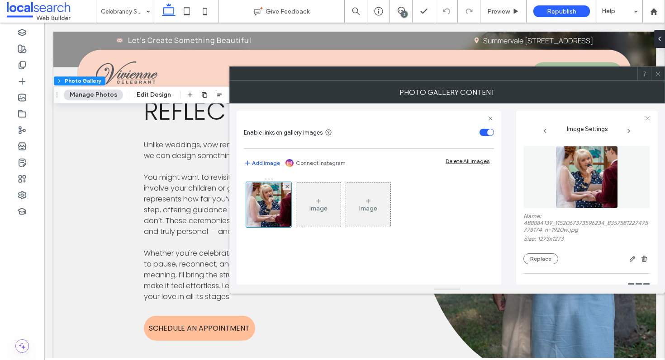
click at [586, 171] on img at bounding box center [586, 177] width 62 height 62
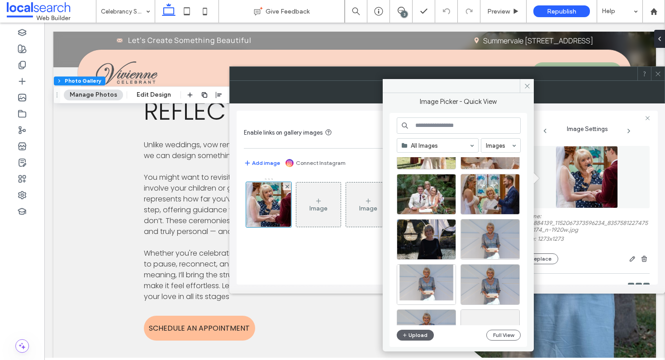
scroll to position [226, 0]
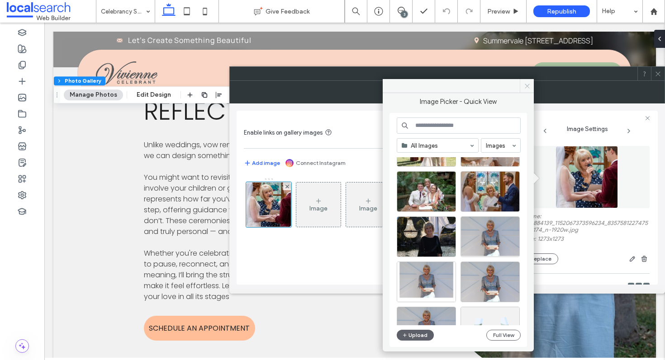
click at [525, 85] on icon at bounding box center [527, 86] width 7 height 7
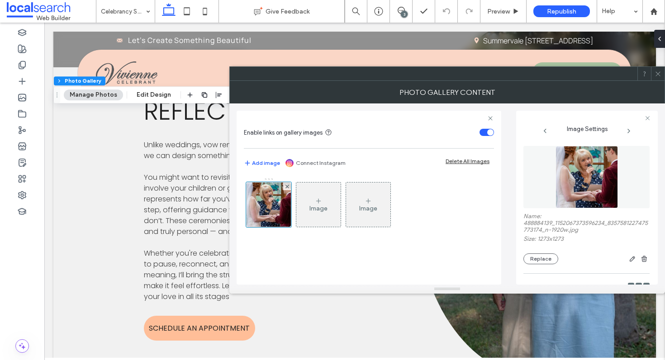
click at [659, 80] on span at bounding box center [657, 74] width 7 height 14
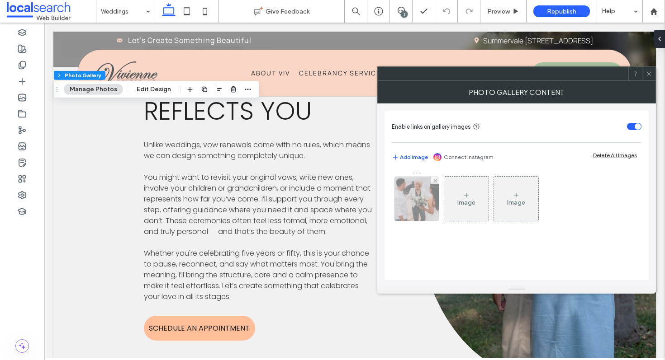
click at [416, 203] on img at bounding box center [416, 199] width 67 height 44
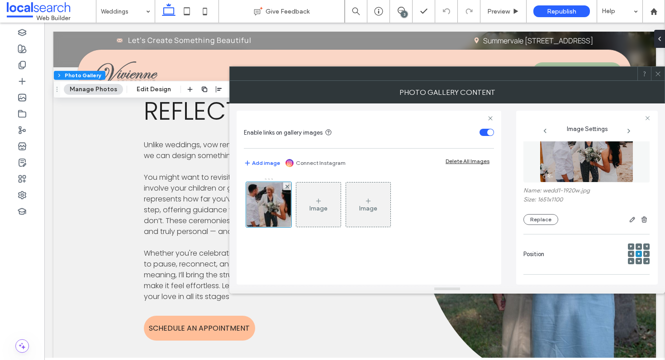
scroll to position [32, 0]
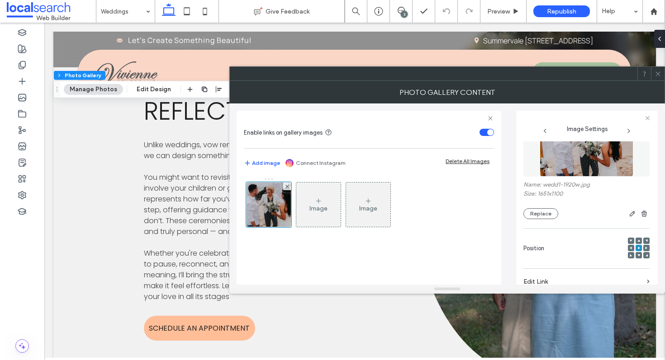
click at [643, 249] on div at bounding box center [646, 248] width 6 height 6
click at [629, 251] on span at bounding box center [630, 248] width 3 height 6
click at [637, 251] on span at bounding box center [638, 248] width 3 height 6
click at [645, 250] on div "**********" at bounding box center [586, 213] width 127 height 143
click at [643, 251] on div at bounding box center [646, 248] width 6 height 6
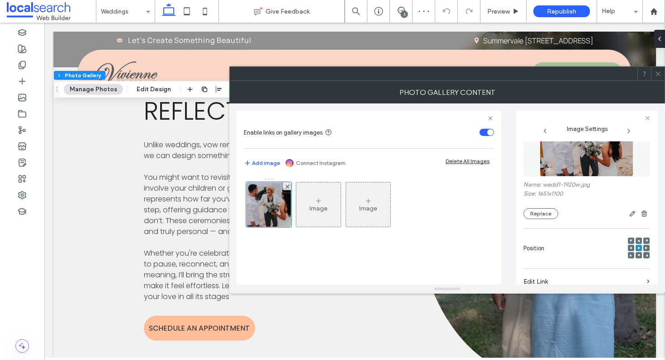
click at [645, 251] on span at bounding box center [646, 248] width 3 height 6
click at [637, 249] on icon at bounding box center [638, 248] width 3 height 3
click at [659, 75] on icon at bounding box center [657, 74] width 7 height 7
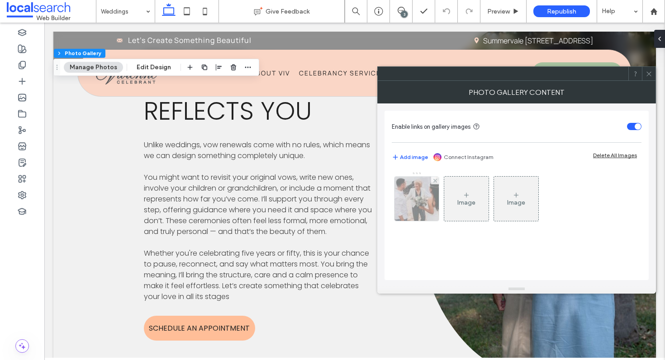
click at [410, 196] on img at bounding box center [416, 199] width 67 height 44
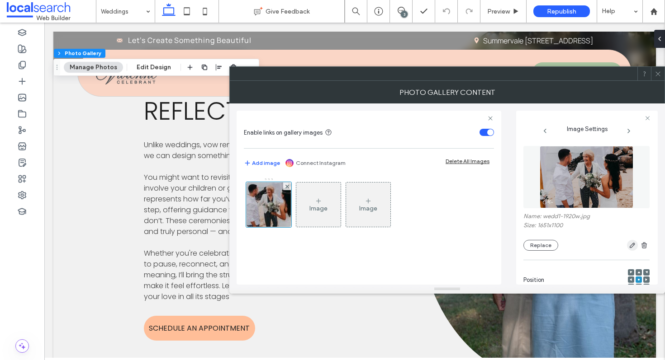
click at [628, 243] on icon "button" at bounding box center [631, 245] width 7 height 7
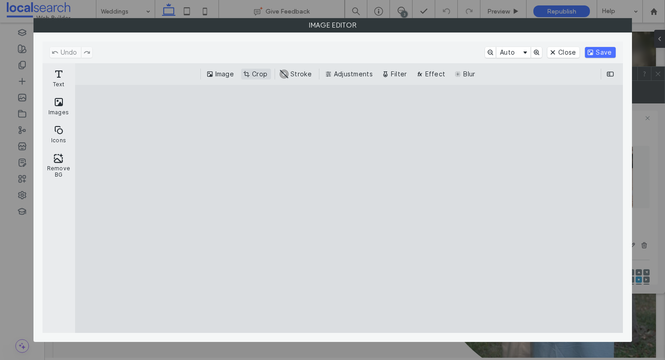
click at [255, 72] on button "Crop" at bounding box center [256, 74] width 30 height 11
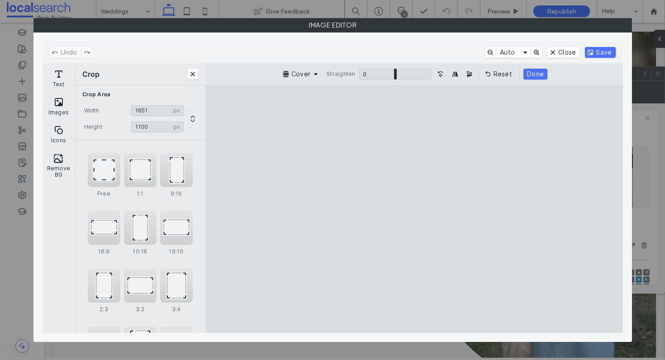
type input "****"
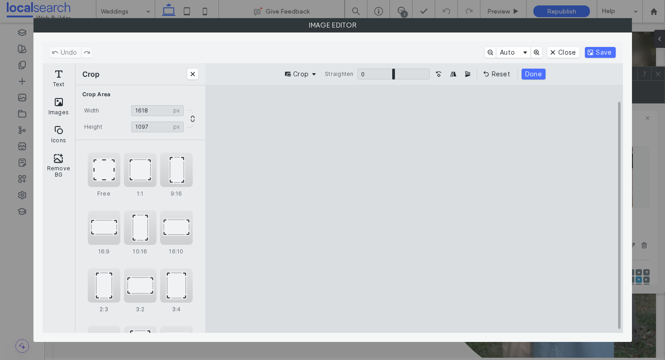
type input "****"
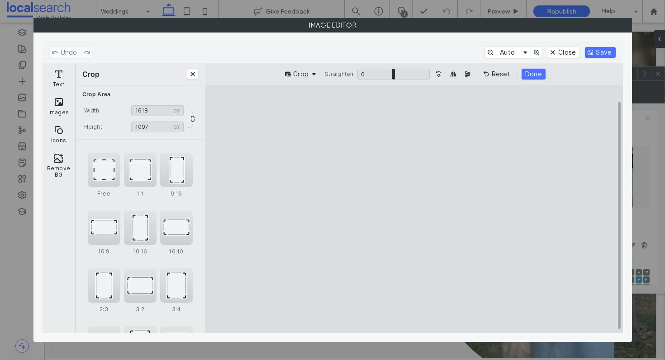
type input "****"
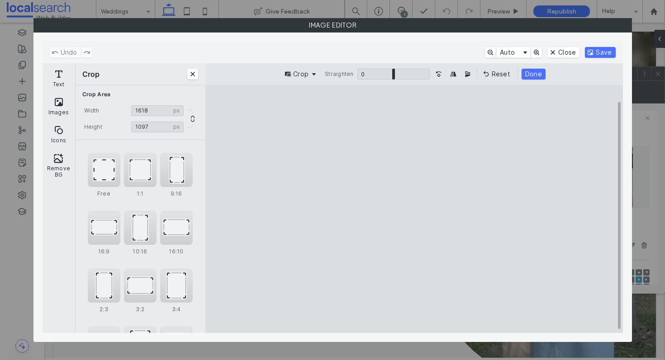
type input "****"
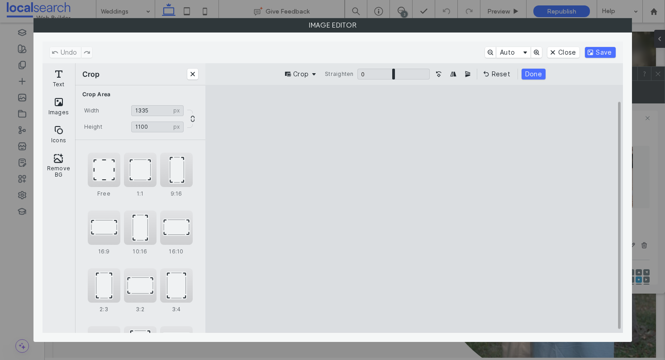
type input "****"
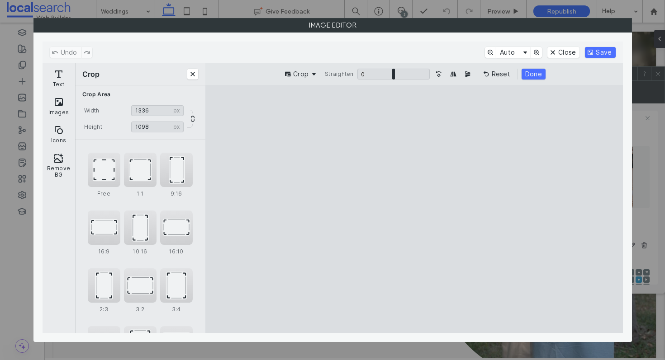
type input "****"
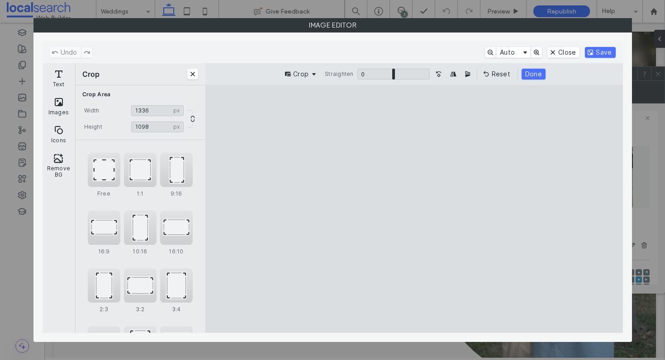
type input "****"
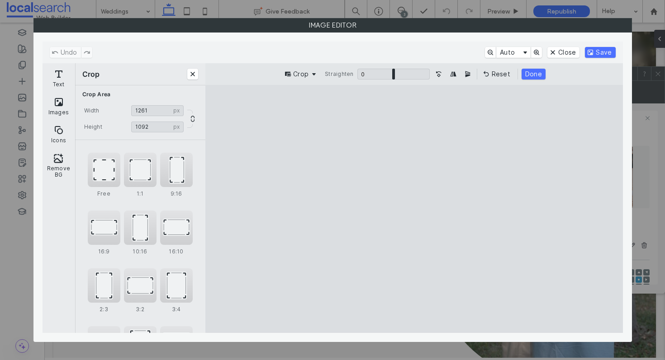
type input "****"
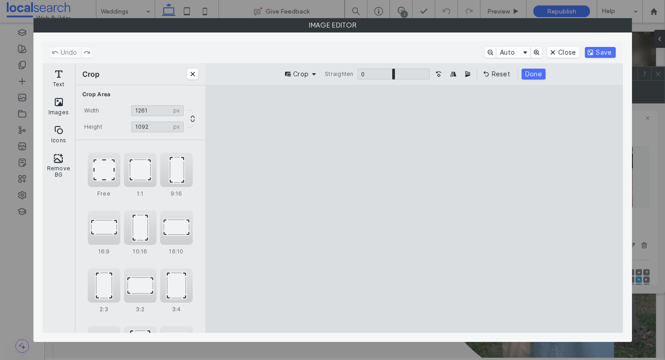
type input "****"
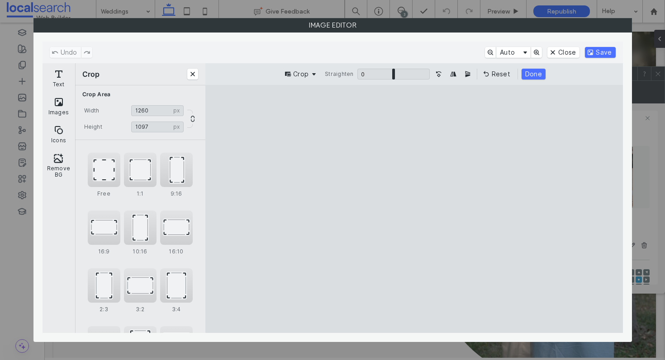
type input "****"
drag, startPoint x: 264, startPoint y: 111, endPoint x: 328, endPoint y: 112, distance: 64.2
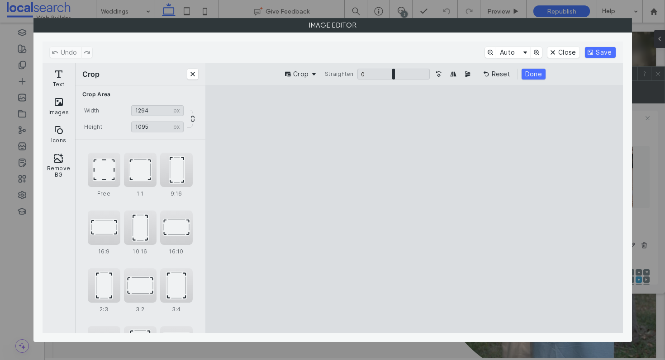
click at [414, 209] on cesdk-canvas "Editor canvas" at bounding box center [414, 209] width 0 height 0
click at [605, 52] on button "Save" at bounding box center [600, 52] width 30 height 11
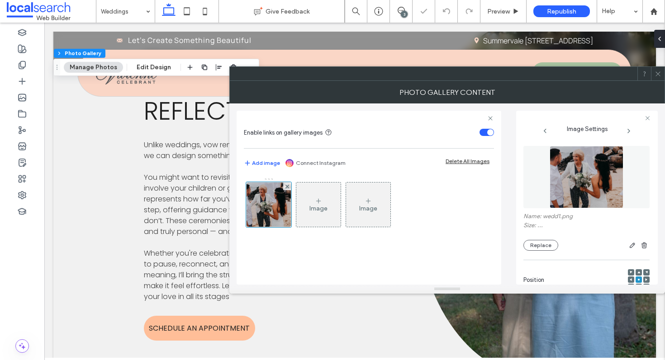
click at [661, 77] on div at bounding box center [658, 74] width 14 height 14
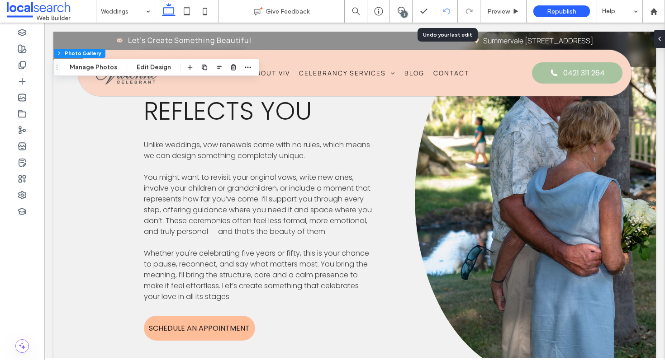
click at [445, 13] on icon at bounding box center [446, 11] width 7 height 7
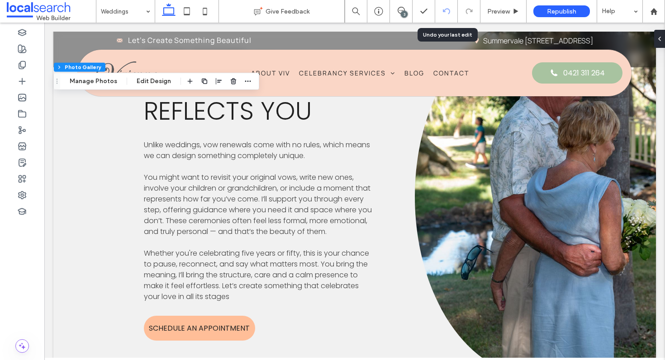
click at [448, 14] on use at bounding box center [445, 11] width 7 height 6
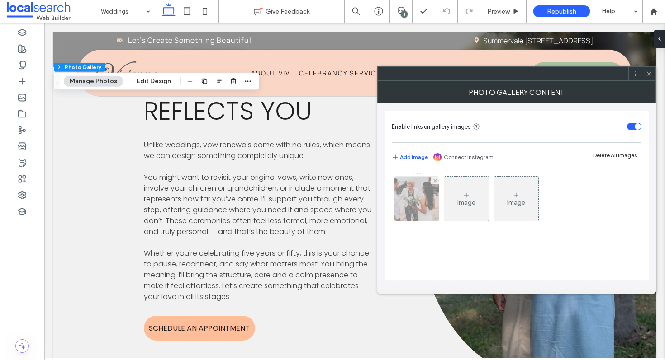
click at [418, 196] on img at bounding box center [416, 199] width 52 height 44
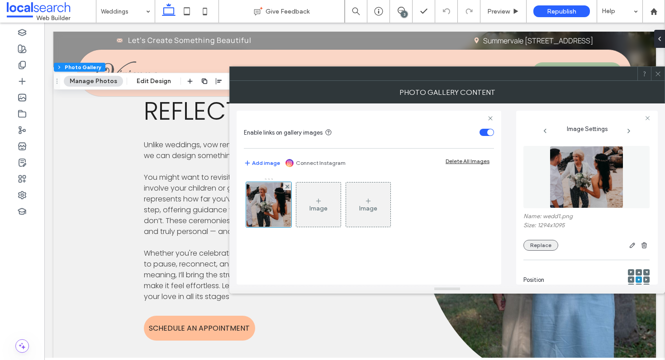
click at [547, 243] on button "Replace" at bounding box center [540, 245] width 35 height 11
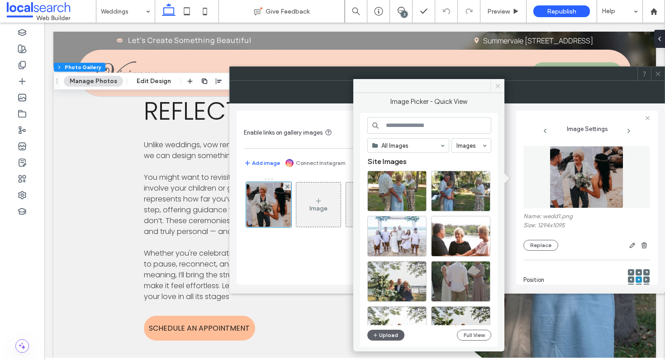
click at [495, 91] on span at bounding box center [497, 86] width 14 height 14
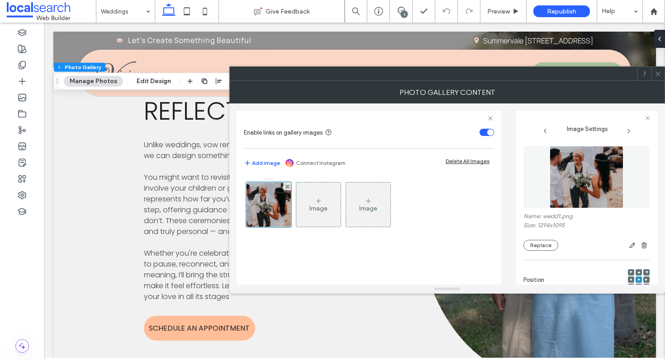
click at [660, 81] on div "Photo Gallery Content" at bounding box center [446, 92] width 435 height 23
click at [657, 71] on icon at bounding box center [657, 74] width 7 height 7
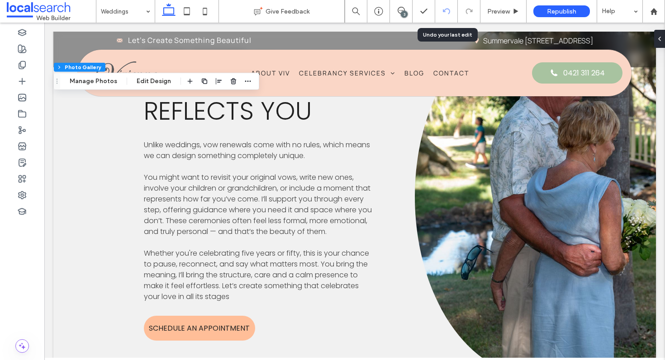
click at [445, 12] on icon at bounding box center [446, 11] width 7 height 7
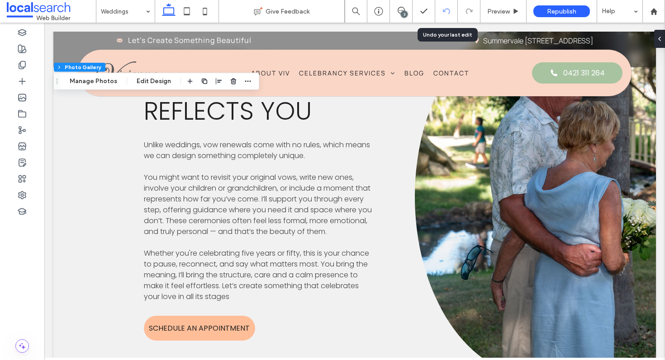
click at [445, 12] on icon at bounding box center [446, 11] width 7 height 7
click at [444, 18] on div at bounding box center [446, 11] width 23 height 23
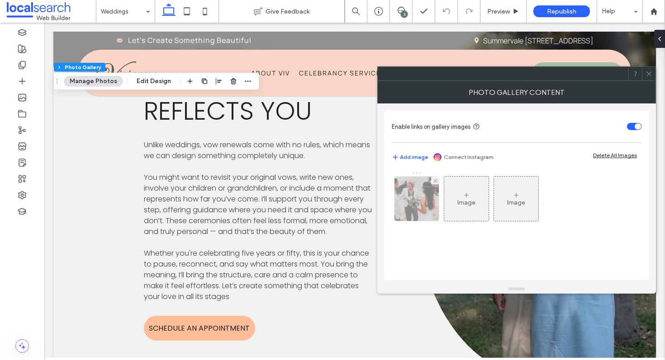
click at [411, 201] on img at bounding box center [416, 199] width 52 height 44
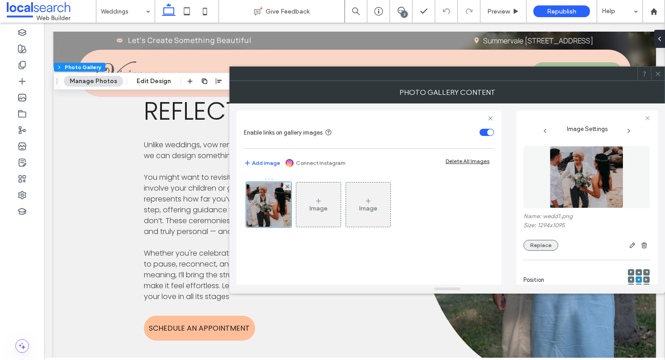
click at [546, 242] on button "Replace" at bounding box center [540, 245] width 35 height 11
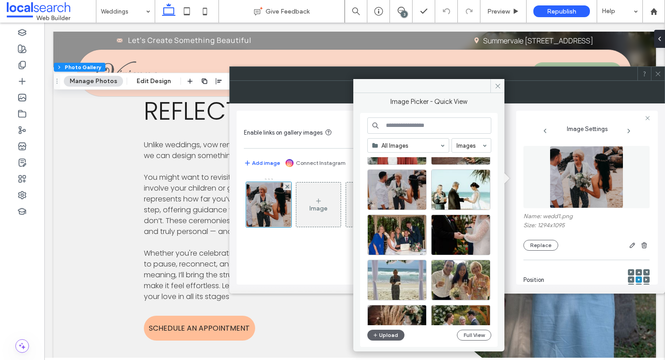
scroll to position [1312, 0]
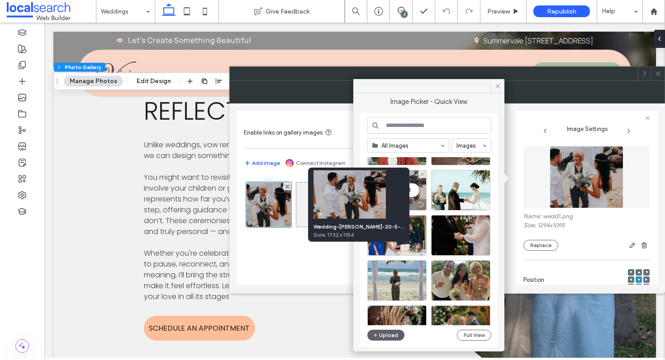
click at [419, 203] on div at bounding box center [420, 204] width 11 height 7
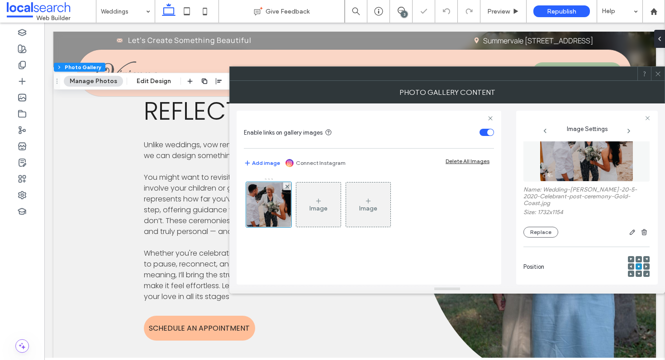
scroll to position [62, 0]
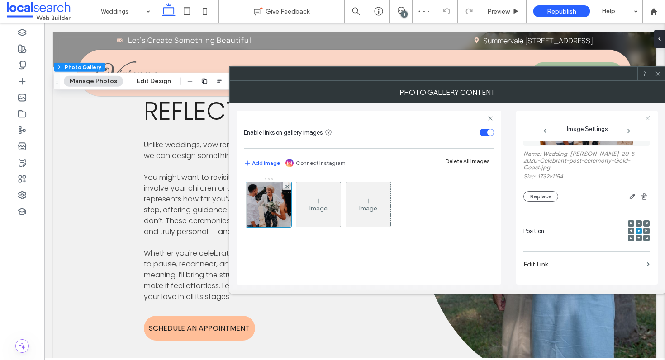
click at [657, 75] on icon at bounding box center [657, 74] width 7 height 7
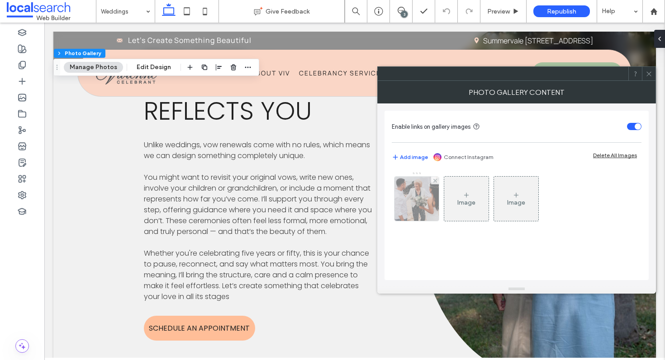
click at [409, 193] on img at bounding box center [416, 199] width 66 height 44
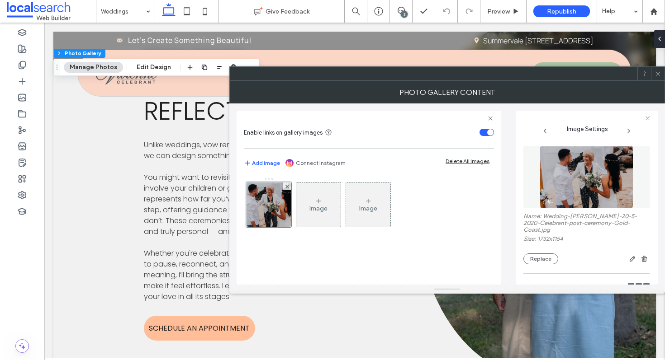
click at [657, 72] on icon at bounding box center [657, 74] width 7 height 7
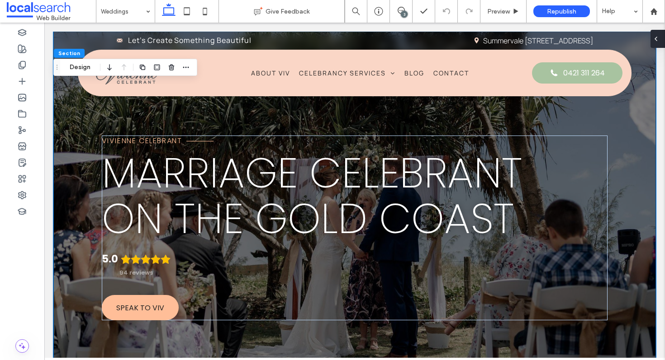
click at [663, 37] on div at bounding box center [657, 39] width 14 height 18
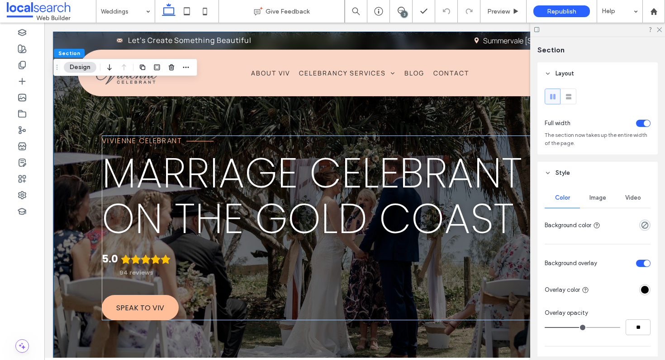
click at [594, 194] on div "Image" at bounding box center [597, 198] width 35 height 20
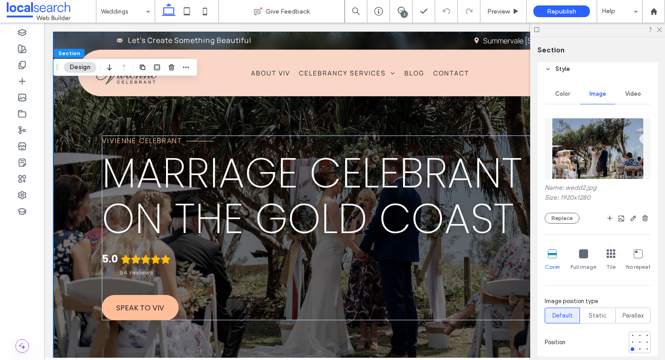
scroll to position [114, 0]
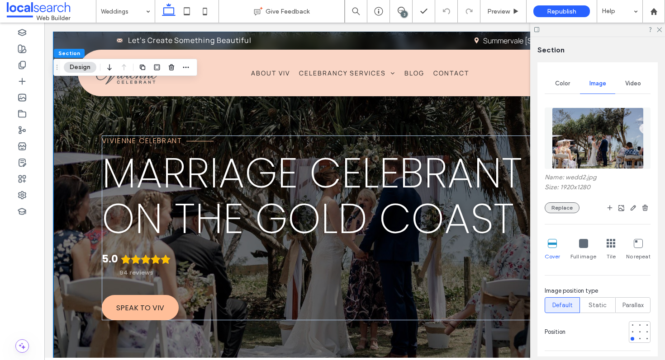
click at [563, 205] on button "Replace" at bounding box center [561, 208] width 35 height 11
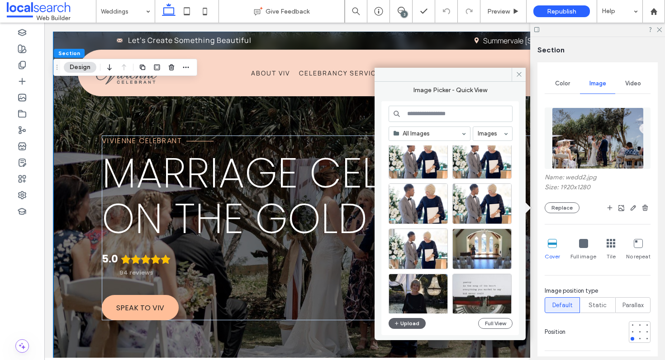
scroll to position [495, 0]
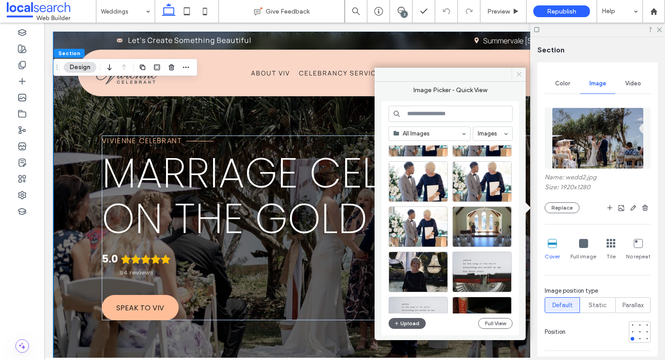
click at [519, 75] on icon at bounding box center [518, 74] width 7 height 7
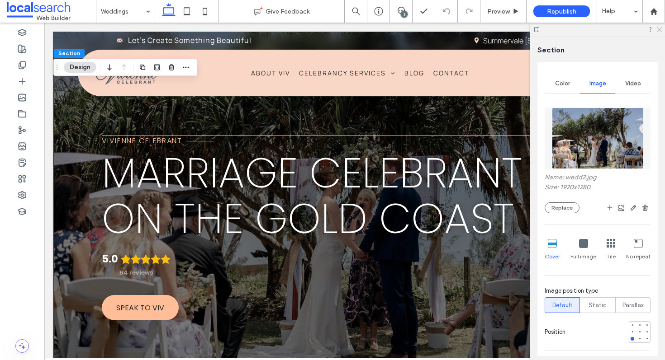
click at [657, 31] on icon at bounding box center [659, 29] width 6 height 6
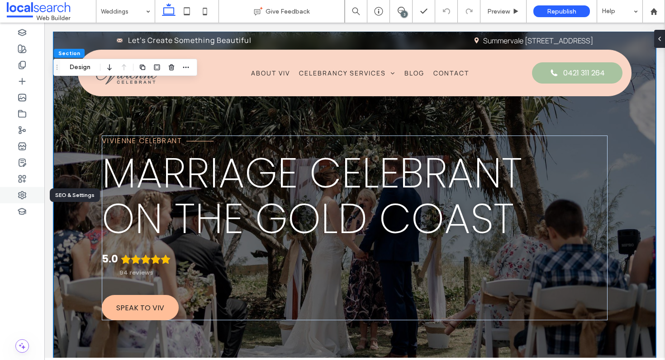
click at [19, 196] on use at bounding box center [22, 195] width 7 height 7
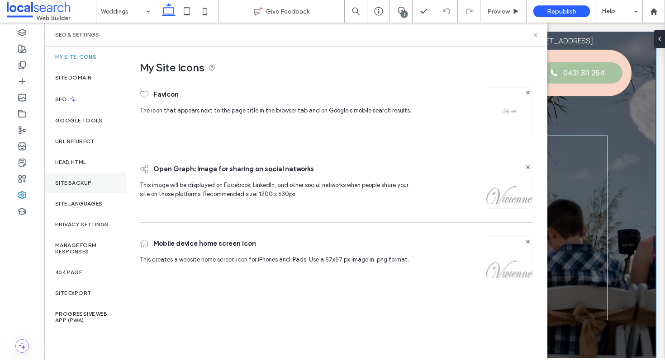
click at [89, 188] on div "Site Backup" at bounding box center [84, 183] width 81 height 21
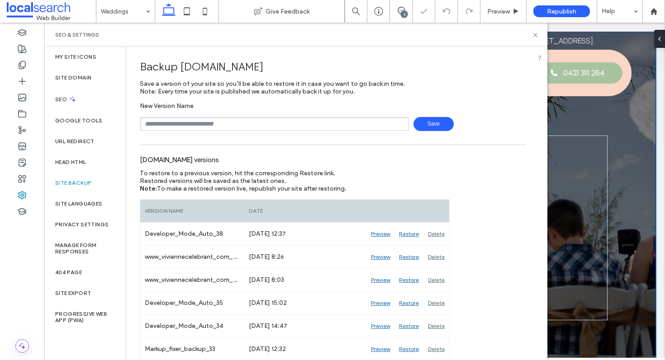
click at [293, 120] on input "text" at bounding box center [274, 124] width 269 height 14
type input "**********"
click at [433, 119] on span "Save" at bounding box center [433, 124] width 40 height 14
click at [534, 35] on use at bounding box center [535, 35] width 4 height 4
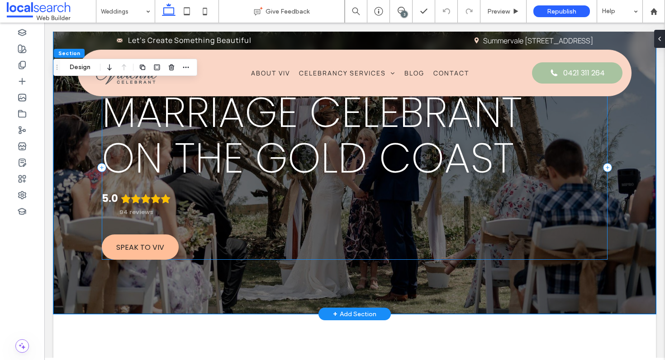
scroll to position [61, 0]
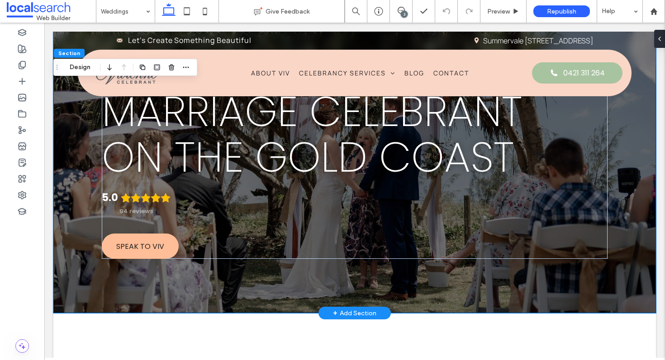
click at [84, 287] on div "Vivienne Celebrant Marriage Celebrant ﻿ on the Gold Coast 5.0 94 reviews Speak …" at bounding box center [354, 141] width 602 height 343
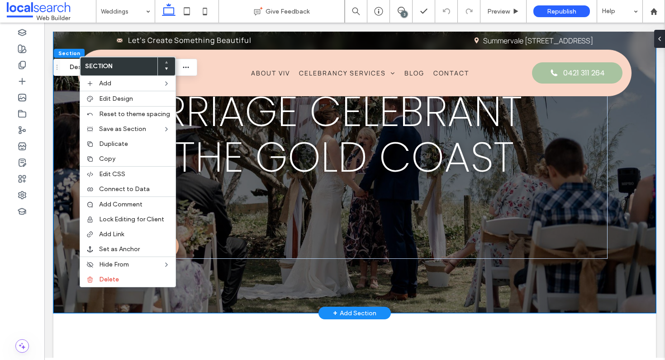
click at [64, 283] on div "Vivienne Celebrant Marriage Celebrant ﻿ on the Gold Coast 5.0 94 reviews Speak …" at bounding box center [354, 141] width 602 height 343
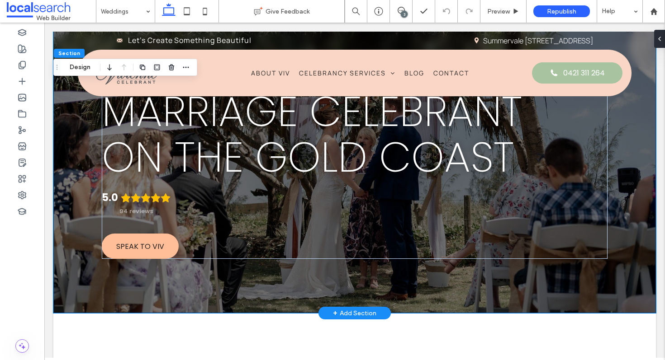
click at [64, 283] on div "Vivienne Celebrant Marriage Celebrant ﻿ on the Gold Coast 5.0 94 reviews Speak …" at bounding box center [354, 141] width 602 height 343
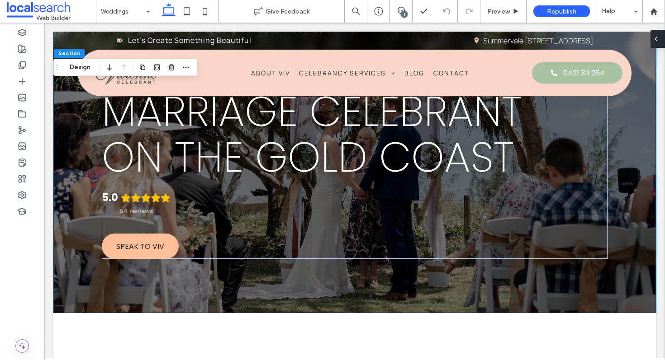
click at [659, 39] on icon at bounding box center [655, 38] width 7 height 7
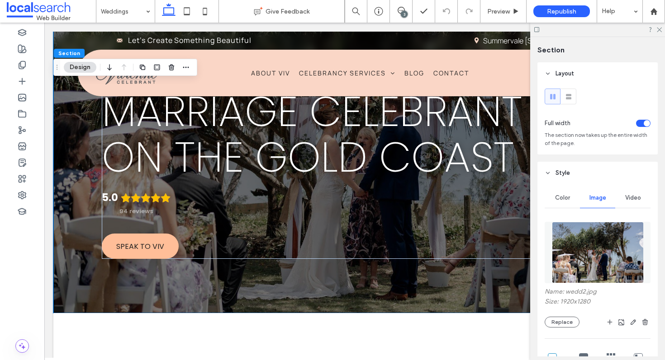
scroll to position [15, 0]
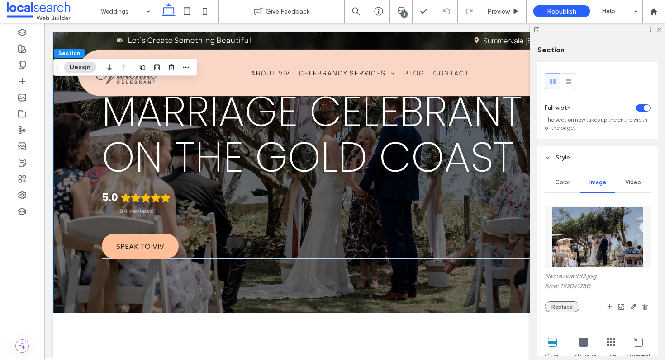
click at [556, 307] on button "Replace" at bounding box center [561, 307] width 35 height 11
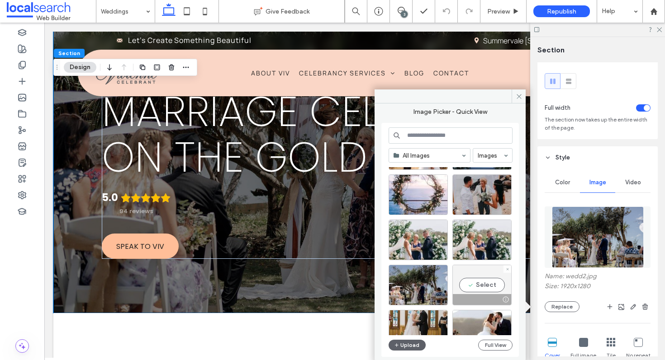
scroll to position [4839, 0]
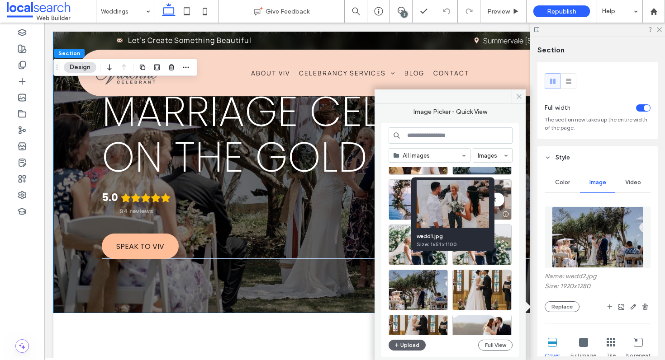
click at [505, 214] on div at bounding box center [505, 214] width 11 height 7
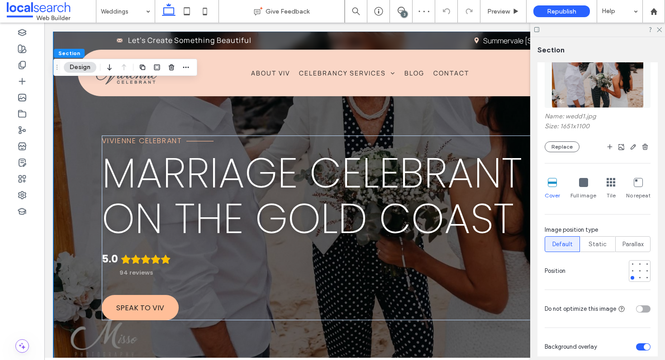
scroll to position [175, 0]
click at [639, 271] on div at bounding box center [640, 272] width 4 height 4
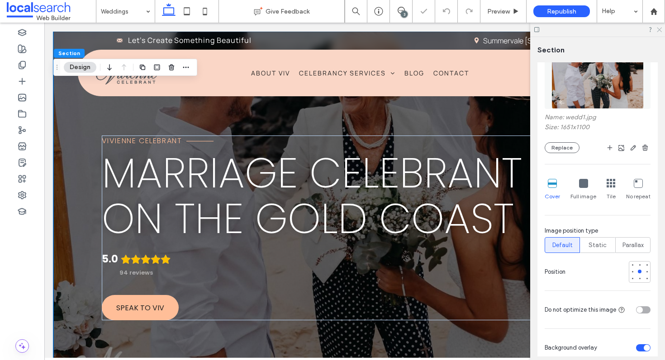
click at [657, 28] on icon at bounding box center [659, 29] width 6 height 6
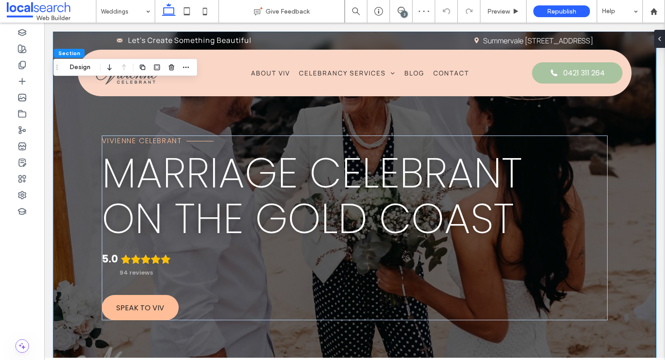
click at [75, 224] on div "Vivienne Celebrant Marriage Celebrant ﻿ on the Gold Coast 5.0 94 reviews Speak …" at bounding box center [354, 203] width 602 height 343
click at [657, 42] on icon at bounding box center [655, 38] width 7 height 7
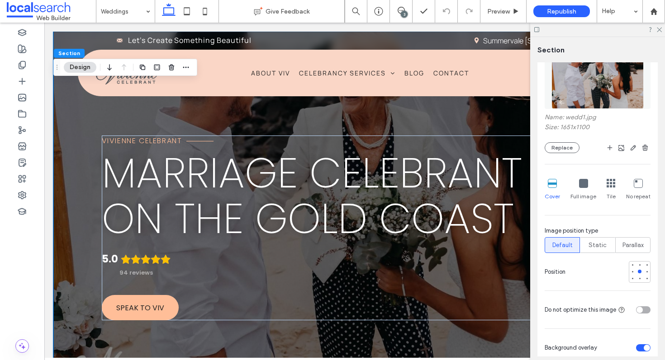
scroll to position [270, 0]
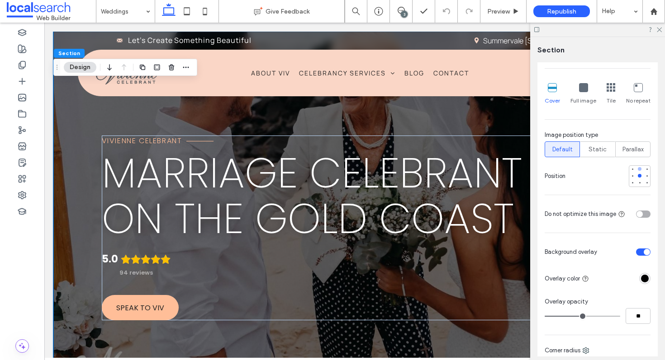
click at [637, 171] on div at bounding box center [639, 169] width 6 height 6
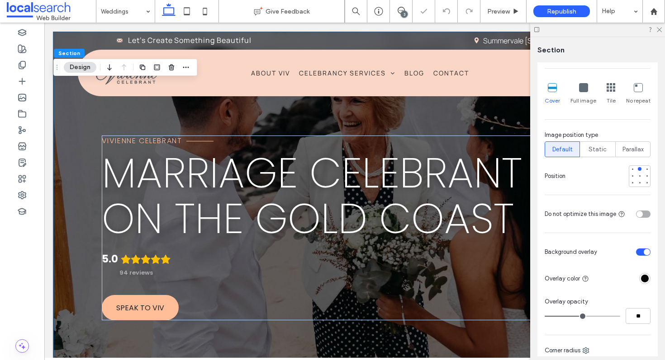
click at [658, 25] on div at bounding box center [597, 30] width 135 height 14
click at [661, 28] on div at bounding box center [597, 30] width 135 height 14
click at [655, 28] on div at bounding box center [597, 30] width 135 height 14
click at [660, 29] on icon at bounding box center [659, 29] width 6 height 6
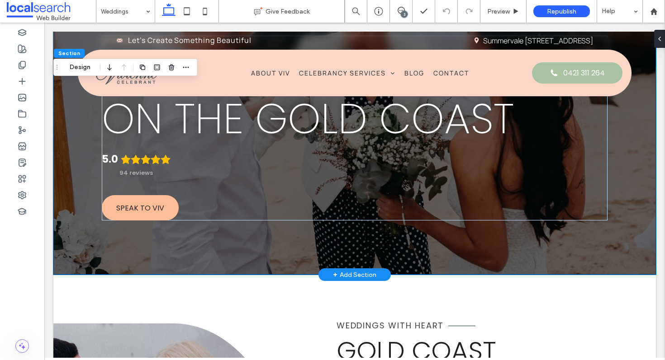
scroll to position [0, 0]
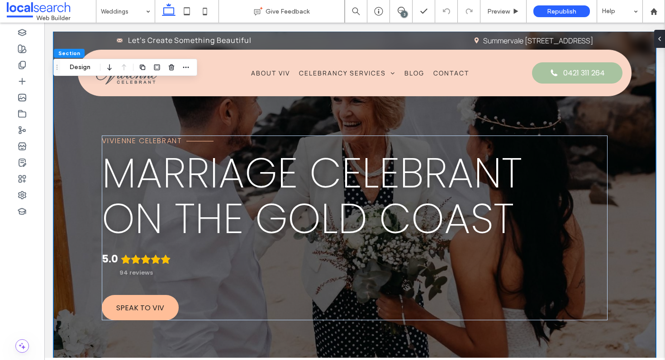
click at [78, 234] on div "Vivienne Celebrant Marriage Celebrant ﻿ on the Gold Coast 5.0 94 reviews Speak …" at bounding box center [354, 203] width 602 height 343
click at [446, 9] on icon at bounding box center [446, 11] width 7 height 7
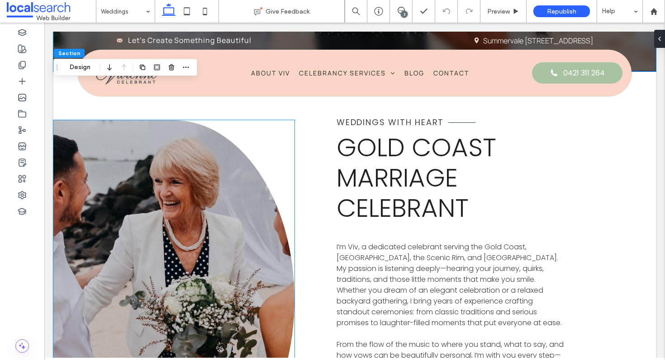
scroll to position [327, 0]
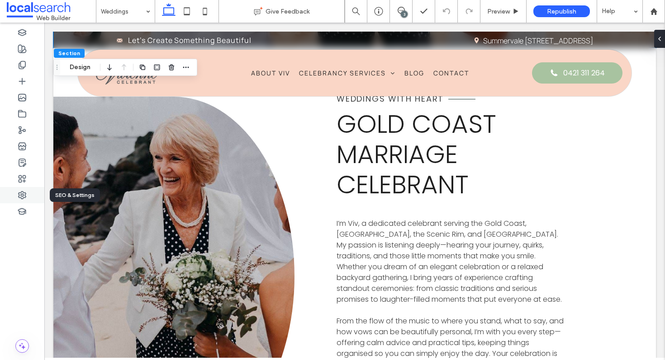
click at [20, 194] on icon at bounding box center [22, 195] width 9 height 9
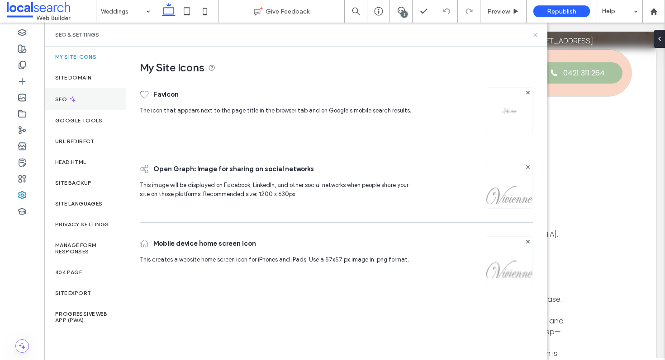
click at [79, 96] on div "SEO" at bounding box center [84, 99] width 81 height 22
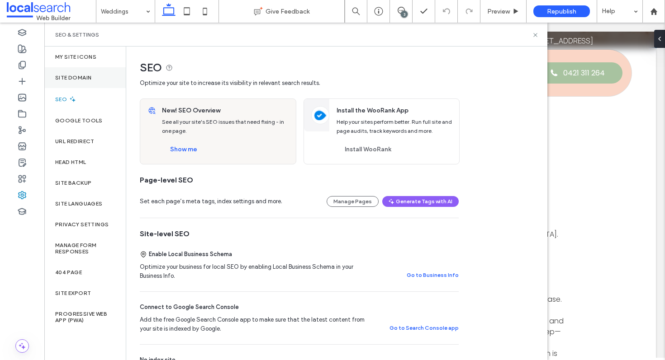
click at [80, 76] on label "Site Domain" at bounding box center [73, 78] width 36 height 6
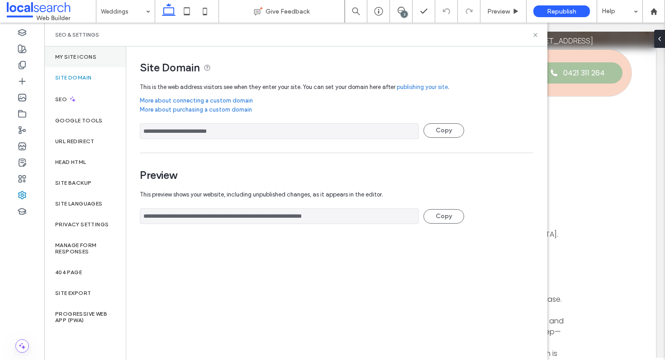
click at [90, 58] on label "My Site Icons" at bounding box center [75, 57] width 41 height 6
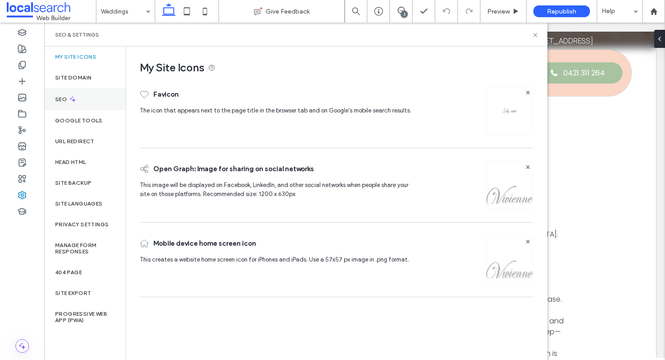
click at [80, 102] on div "SEO" at bounding box center [84, 99] width 81 height 22
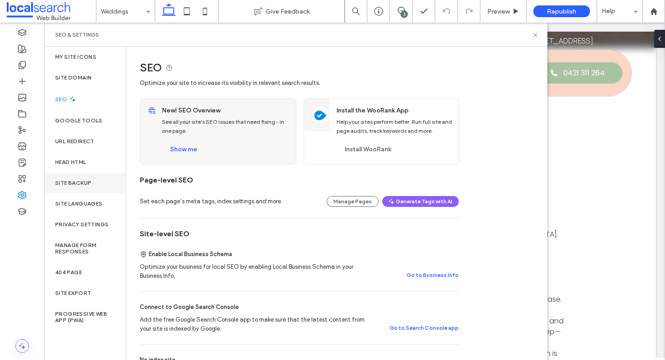
click at [78, 184] on label "Site Backup" at bounding box center [73, 183] width 36 height 6
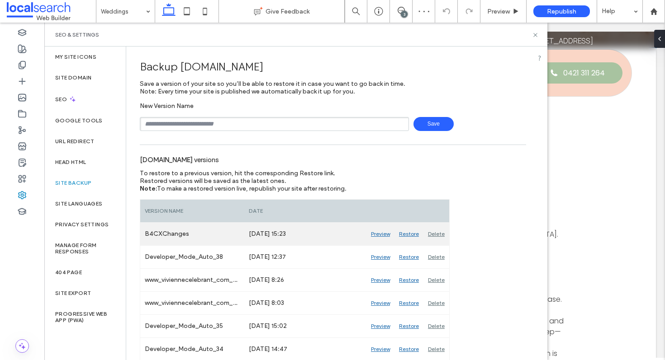
click at [410, 235] on div "Restore" at bounding box center [408, 234] width 29 height 23
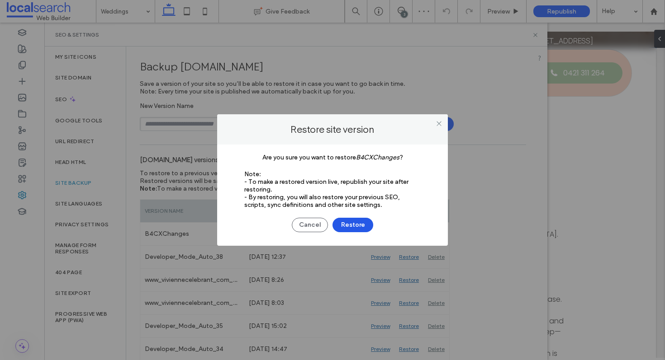
click at [359, 230] on button "Restore" at bounding box center [352, 225] width 41 height 14
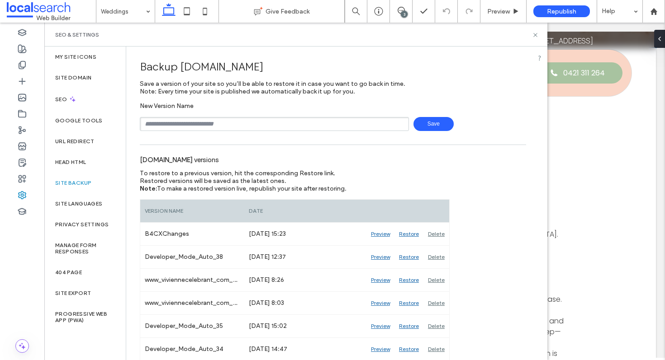
click at [535, 36] on div "Weddings Give Feedback 3 Preview Republish Help Design Panel Site Comments Team…" at bounding box center [332, 180] width 665 height 360
click at [535, 36] on icon at bounding box center [535, 35] width 7 height 7
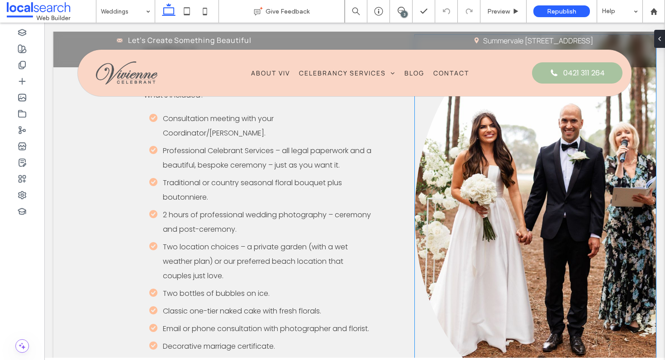
scroll to position [2702, 0]
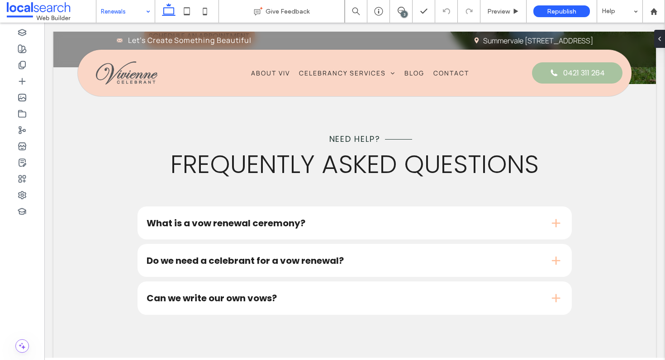
scroll to position [1594, 0]
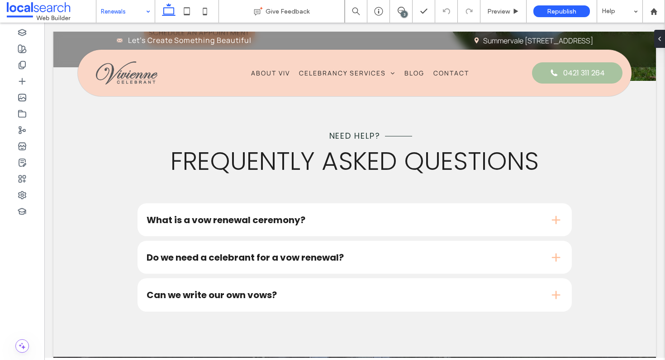
click at [115, 11] on input at bounding box center [123, 11] width 45 height 23
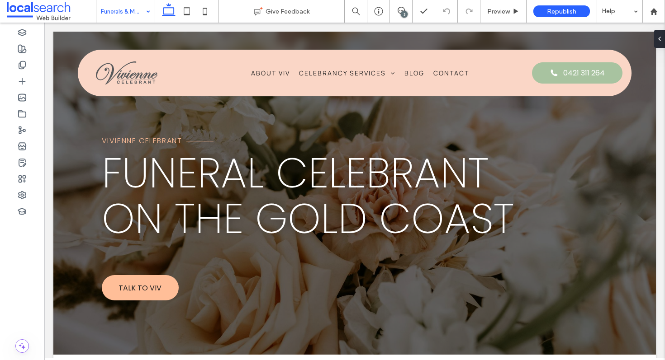
scroll to position [0, 0]
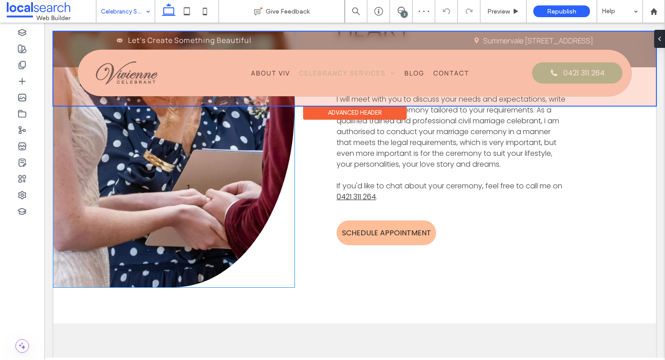
scroll to position [451, 0]
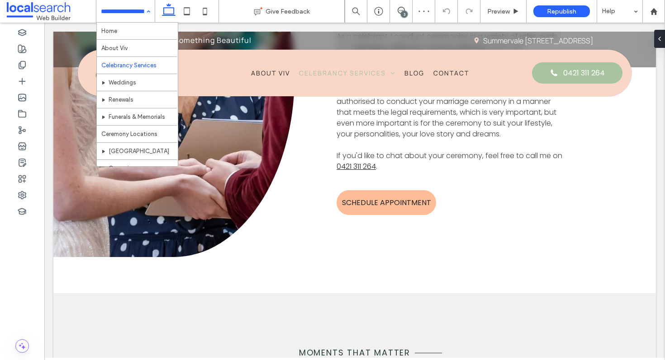
click at [135, 15] on input at bounding box center [123, 11] width 45 height 23
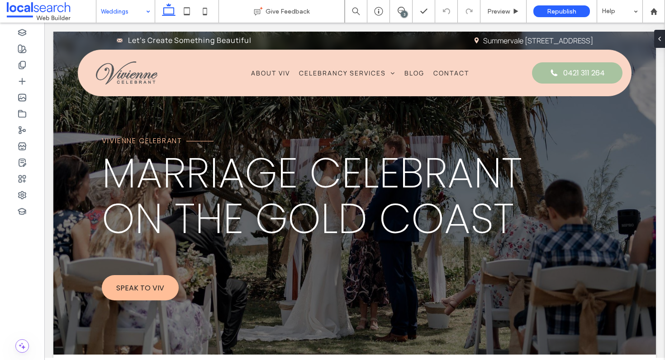
scroll to position [0, 0]
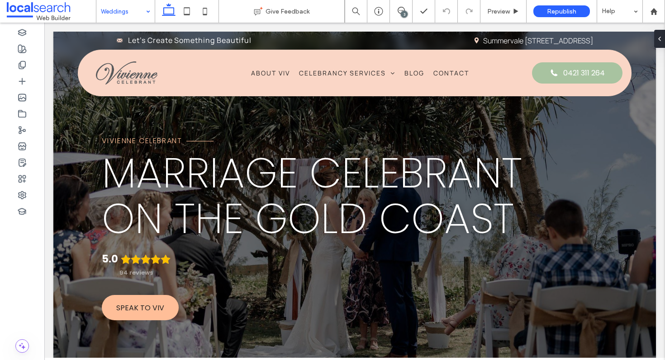
click at [119, 5] on input at bounding box center [123, 11] width 45 height 23
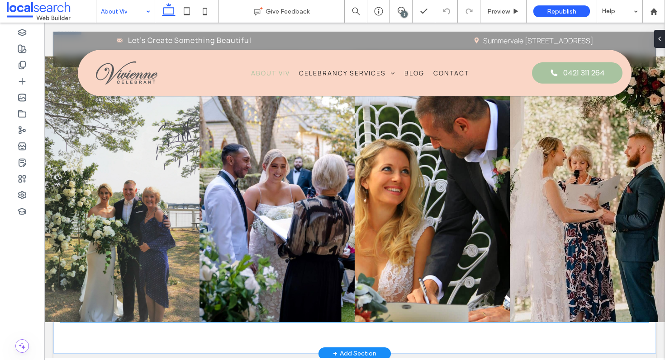
scroll to position [805, 0]
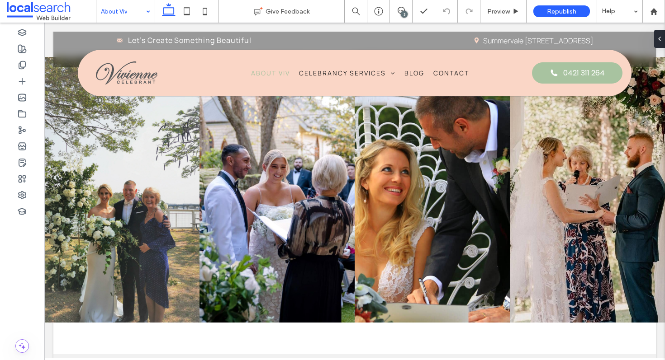
click at [115, 9] on input at bounding box center [123, 11] width 45 height 23
click at [137, 14] on input at bounding box center [123, 11] width 45 height 23
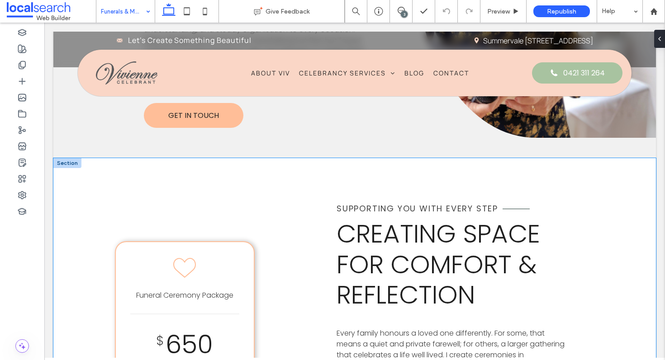
scroll to position [1010, 0]
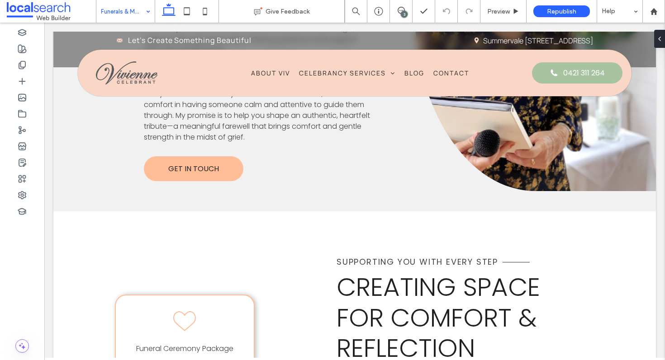
click at [135, 9] on input at bounding box center [123, 11] width 45 height 23
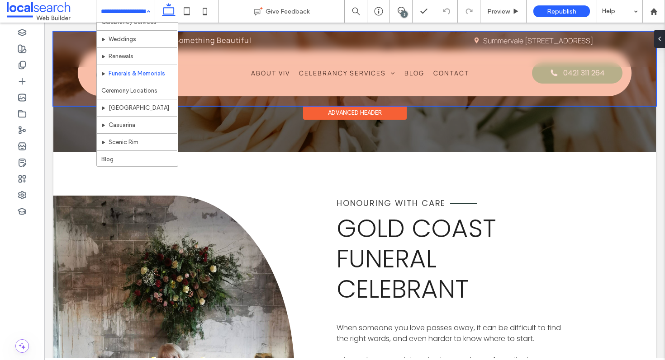
scroll to position [66, 0]
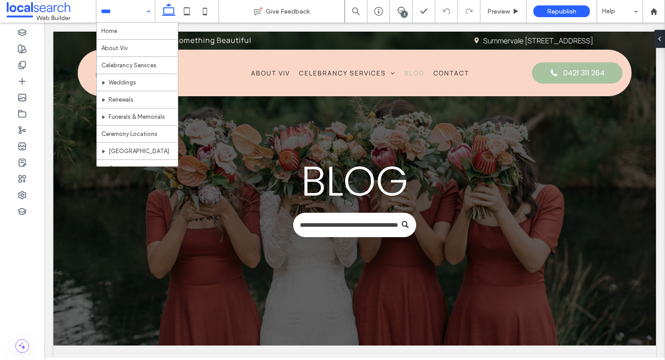
click at [117, 14] on input at bounding box center [123, 11] width 45 height 23
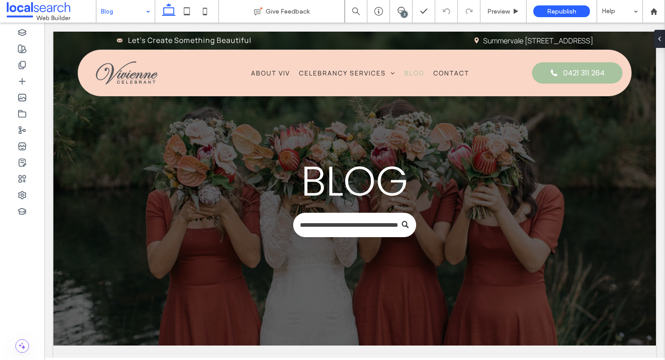
click at [146, 10] on div "Blog" at bounding box center [125, 11] width 58 height 23
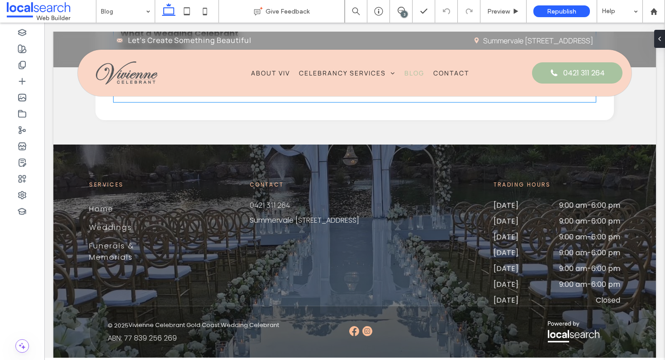
scroll to position [1020, 0]
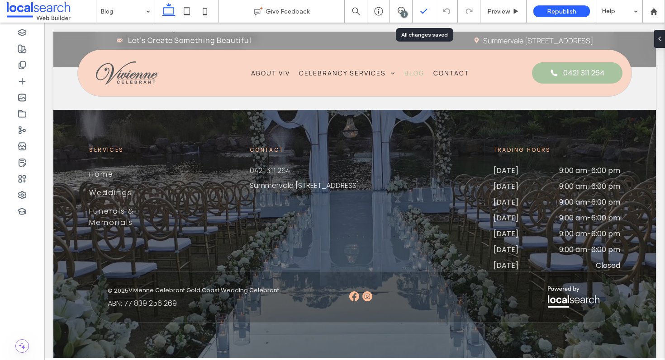
click at [424, 14] on icon at bounding box center [423, 11] width 9 height 9
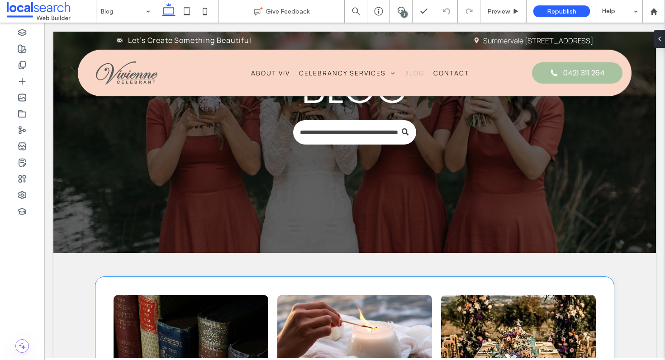
scroll to position [0, 0]
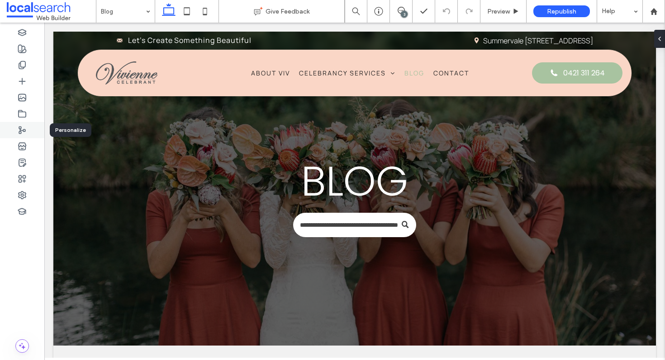
click at [22, 128] on icon at bounding box center [22, 130] width 9 height 9
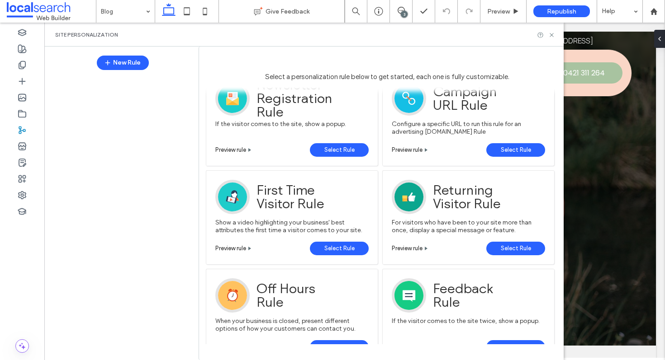
scroll to position [343, 0]
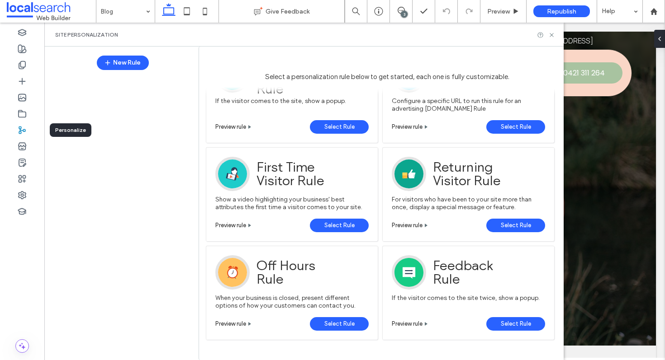
click at [20, 130] on use at bounding box center [22, 130] width 6 height 7
click at [552, 36] on icon at bounding box center [551, 35] width 7 height 7
